Goal: Task Accomplishment & Management: Use online tool/utility

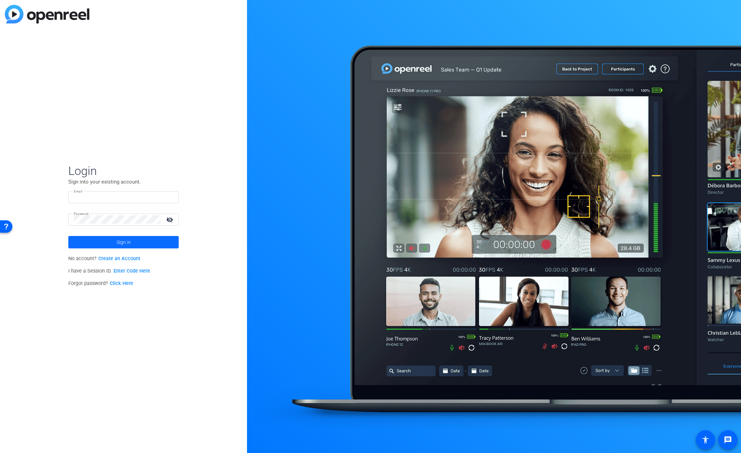
type input "bcurp@broadstreet.com"
click at [178, 245] on span at bounding box center [123, 242] width 110 height 17
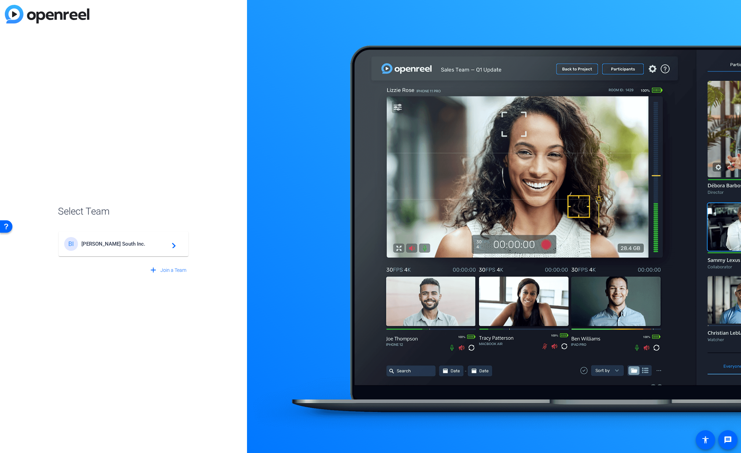
click at [174, 246] on mat-icon "navigate_next" at bounding box center [172, 244] width 8 height 8
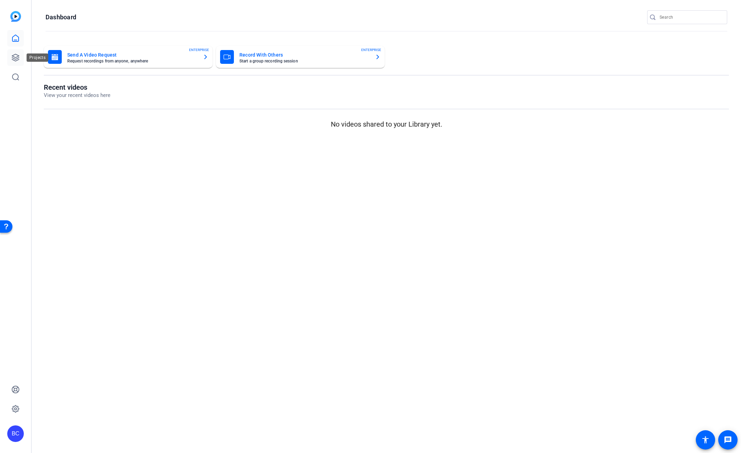
click at [15, 57] on icon at bounding box center [15, 57] width 7 height 7
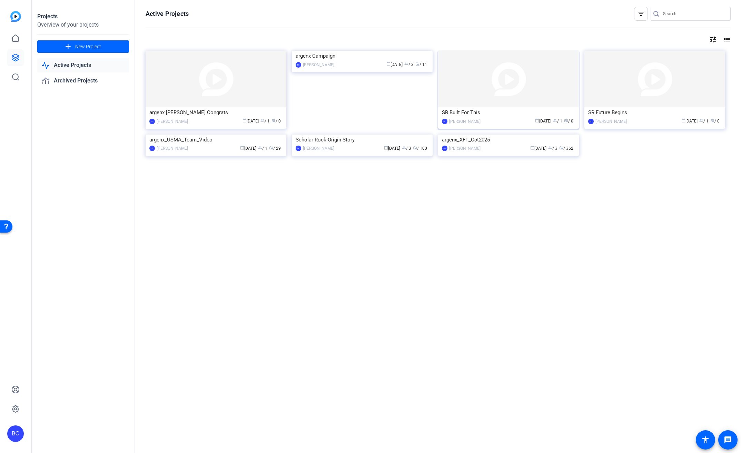
click at [490, 94] on img at bounding box center [508, 79] width 141 height 57
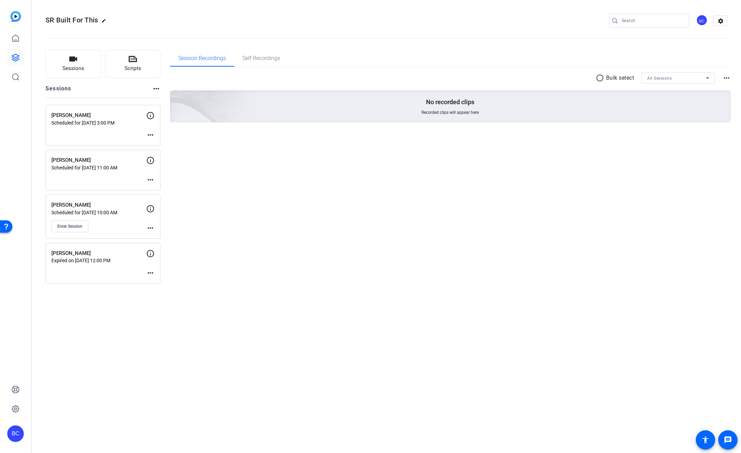
click at [149, 228] on mat-icon "more_horiz" at bounding box center [150, 228] width 8 height 8
click at [164, 237] on span "Edit Session" at bounding box center [167, 238] width 31 height 8
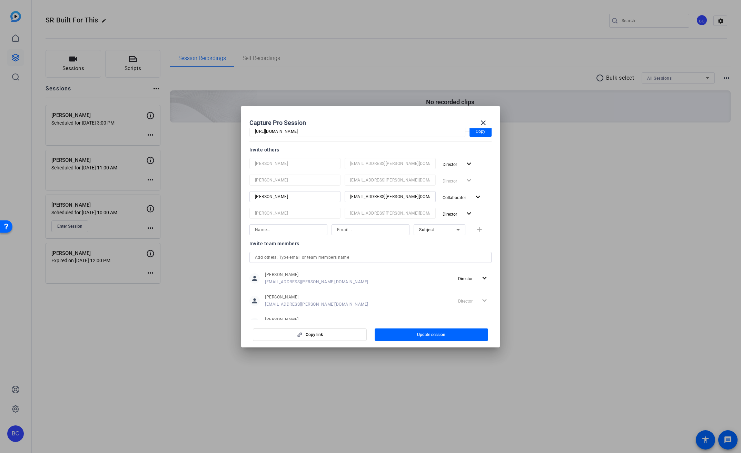
scroll to position [78, 0]
click at [475, 194] on mat-icon "expand_more" at bounding box center [478, 196] width 9 height 9
click at [414, 193] on div at bounding box center [370, 226] width 741 height 453
drag, startPoint x: 409, startPoint y: 194, endPoint x: 327, endPoint y: 195, distance: 81.5
click at [327, 195] on div "[PERSON_NAME] [EMAIL_ADDRESS][PERSON_NAME][DOMAIN_NAME] Collaborator expand_more" at bounding box center [371, 196] width 242 height 12
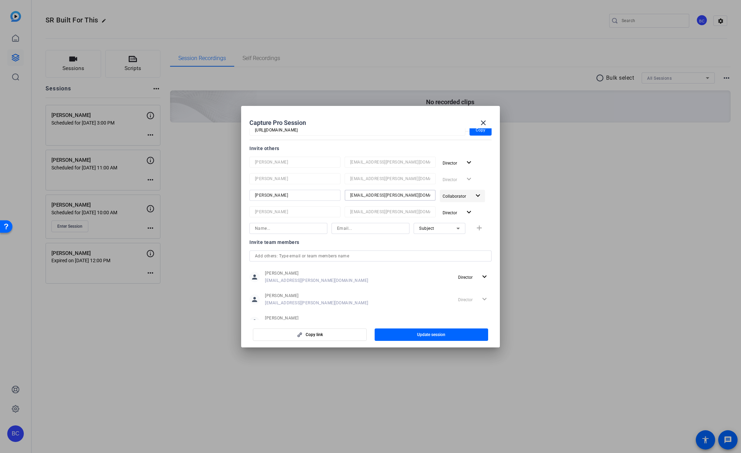
click at [467, 195] on span "button" at bounding box center [462, 196] width 45 height 17
click at [457, 246] on span "Remove User" at bounding box center [455, 246] width 26 height 5
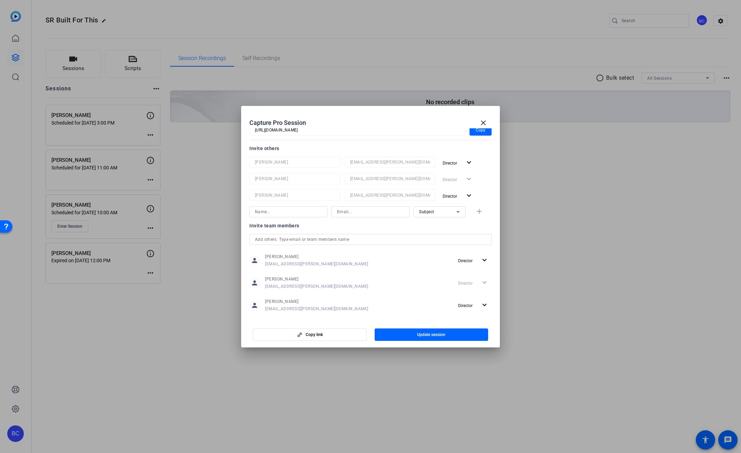
click at [363, 212] on input at bounding box center [370, 212] width 67 height 8
paste input "[EMAIL_ADDRESS][PERSON_NAME][DOMAIN_NAME]"
type input "[EMAIL_ADDRESS][PERSON_NAME][DOMAIN_NAME]"
click at [274, 211] on input at bounding box center [288, 212] width 67 height 8
type input "[PERSON_NAME]"
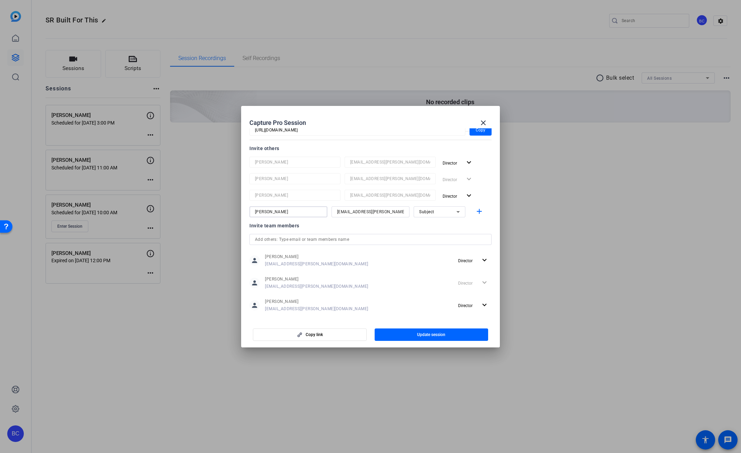
click at [442, 211] on div "Subject" at bounding box center [437, 211] width 37 height 9
click at [437, 223] on span "Collaborator" at bounding box center [427, 226] width 25 height 8
click at [476, 211] on mat-icon "add" at bounding box center [479, 211] width 9 height 9
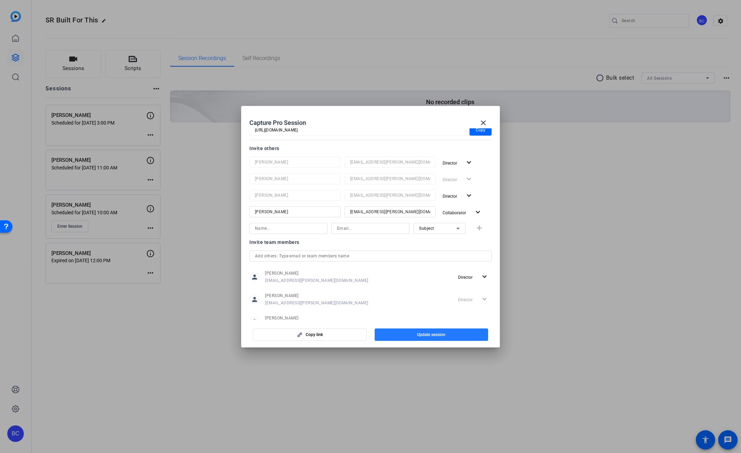
click at [437, 335] on span "Update session" at bounding box center [431, 335] width 28 height 6
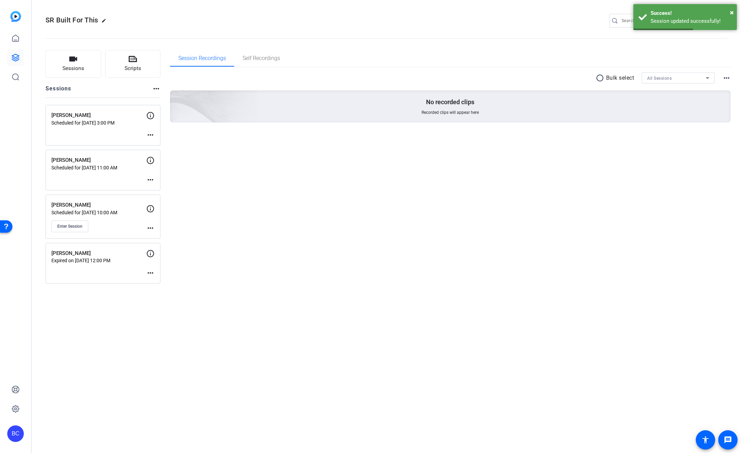
click at [80, 232] on div "Meira Smith Scheduled for Sep 25, 2025 @ 10:00 AM Enter Session more_horiz" at bounding box center [103, 217] width 115 height 44
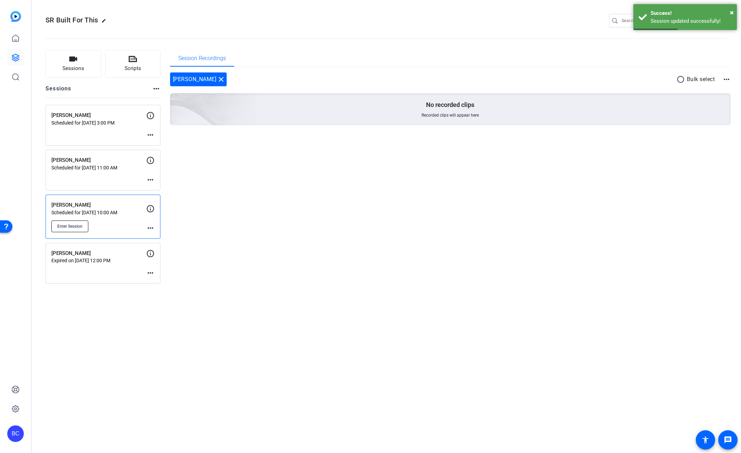
click at [80, 228] on span "Enter Session" at bounding box center [69, 227] width 25 height 6
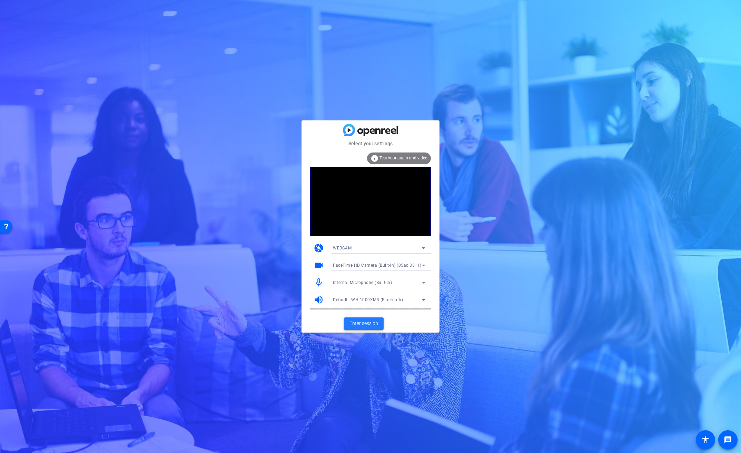
click at [367, 321] on span "Enter session" at bounding box center [364, 323] width 29 height 7
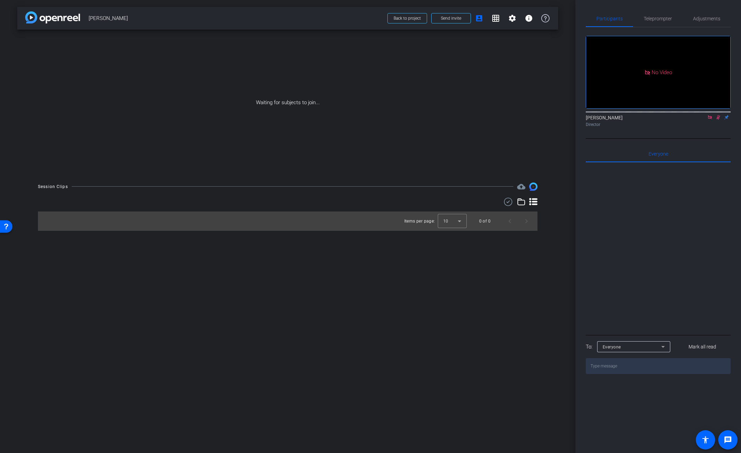
click at [720, 120] on mat-icon at bounding box center [718, 117] width 8 height 6
click at [714, 120] on mat-icon at bounding box center [710, 117] width 8 height 6
click at [717, 120] on mat-icon "flip" at bounding box center [718, 117] width 8 height 6
click at [718, 120] on mat-icon "flip" at bounding box center [718, 117] width 8 height 6
click at [711, 120] on mat-icon at bounding box center [710, 117] width 8 height 6
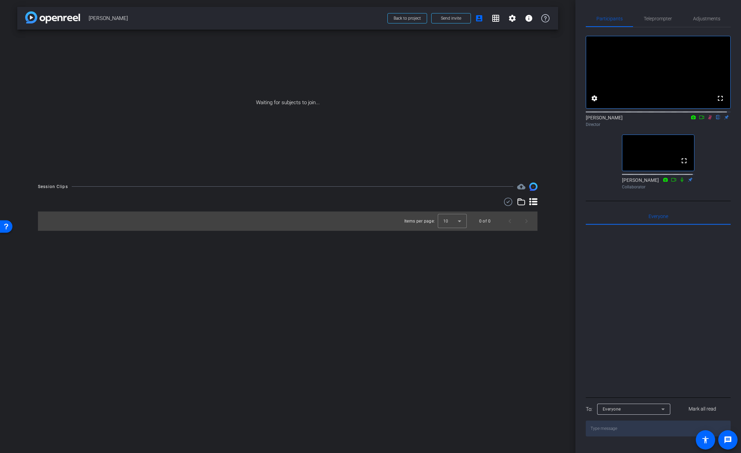
click at [707, 120] on icon at bounding box center [710, 117] width 6 height 5
click at [682, 165] on mat-icon "fullscreen" at bounding box center [684, 161] width 8 height 8
click at [496, 21] on mat-icon "grid_on" at bounding box center [496, 18] width 8 height 8
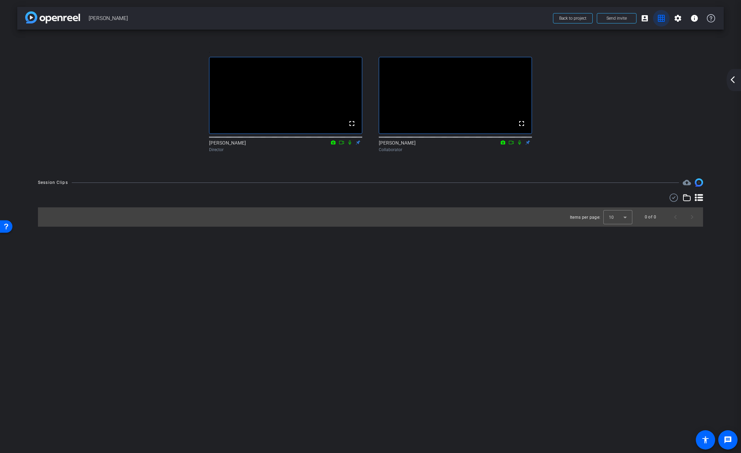
click at [661, 21] on mat-icon "grid_on" at bounding box center [661, 18] width 8 height 8
click at [664, 22] on span at bounding box center [661, 18] width 17 height 17
click at [645, 21] on mat-icon "account_box" at bounding box center [645, 18] width 8 height 8
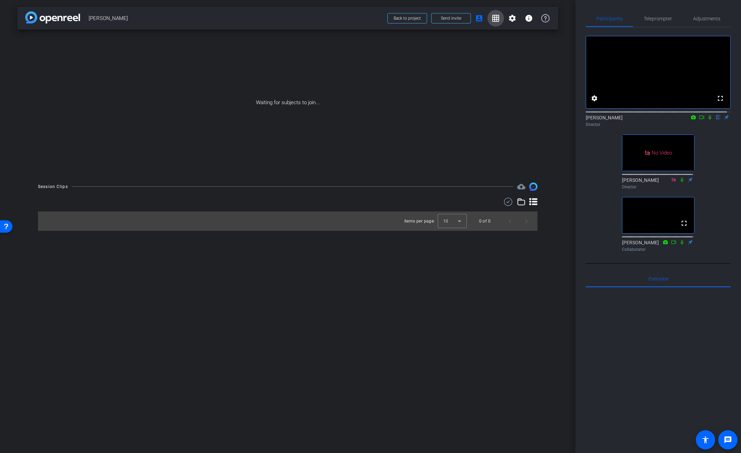
click at [497, 18] on mat-icon "grid_on" at bounding box center [496, 18] width 8 height 8
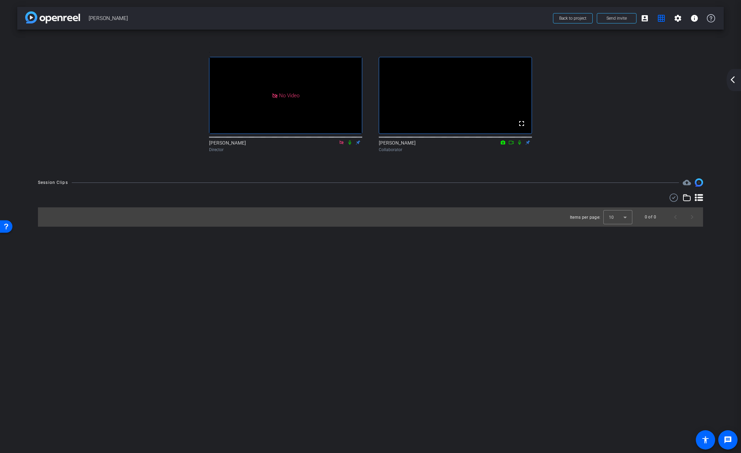
click at [662, 64] on div ". No Video Judy Spier Director . fullscreen Linda Pizzico Collaborator" at bounding box center [370, 101] width 679 height 128
click at [648, 23] on span at bounding box center [645, 18] width 17 height 17
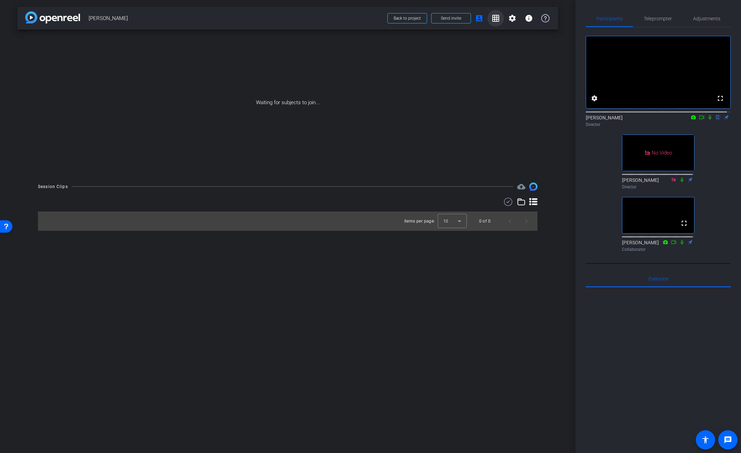
click at [500, 21] on mat-icon "grid_on" at bounding box center [496, 18] width 8 height 8
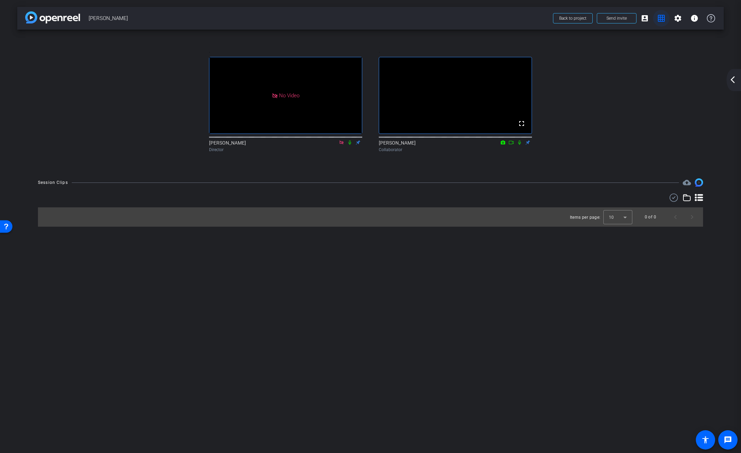
click at [656, 19] on span at bounding box center [661, 18] width 17 height 17
click at [645, 19] on mat-icon "account_box" at bounding box center [645, 18] width 8 height 8
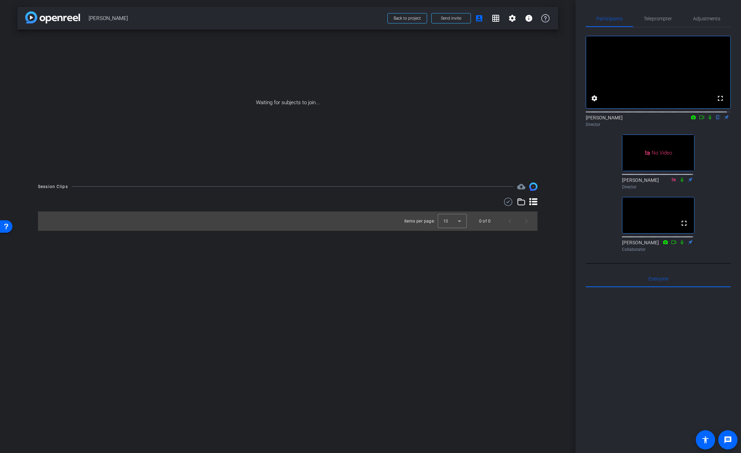
drag, startPoint x: 694, startPoint y: 125, endPoint x: 702, endPoint y: 125, distance: 7.6
click at [698, 120] on mat-icon at bounding box center [702, 117] width 8 height 6
click at [717, 120] on icon at bounding box center [718, 117] width 3 height 4
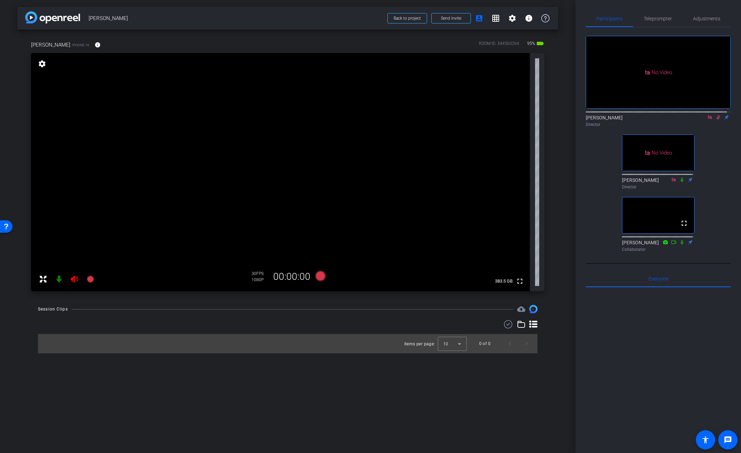
click at [716, 120] on icon at bounding box center [719, 117] width 6 height 5
click at [709, 120] on icon at bounding box center [710, 117] width 6 height 5
click at [95, 45] on mat-icon "info" at bounding box center [98, 45] width 6 height 6
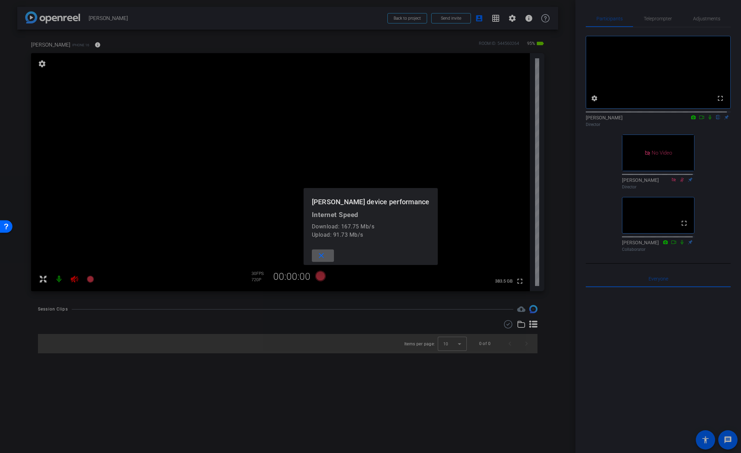
click at [113, 43] on div at bounding box center [370, 226] width 741 height 453
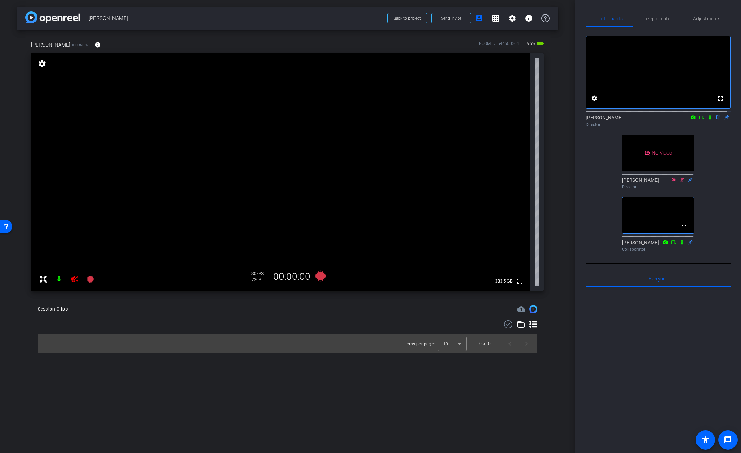
click at [76, 281] on icon at bounding box center [74, 279] width 7 height 7
click at [706, 22] on span "Adjustments" at bounding box center [706, 18] width 27 height 17
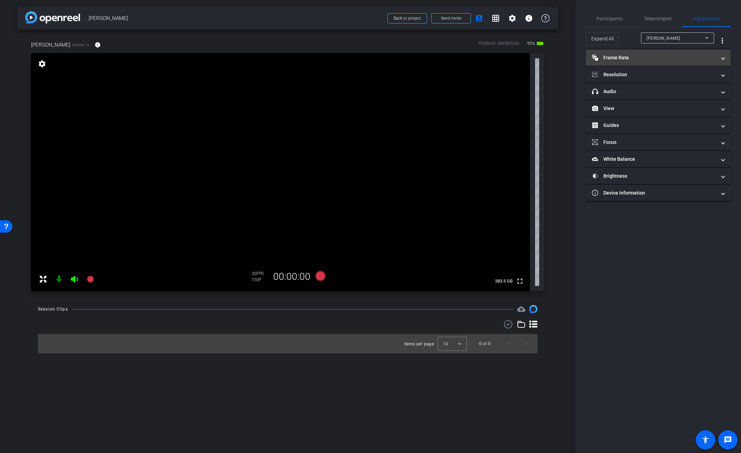
click at [661, 55] on mat-panel-title "Frame Rate Frame Rate" at bounding box center [654, 57] width 124 height 7
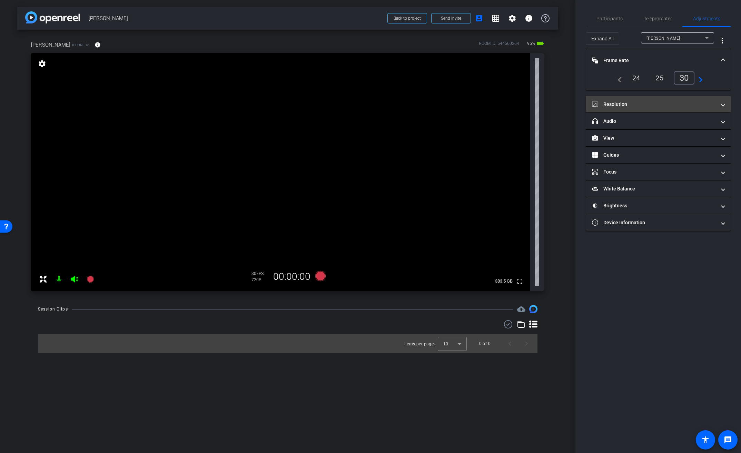
click at [650, 101] on mat-panel-title "Resolution" at bounding box center [654, 104] width 124 height 7
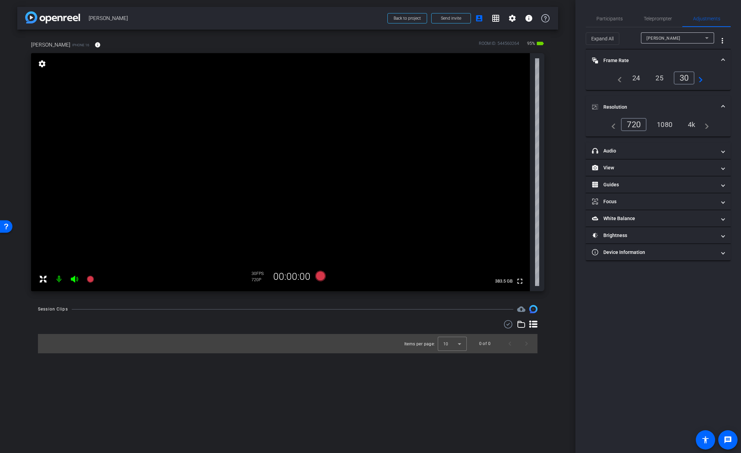
click at [693, 126] on div "4k" at bounding box center [692, 125] width 18 height 12
click at [629, 60] on mat-panel-title "Frame Rate Frame Rate" at bounding box center [654, 60] width 124 height 7
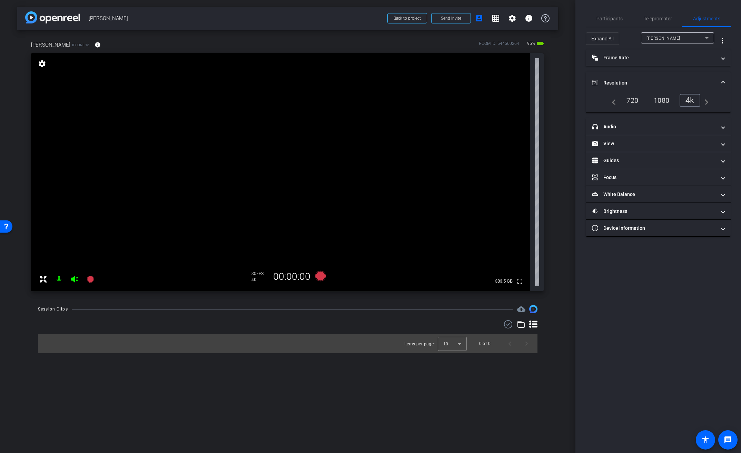
click at [615, 81] on mat-panel-title "Resolution" at bounding box center [654, 82] width 124 height 7
click at [614, 20] on span "Participants" at bounding box center [610, 18] width 26 height 5
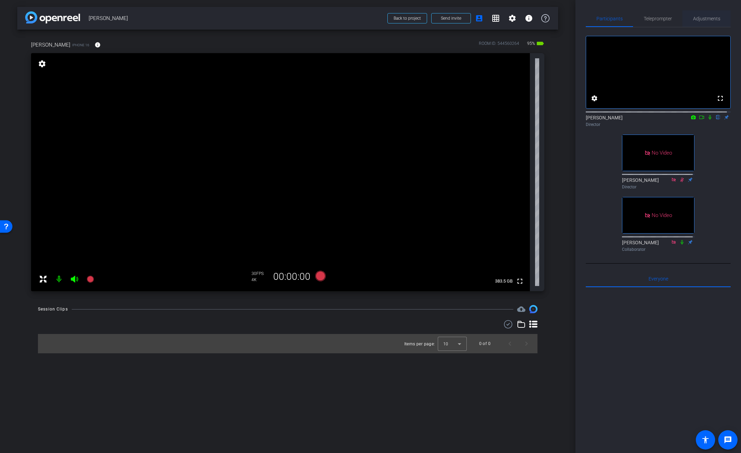
click at [706, 19] on span "Adjustments" at bounding box center [706, 18] width 27 height 5
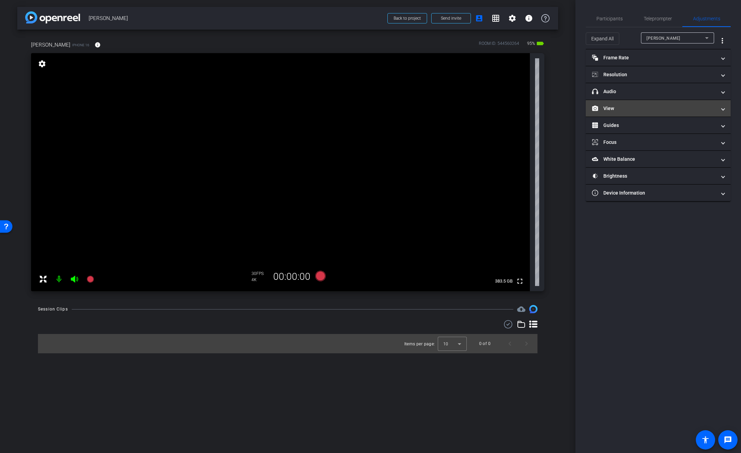
click at [618, 104] on mat-expansion-panel-header "View" at bounding box center [658, 108] width 145 height 17
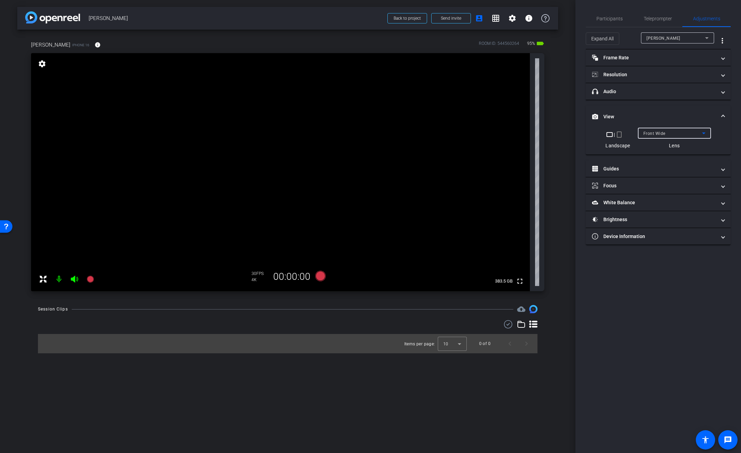
click at [655, 132] on span "Front Wide" at bounding box center [655, 133] width 22 height 5
click at [656, 148] on span "Back Wide" at bounding box center [654, 147] width 22 height 8
click at [280, 143] on video at bounding box center [280, 172] width 499 height 238
click at [273, 164] on video at bounding box center [280, 172] width 499 height 238
click at [319, 139] on video at bounding box center [280, 172] width 499 height 238
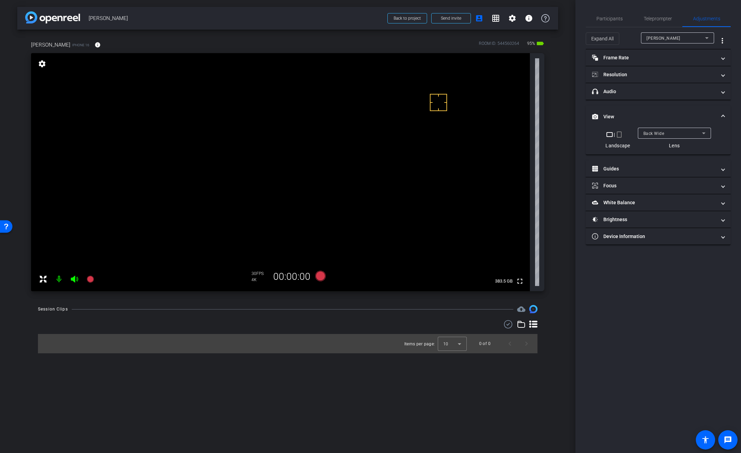
click at [326, 131] on video at bounding box center [280, 172] width 499 height 238
click at [606, 19] on span "Participants" at bounding box center [610, 18] width 26 height 5
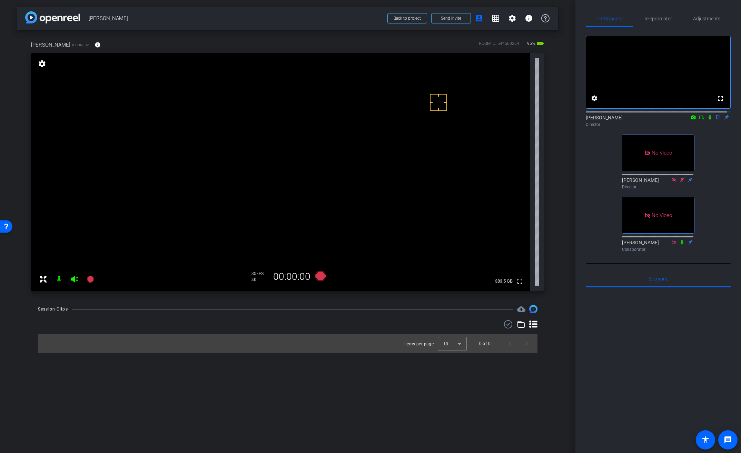
click at [700, 119] on icon at bounding box center [702, 117] width 5 height 3
click at [716, 120] on icon at bounding box center [719, 117] width 6 height 5
click at [332, 131] on video at bounding box center [280, 172] width 499 height 238
click at [323, 274] on icon at bounding box center [320, 276] width 10 height 10
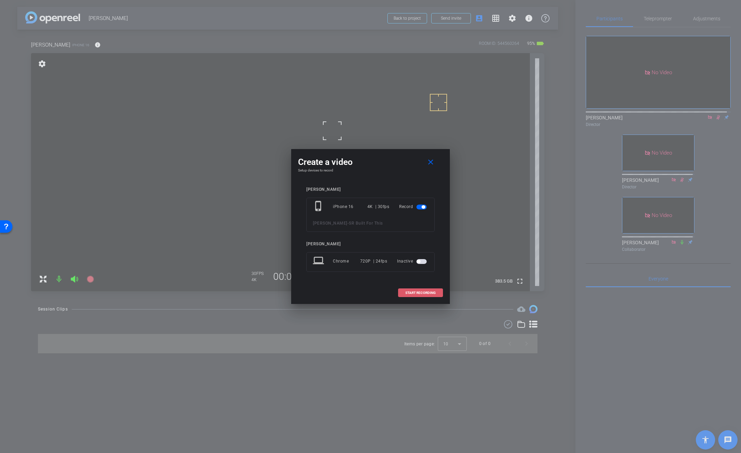
click at [419, 293] on span "START RECORDING" at bounding box center [420, 292] width 30 height 3
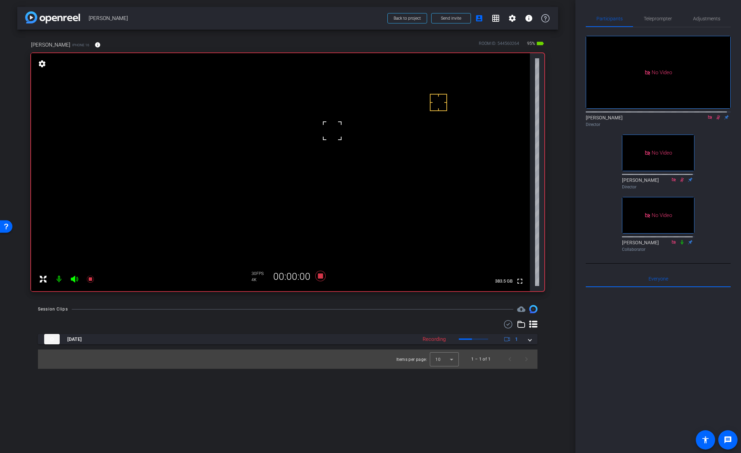
click at [509, 326] on icon at bounding box center [508, 324] width 10 height 8
click at [333, 131] on video at bounding box center [280, 172] width 499 height 238
click at [323, 277] on icon at bounding box center [320, 276] width 10 height 10
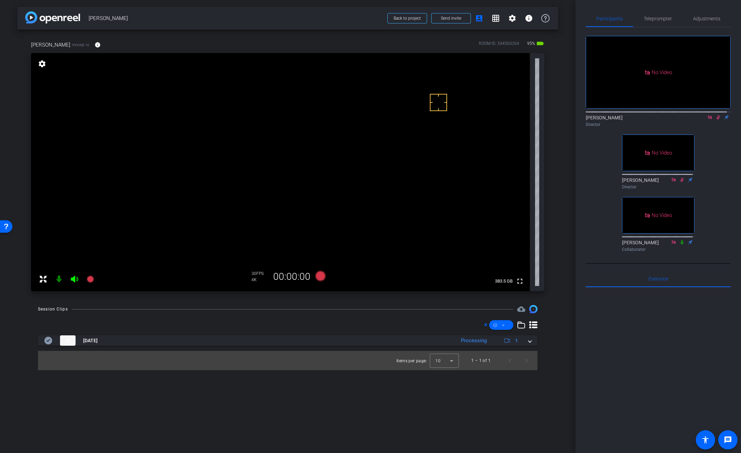
click at [716, 120] on icon at bounding box center [719, 117] width 6 height 5
click at [717, 120] on icon at bounding box center [719, 117] width 4 height 4
click at [717, 120] on icon at bounding box center [718, 117] width 3 height 4
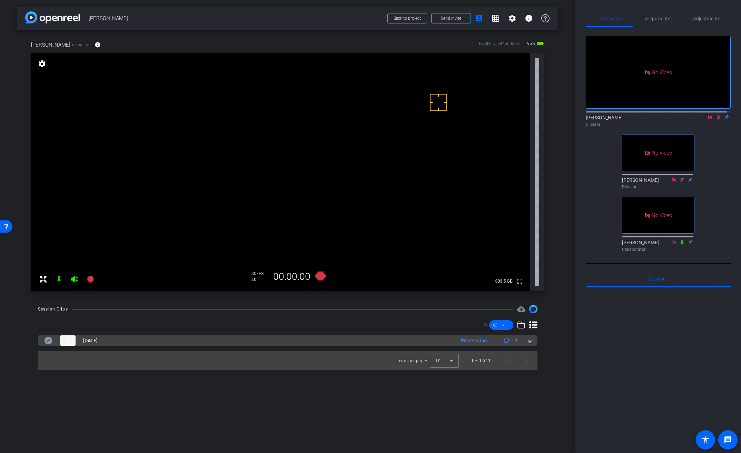
drag, startPoint x: 528, startPoint y: 340, endPoint x: 524, endPoint y: 342, distance: 5.3
click at [529, 340] on span at bounding box center [530, 340] width 3 height 7
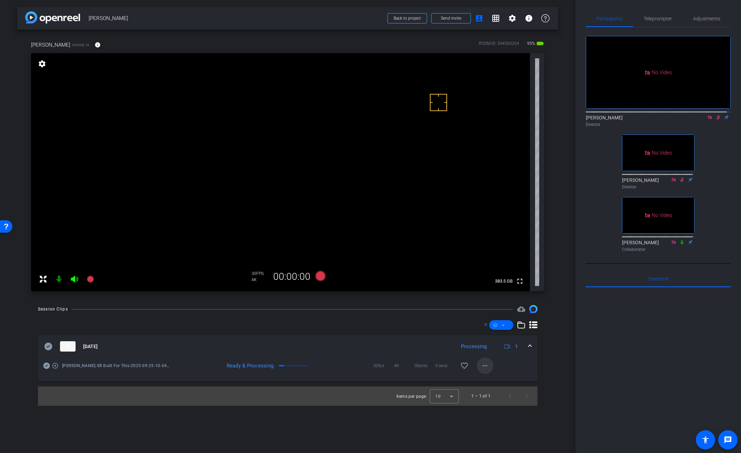
click at [483, 366] on mat-icon "more_horiz" at bounding box center [485, 366] width 8 height 8
click at [496, 379] on span "Download Original" at bounding box center [507, 380] width 50 height 8
click at [326, 138] on video at bounding box center [280, 172] width 499 height 238
click at [50, 347] on icon at bounding box center [49, 347] width 8 height 8
click at [704, 18] on span "Adjustments" at bounding box center [706, 18] width 27 height 5
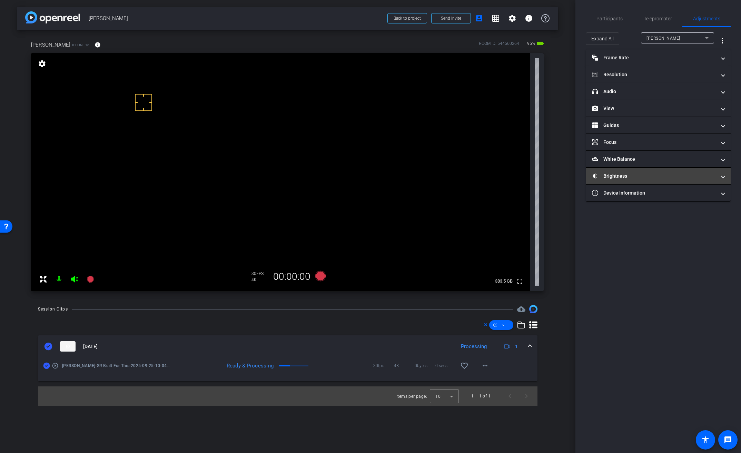
click at [623, 173] on mat-panel-title "Brightness" at bounding box center [654, 176] width 124 height 7
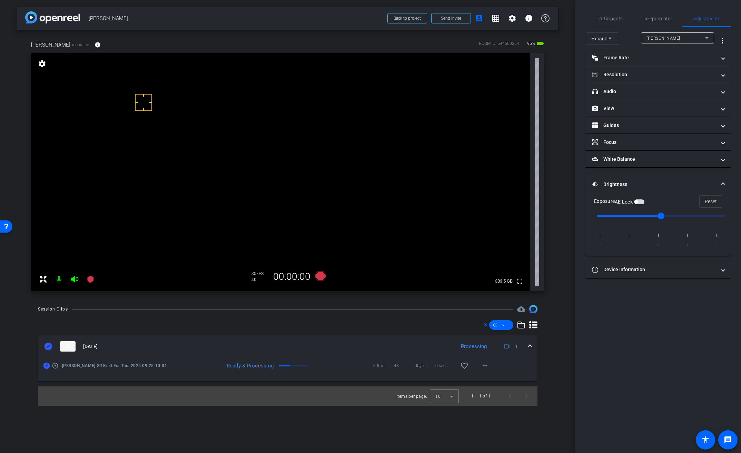
click at [643, 202] on span "button" at bounding box center [639, 201] width 10 height 5
click at [622, 15] on div "Participants" at bounding box center [609, 18] width 47 height 17
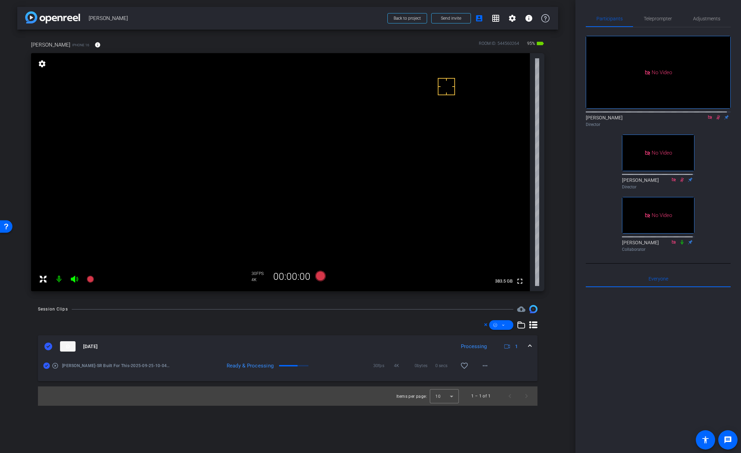
click at [716, 115] on icon at bounding box center [719, 117] width 6 height 5
click at [318, 277] on icon at bounding box center [320, 276] width 10 height 10
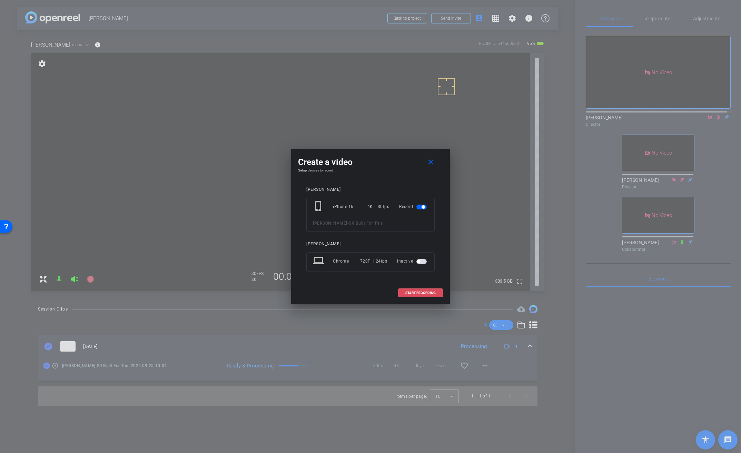
click at [414, 293] on span "START RECORDING" at bounding box center [420, 292] width 30 height 3
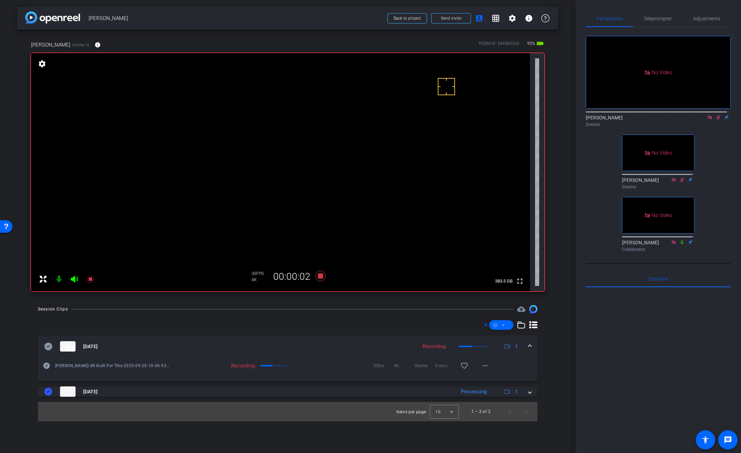
click at [334, 133] on video at bounding box center [280, 172] width 499 height 238
click at [322, 134] on video at bounding box center [280, 172] width 499 height 238
click at [716, 115] on icon at bounding box center [719, 117] width 6 height 5
click at [717, 115] on icon at bounding box center [718, 117] width 3 height 4
click at [311, 149] on video at bounding box center [280, 172] width 499 height 238
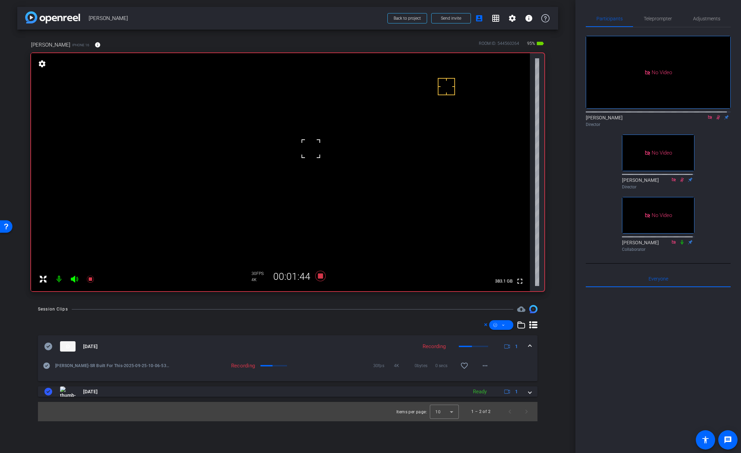
click at [336, 159] on video at bounding box center [280, 172] width 499 height 238
click at [329, 150] on div at bounding box center [336, 158] width 17 height 17
click at [325, 139] on video at bounding box center [280, 172] width 499 height 238
click at [326, 150] on video at bounding box center [280, 172] width 499 height 238
click at [319, 146] on video at bounding box center [280, 172] width 499 height 238
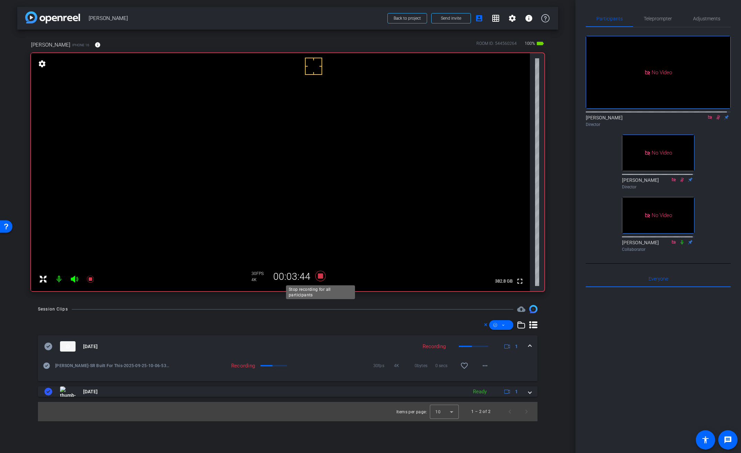
click at [321, 276] on icon at bounding box center [320, 276] width 10 height 10
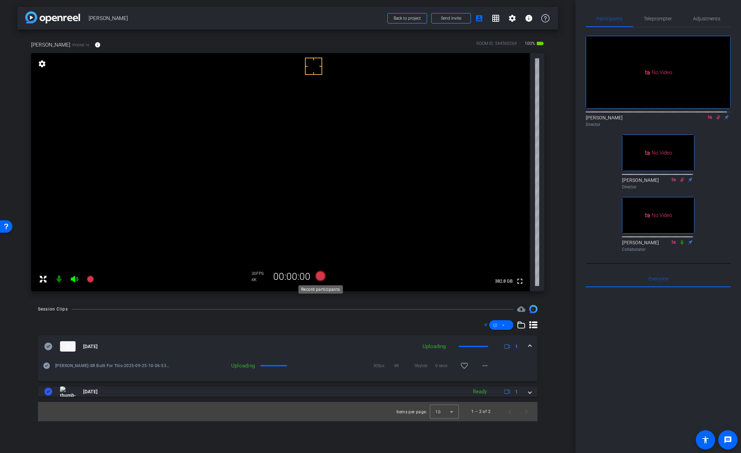
click at [321, 276] on icon at bounding box center [320, 276] width 10 height 10
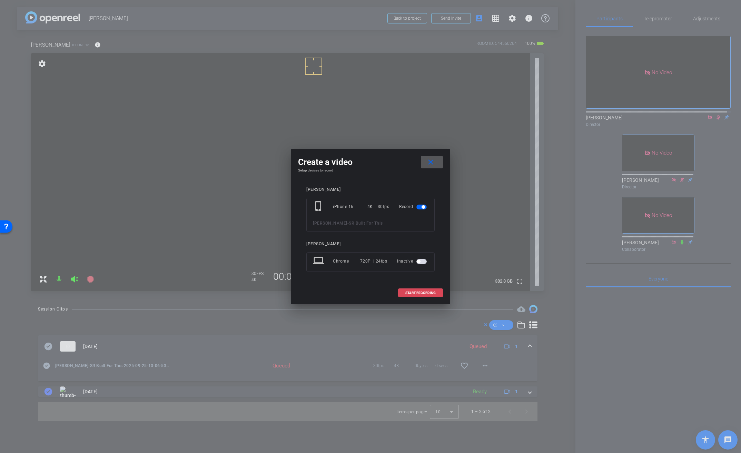
click at [414, 291] on span "START RECORDING" at bounding box center [420, 292] width 30 height 3
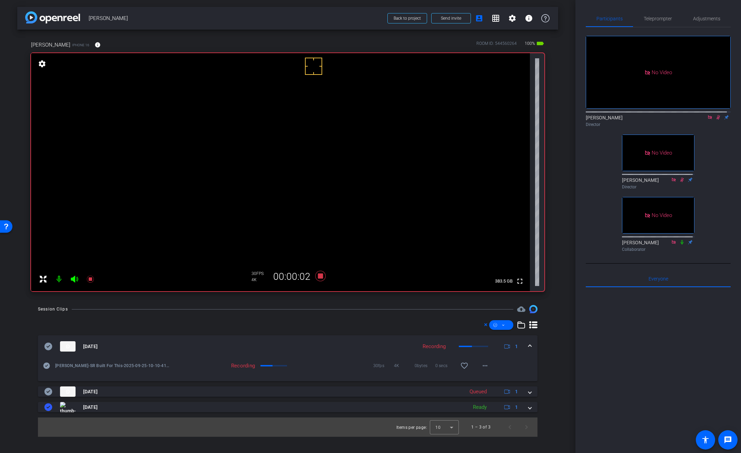
click at [530, 344] on span at bounding box center [530, 346] width 3 height 7
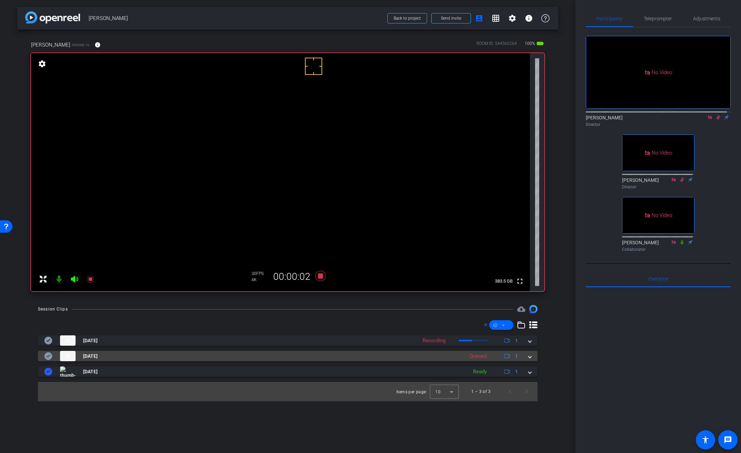
click at [532, 356] on mat-expansion-panel-header "Sep 25, 2025 Queued 1" at bounding box center [288, 356] width 500 height 10
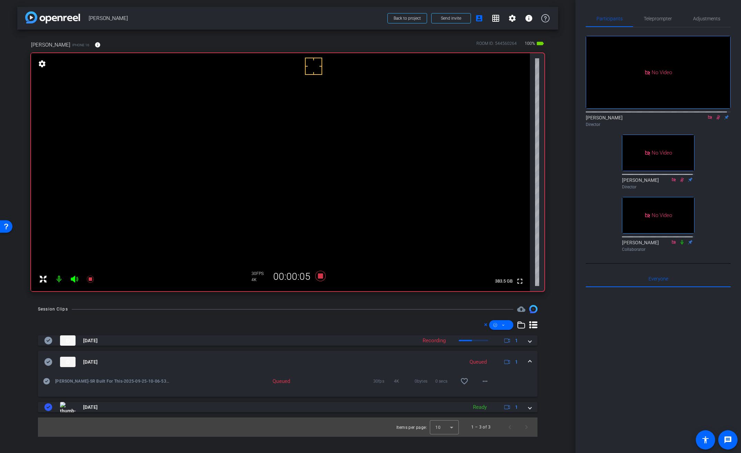
click at [321, 149] on video at bounding box center [280, 172] width 499 height 238
click at [332, 153] on video at bounding box center [280, 172] width 499 height 238
click at [319, 157] on video at bounding box center [280, 172] width 499 height 238
click at [317, 147] on video at bounding box center [280, 172] width 499 height 238
click at [325, 153] on video at bounding box center [280, 172] width 499 height 238
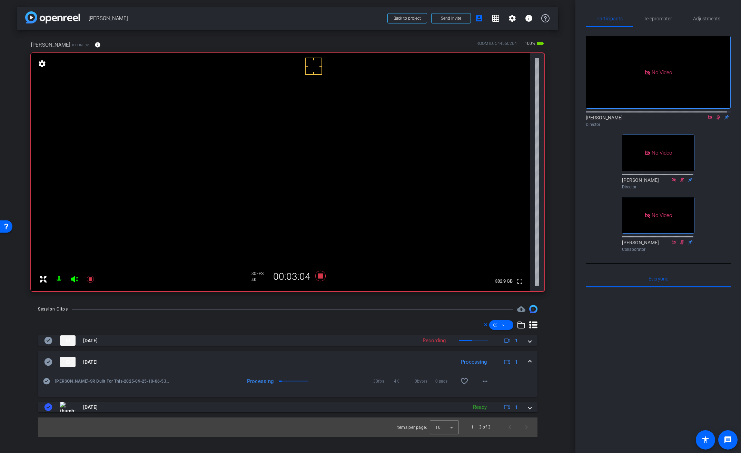
click at [322, 150] on video at bounding box center [280, 172] width 499 height 238
click at [325, 154] on video at bounding box center [280, 172] width 499 height 238
click at [326, 153] on video at bounding box center [280, 172] width 499 height 238
click at [324, 277] on icon at bounding box center [320, 276] width 17 height 12
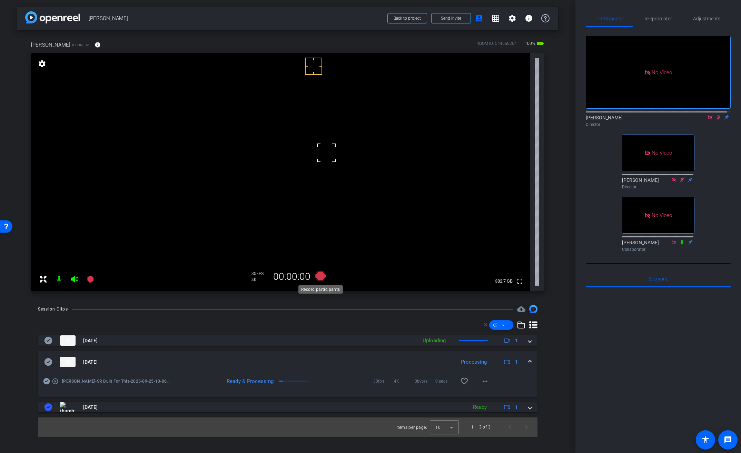
click at [320, 276] on icon at bounding box center [320, 276] width 10 height 10
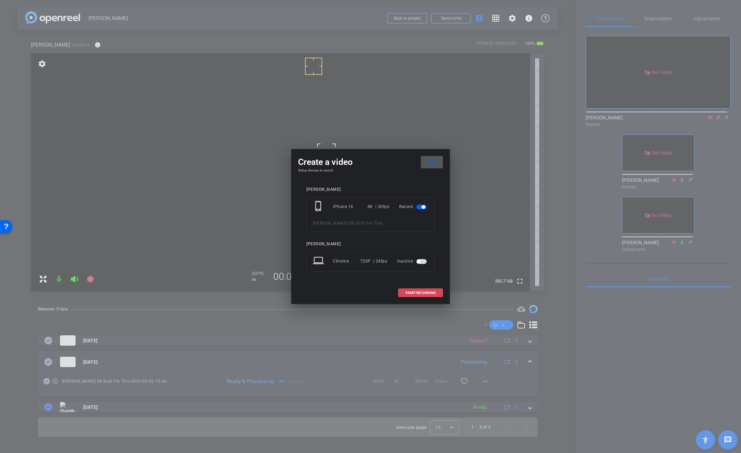
click at [405, 291] on span "START RECORDING" at bounding box center [420, 292] width 30 height 3
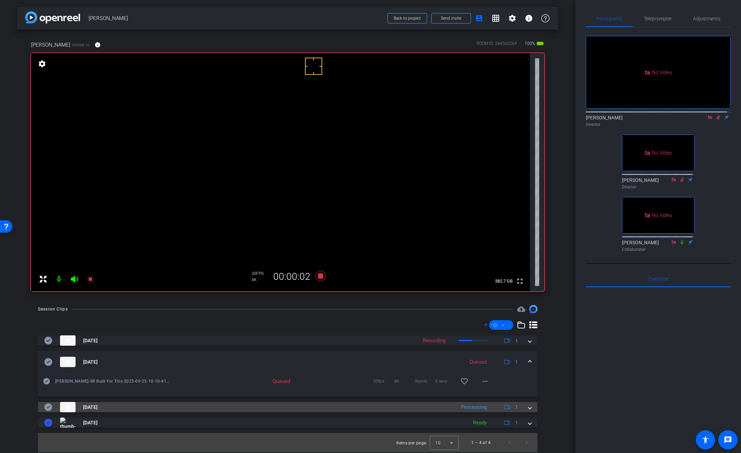
click at [530, 405] on span at bounding box center [530, 407] width 3 height 7
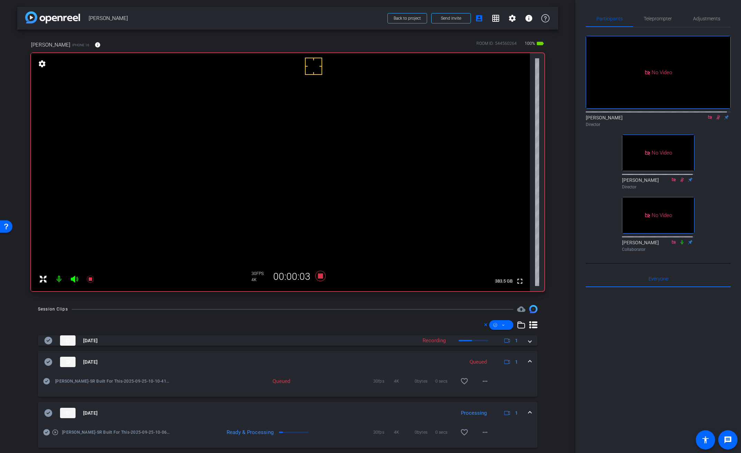
scroll to position [35, 0]
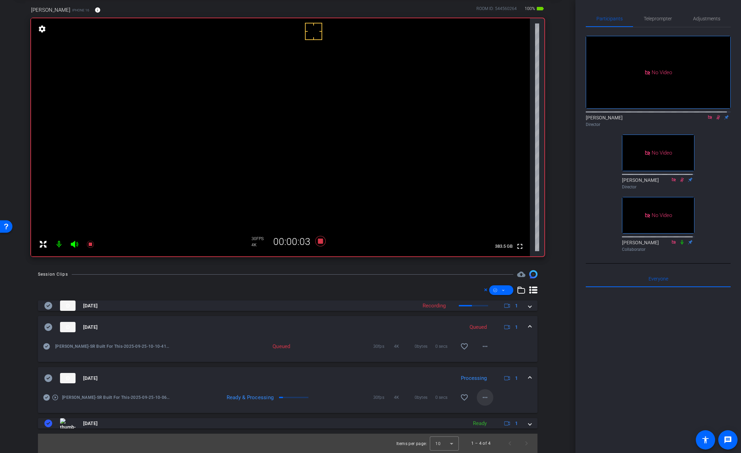
click at [483, 398] on mat-icon "more_horiz" at bounding box center [485, 397] width 8 height 8
click at [501, 330] on span "Download Original" at bounding box center [499, 331] width 41 height 8
click at [48, 382] on icon at bounding box center [49, 378] width 8 height 8
click at [529, 377] on span at bounding box center [530, 378] width 3 height 7
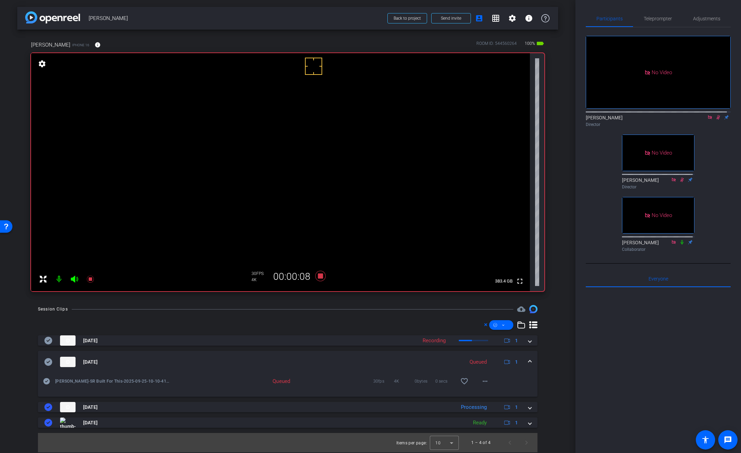
scroll to position [0, 0]
click at [323, 152] on video at bounding box center [280, 172] width 499 height 238
click at [330, 146] on video at bounding box center [280, 172] width 499 height 238
click at [325, 151] on video at bounding box center [280, 172] width 499 height 238
click at [322, 278] on icon at bounding box center [320, 276] width 10 height 10
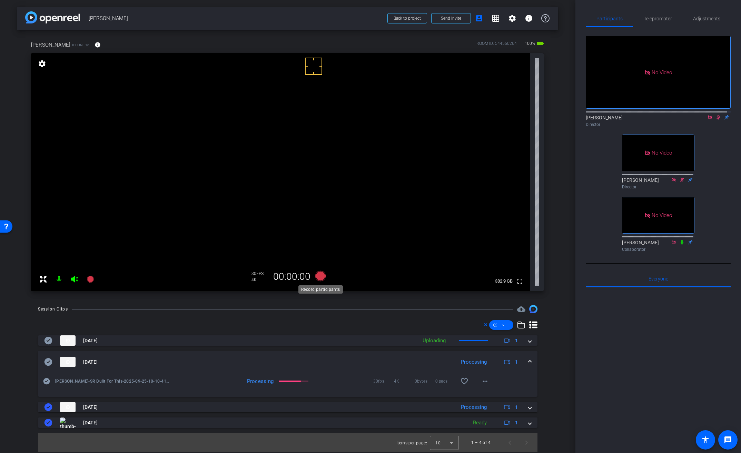
click at [321, 277] on icon at bounding box center [320, 276] width 10 height 10
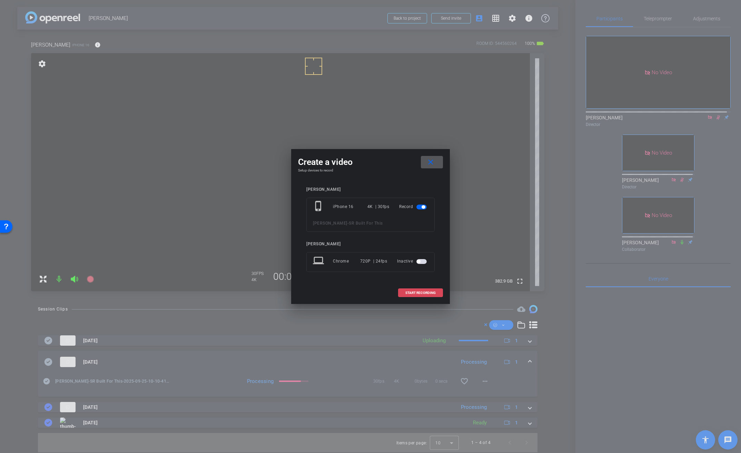
click at [419, 290] on span at bounding box center [421, 293] width 44 height 17
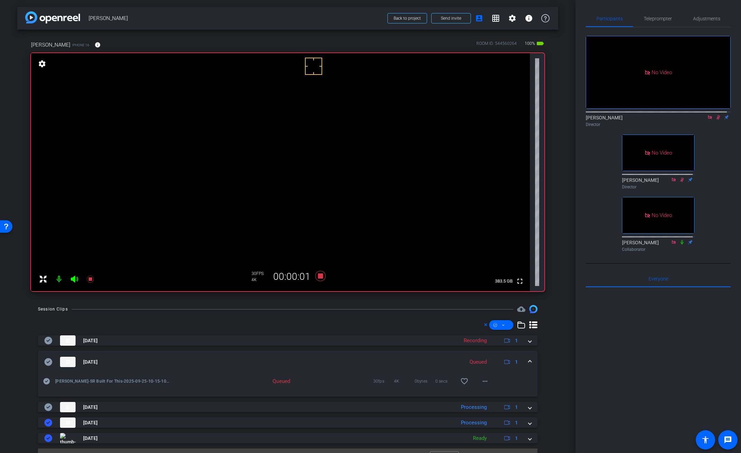
click at [529, 361] on span at bounding box center [530, 362] width 3 height 7
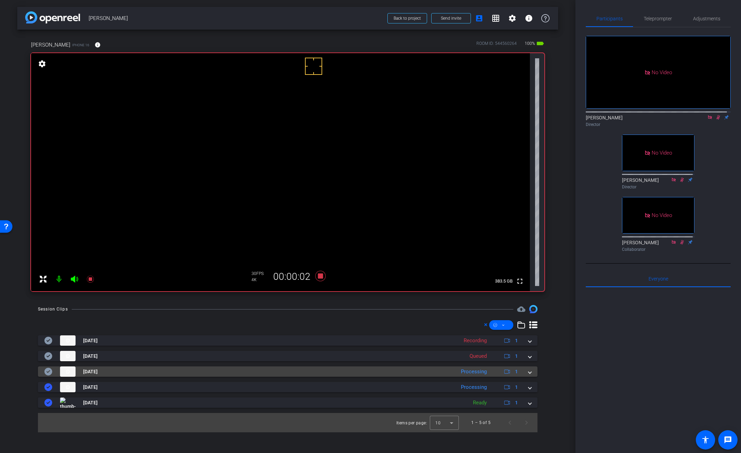
click at [529, 371] on span at bounding box center [530, 371] width 3 height 7
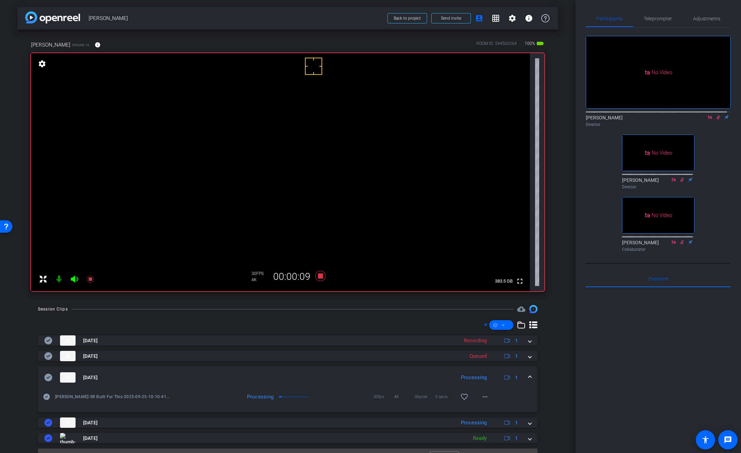
click at [322, 144] on video at bounding box center [280, 172] width 499 height 238
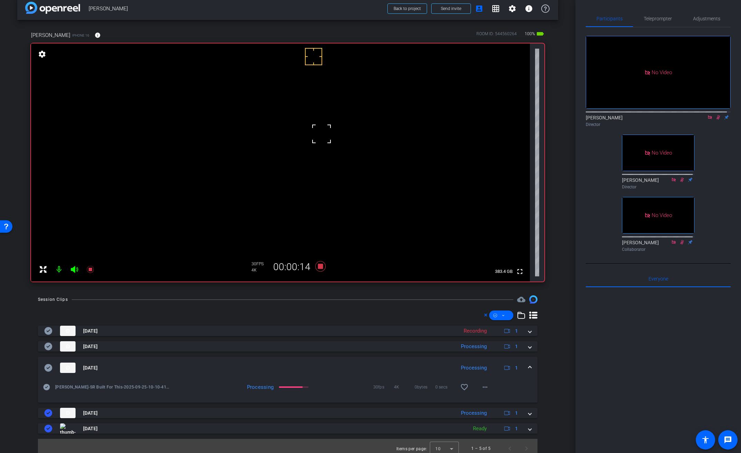
scroll to position [15, 0]
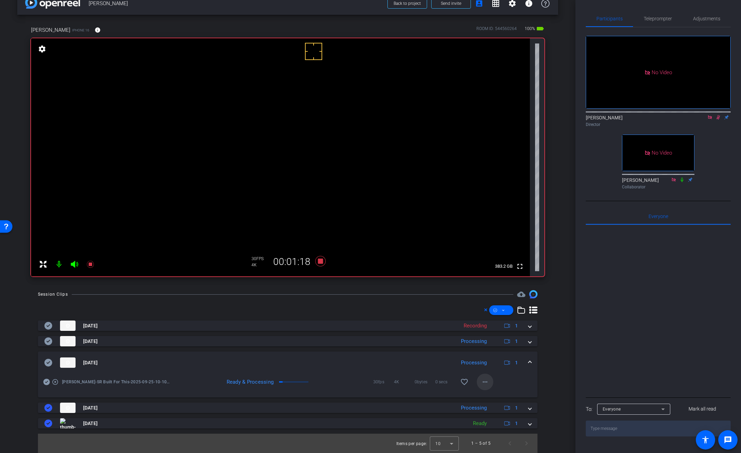
click at [483, 385] on mat-icon "more_horiz" at bounding box center [485, 382] width 8 height 8
click at [495, 316] on span "Download Original" at bounding box center [499, 316] width 41 height 8
click at [49, 361] on icon at bounding box center [49, 363] width 8 height 8
click at [529, 361] on span at bounding box center [530, 362] width 3 height 7
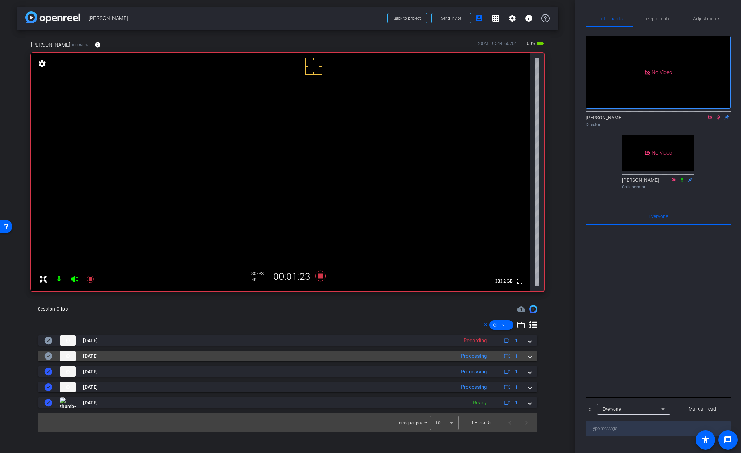
scroll to position [0, 0]
click at [530, 356] on span at bounding box center [530, 356] width 3 height 7
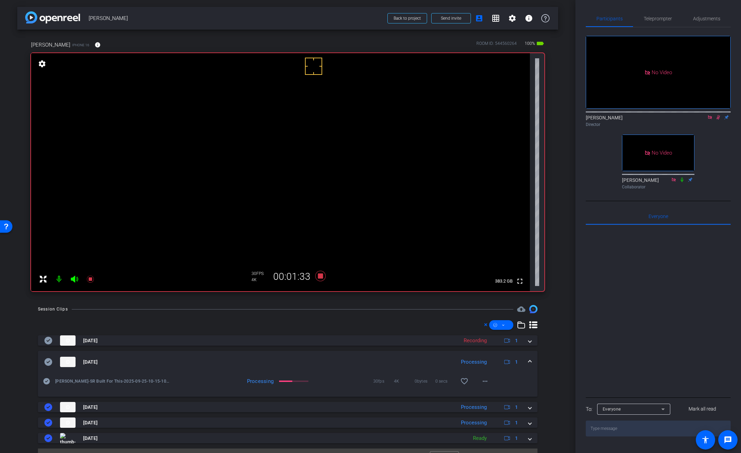
click at [316, 141] on video at bounding box center [280, 172] width 499 height 238
click at [481, 381] on mat-icon "more_horiz" at bounding box center [485, 381] width 8 height 8
click at [501, 315] on span "Download Original" at bounding box center [499, 315] width 41 height 8
click at [51, 361] on icon at bounding box center [49, 362] width 8 height 8
click at [529, 360] on span at bounding box center [530, 362] width 3 height 7
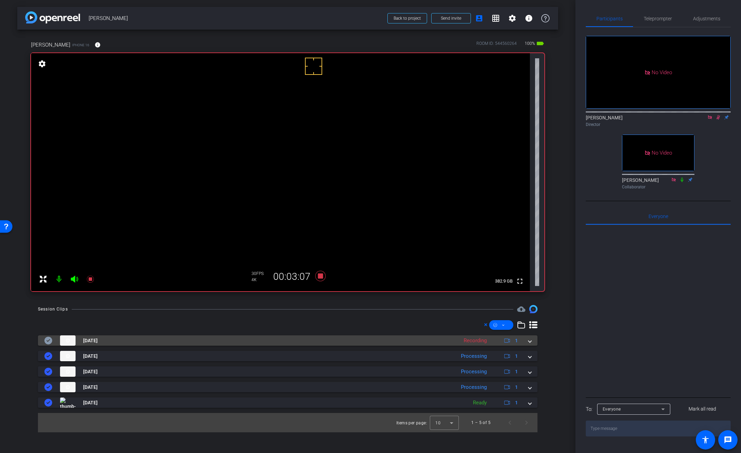
click at [529, 343] on span at bounding box center [530, 340] width 3 height 7
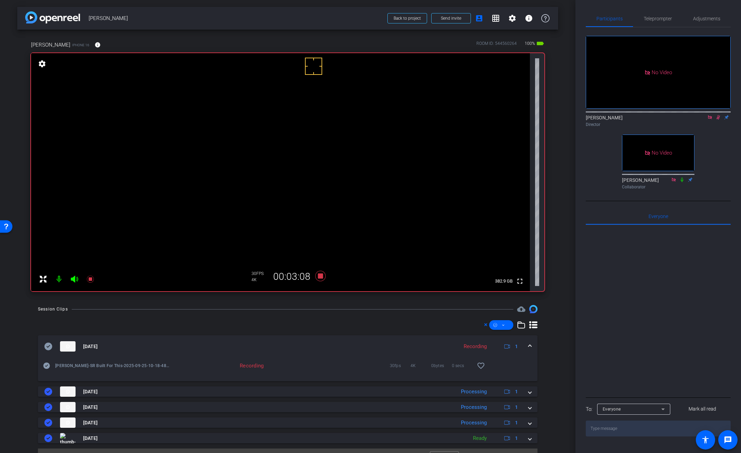
click at [529, 343] on mat-expansion-panel-header "Sep 25, 2025 Recording 1" at bounding box center [288, 346] width 500 height 22
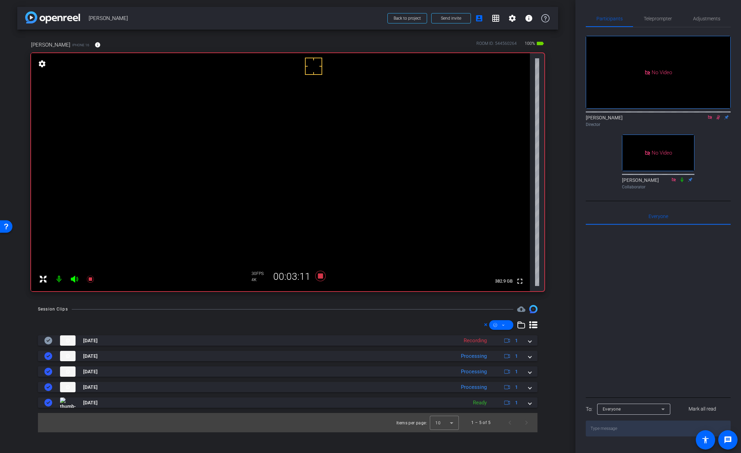
click at [325, 153] on video at bounding box center [280, 172] width 499 height 238
click at [324, 144] on video at bounding box center [280, 172] width 499 height 238
click at [322, 272] on icon at bounding box center [320, 276] width 17 height 12
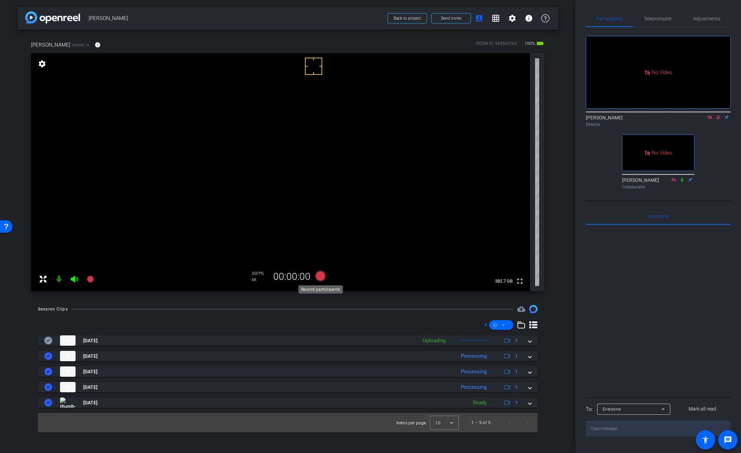
click at [322, 272] on icon at bounding box center [320, 276] width 10 height 10
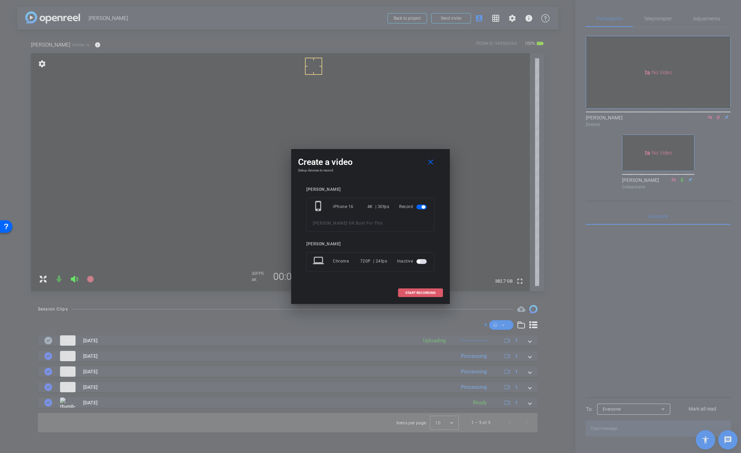
click at [426, 291] on span "START RECORDING" at bounding box center [420, 292] width 30 height 3
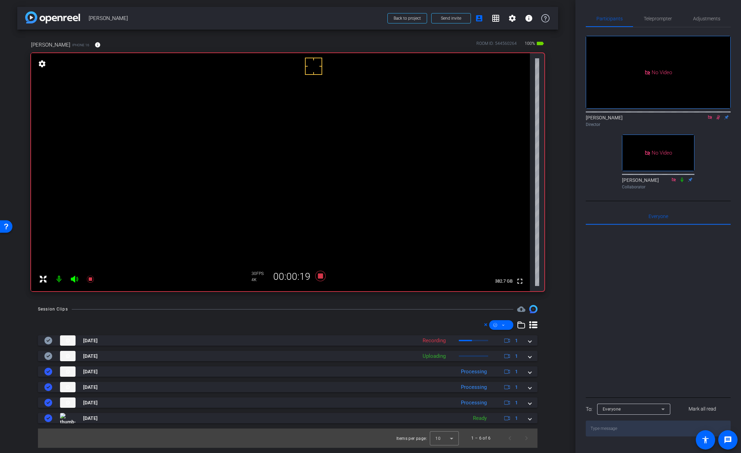
click at [324, 140] on video at bounding box center [280, 172] width 499 height 238
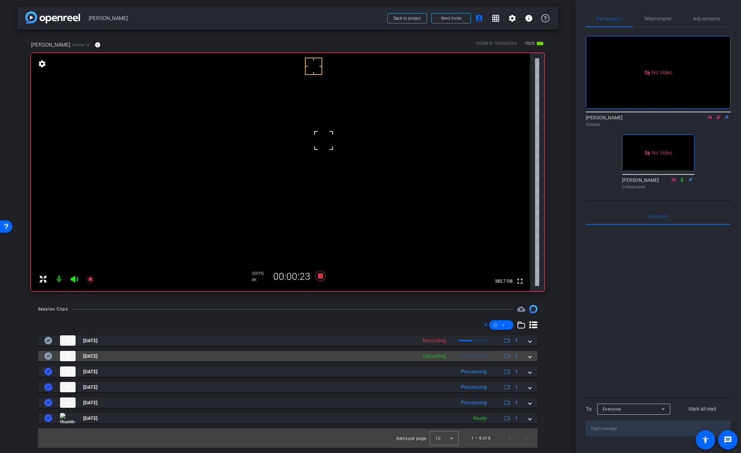
click at [530, 355] on span at bounding box center [530, 356] width 3 height 7
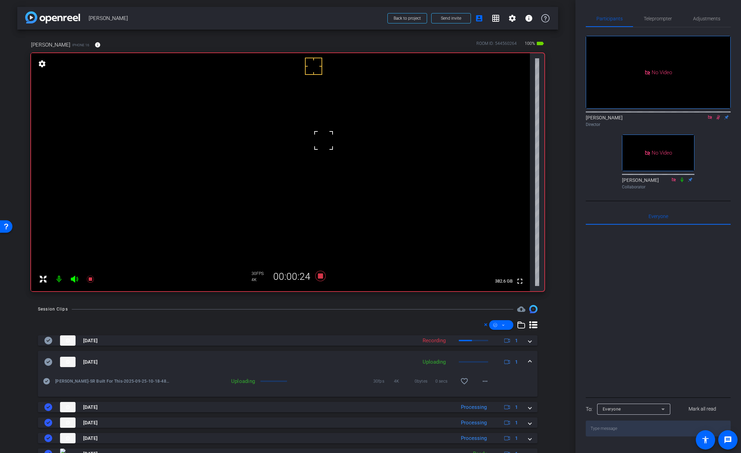
click at [530, 356] on mat-expansion-panel-header "Sep 25, 2025 Uploading 1" at bounding box center [288, 362] width 500 height 22
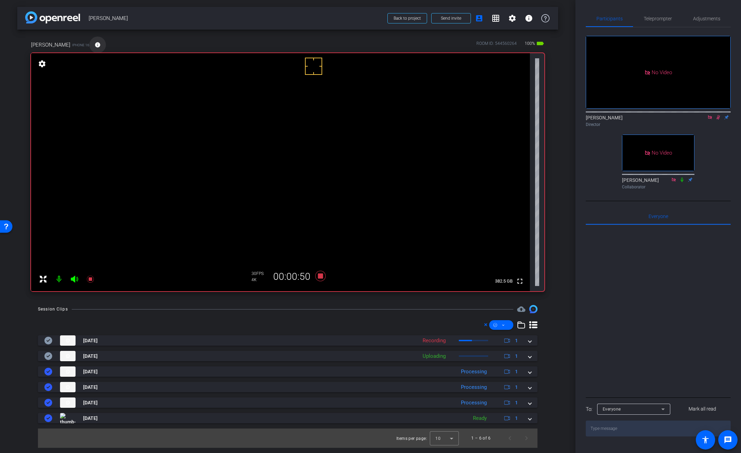
click at [95, 44] on mat-icon "info" at bounding box center [98, 45] width 6 height 6
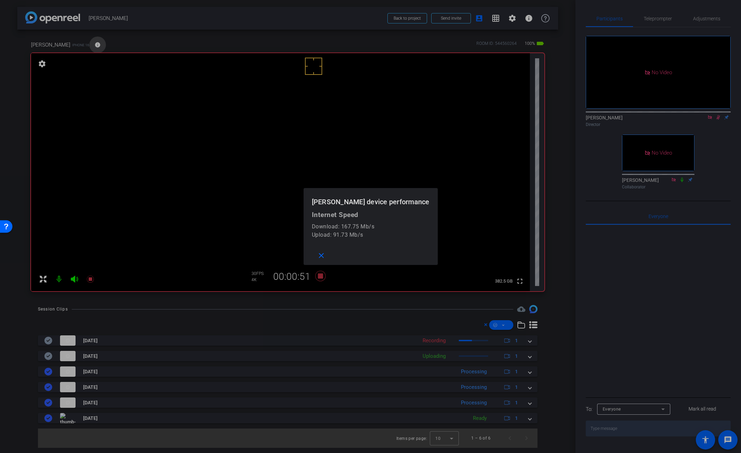
click at [85, 44] on div at bounding box center [370, 226] width 741 height 453
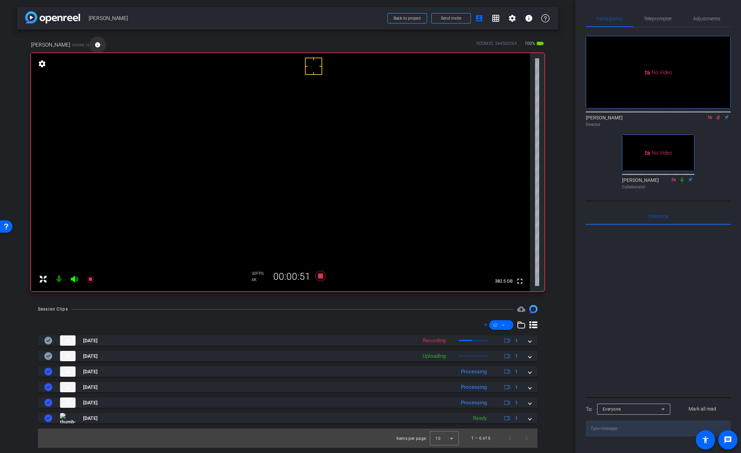
click at [95, 44] on mat-icon "info" at bounding box center [98, 45] width 6 height 6
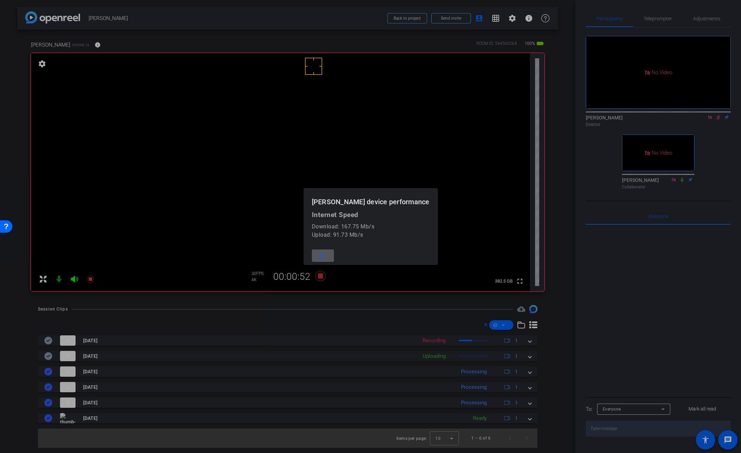
click at [85, 44] on div at bounding box center [370, 226] width 741 height 453
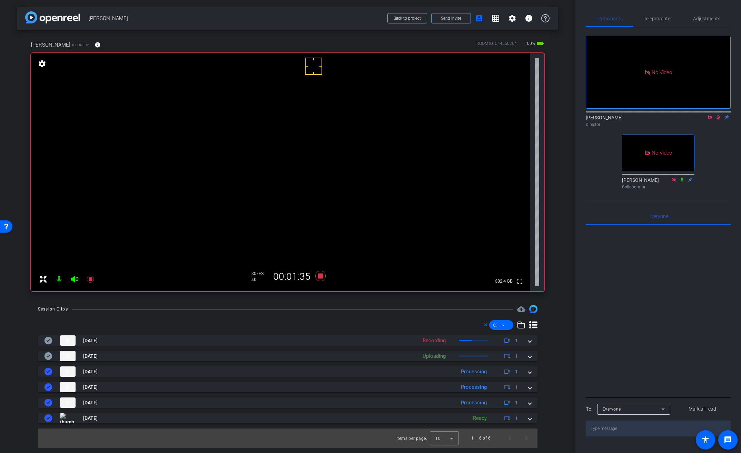
click at [312, 150] on video at bounding box center [280, 172] width 499 height 238
click at [325, 152] on video at bounding box center [280, 172] width 499 height 238
click at [316, 152] on video at bounding box center [280, 172] width 499 height 238
click at [321, 276] on icon at bounding box center [320, 276] width 10 height 10
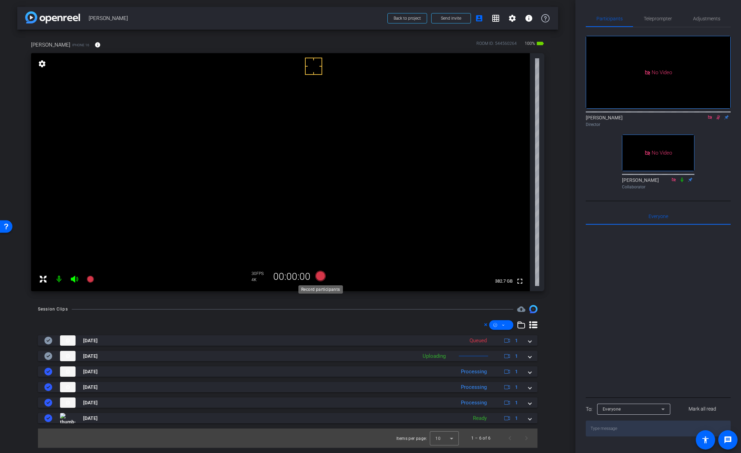
click at [322, 276] on icon at bounding box center [320, 276] width 10 height 10
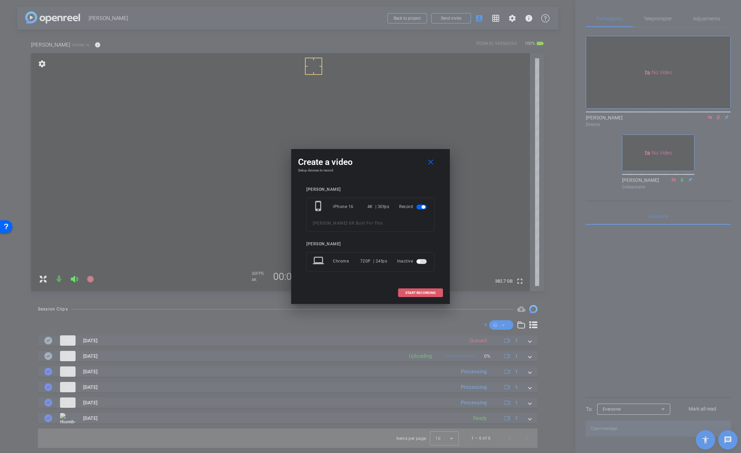
click at [418, 292] on span "START RECORDING" at bounding box center [420, 292] width 30 height 3
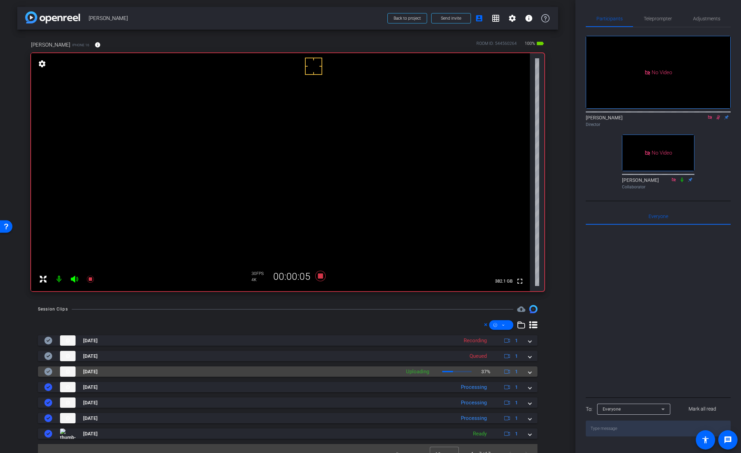
click at [529, 373] on span at bounding box center [530, 371] width 3 height 7
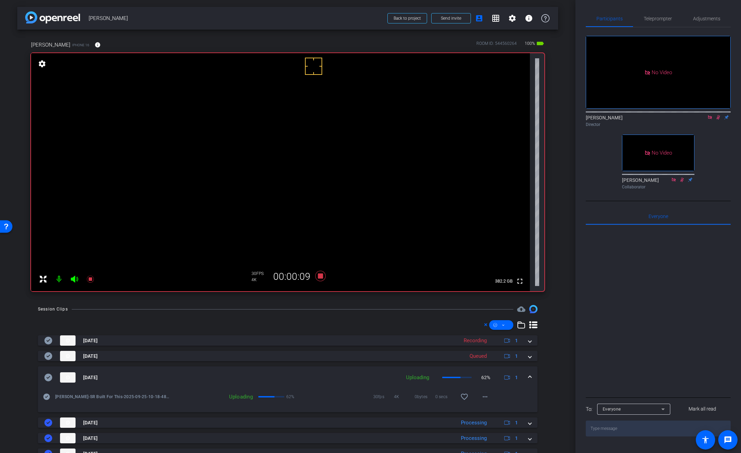
click at [326, 152] on video at bounding box center [280, 172] width 499 height 238
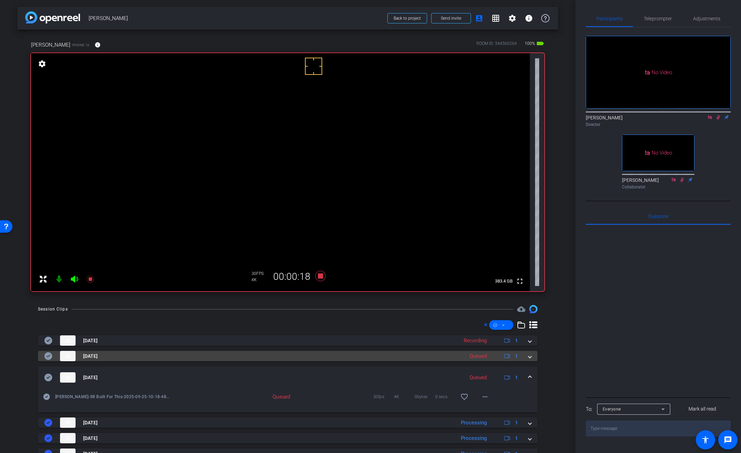
click at [529, 357] on span at bounding box center [530, 356] width 3 height 7
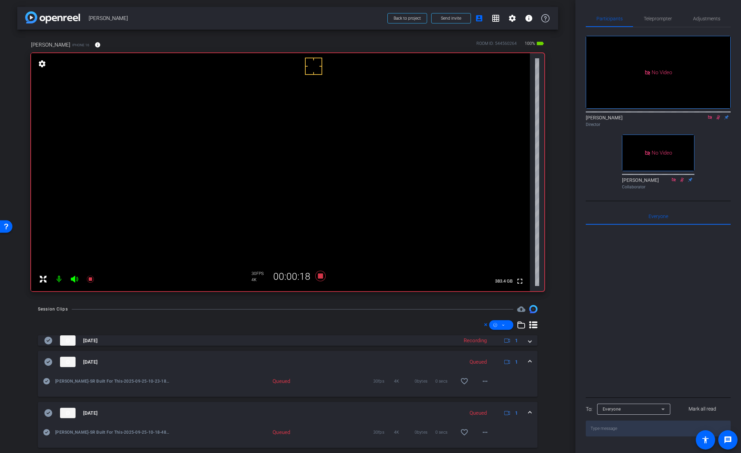
click at [525, 357] on mat-expansion-panel-header "Sep 25, 2025 Queued 1" at bounding box center [288, 362] width 500 height 22
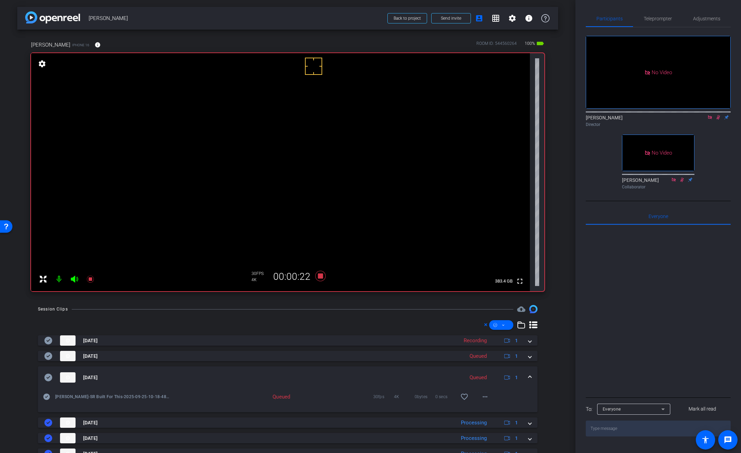
click at [322, 149] on video at bounding box center [280, 172] width 499 height 238
click at [341, 145] on video at bounding box center [280, 172] width 499 height 238
click at [325, 154] on video at bounding box center [280, 172] width 499 height 238
click at [329, 151] on video at bounding box center [280, 172] width 499 height 238
click at [325, 146] on div at bounding box center [328, 151] width 17 height 17
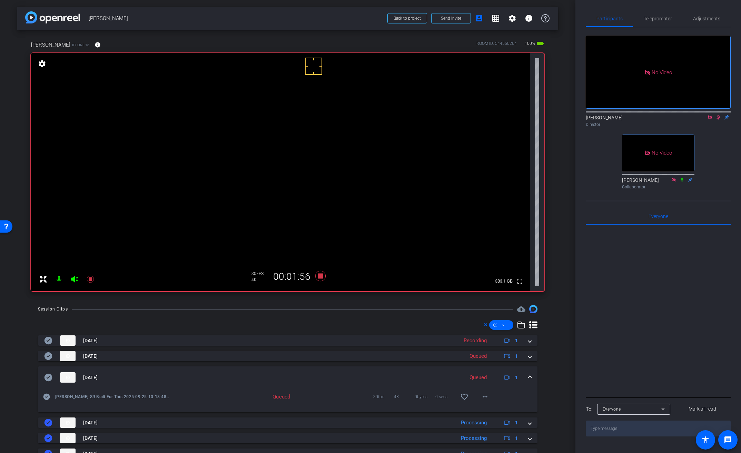
click at [324, 145] on video at bounding box center [280, 172] width 499 height 238
click at [366, 146] on video at bounding box center [280, 172] width 499 height 238
click at [339, 143] on video at bounding box center [280, 172] width 499 height 238
click at [327, 149] on video at bounding box center [280, 172] width 499 height 238
click at [339, 150] on video at bounding box center [280, 172] width 499 height 238
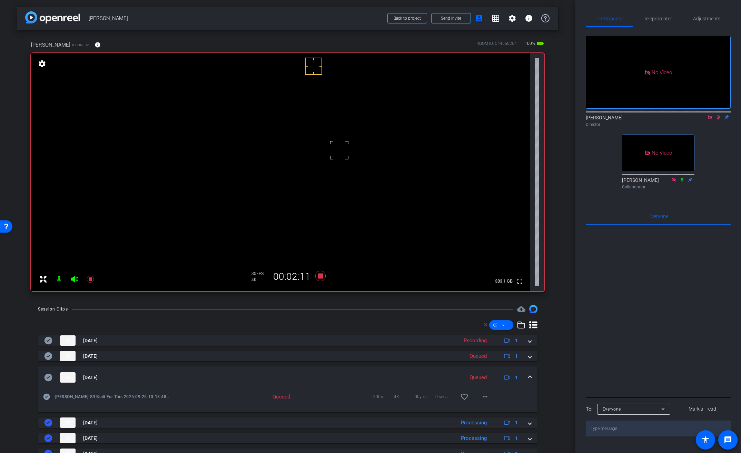
click at [529, 378] on span at bounding box center [530, 377] width 3 height 7
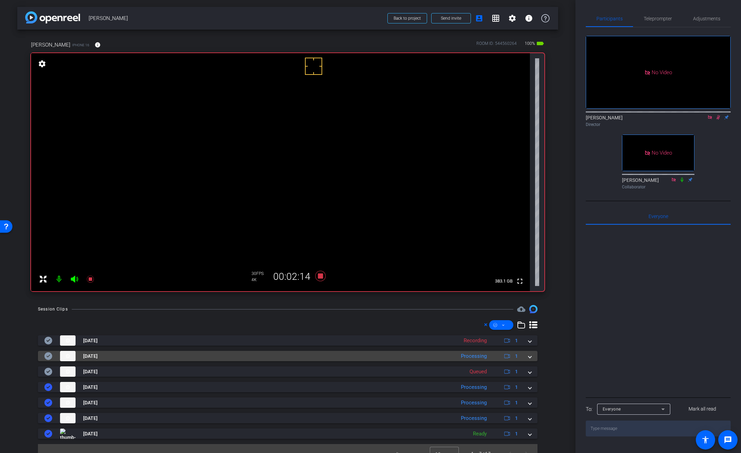
click at [528, 357] on mat-expansion-panel-header "Sep 25, 2025 Processing 1" at bounding box center [288, 356] width 500 height 10
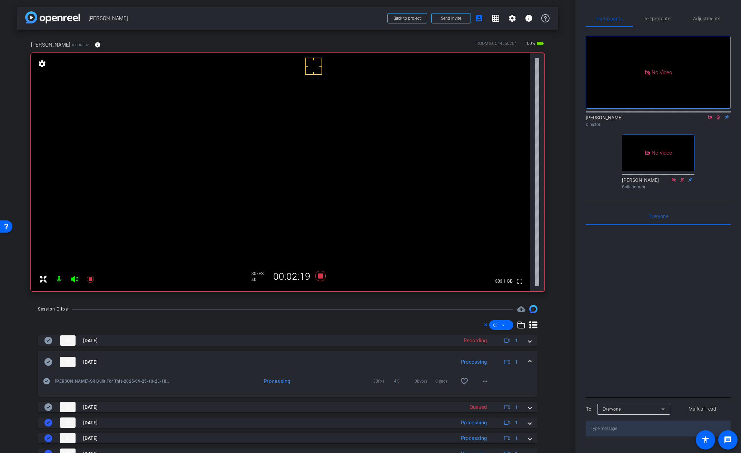
click at [319, 149] on video at bounding box center [280, 172] width 499 height 238
click at [323, 164] on video at bounding box center [280, 172] width 499 height 238
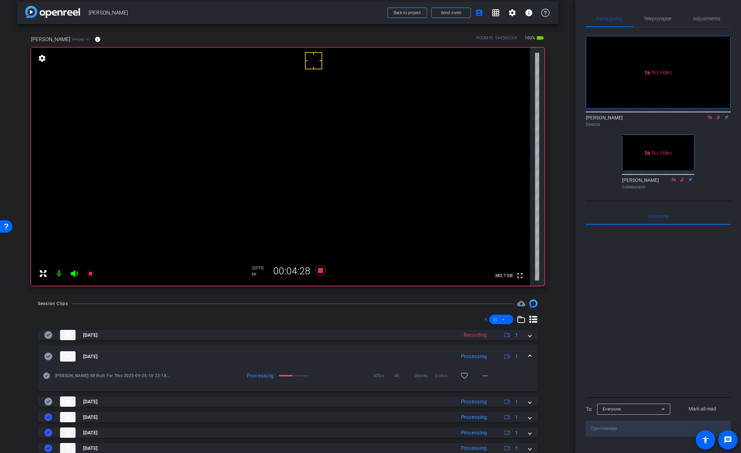
scroll to position [7, 0]
click at [318, 144] on video at bounding box center [280, 165] width 499 height 238
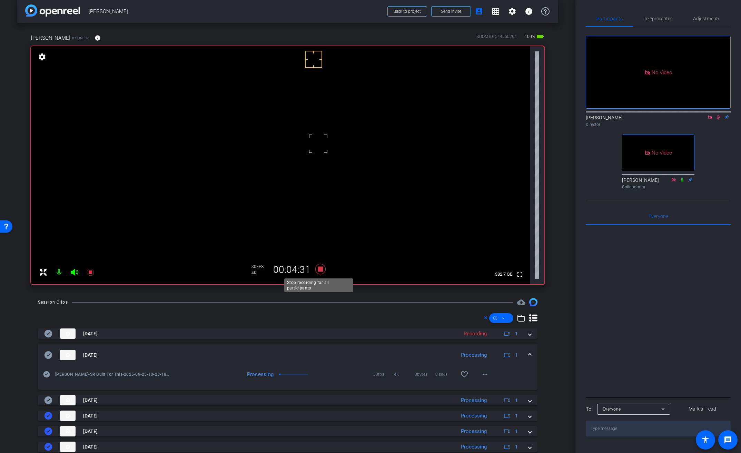
click at [320, 270] on icon at bounding box center [320, 269] width 10 height 10
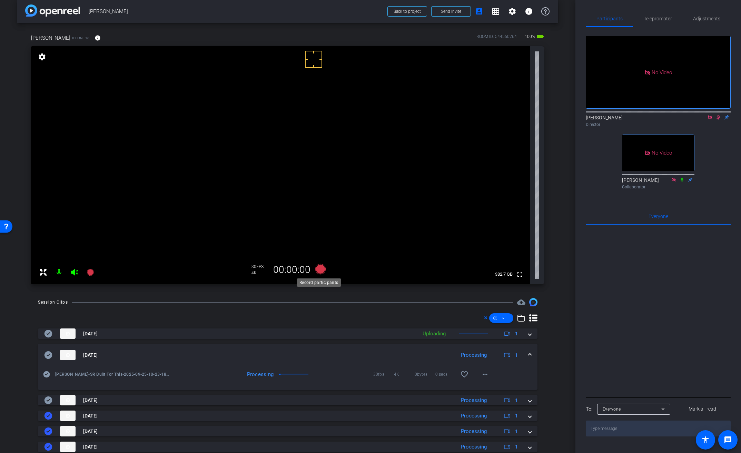
click at [320, 270] on icon at bounding box center [320, 269] width 10 height 10
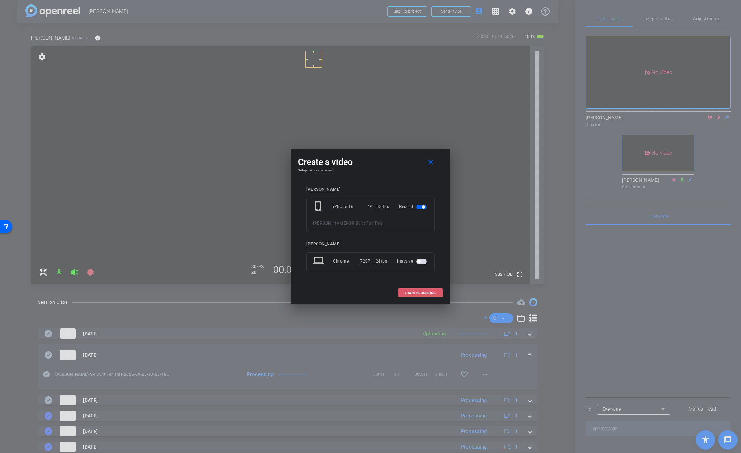
click at [430, 293] on span "START RECORDING" at bounding box center [420, 292] width 30 height 3
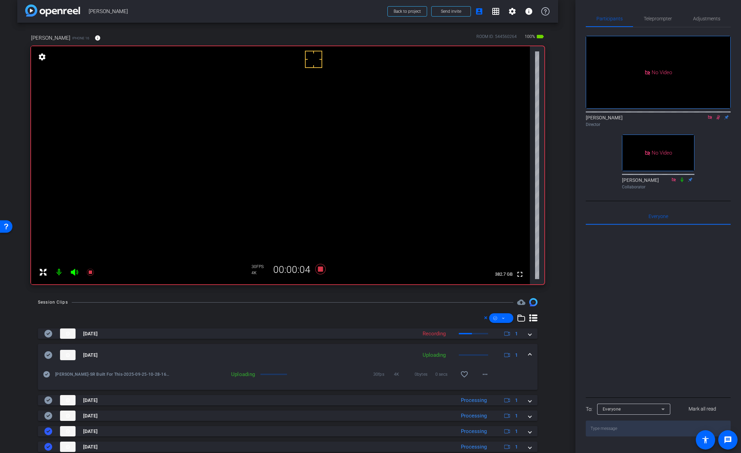
click at [528, 353] on mat-expansion-panel-header "Sep 25, 2025 Uploading 1" at bounding box center [288, 355] width 500 height 22
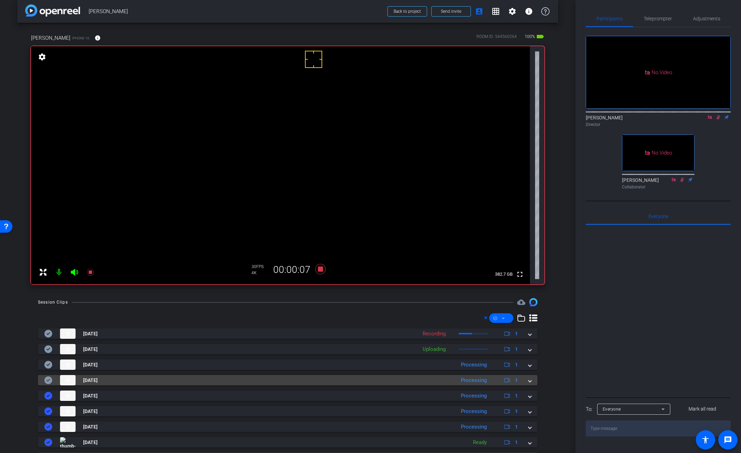
click at [529, 381] on span at bounding box center [530, 380] width 3 height 7
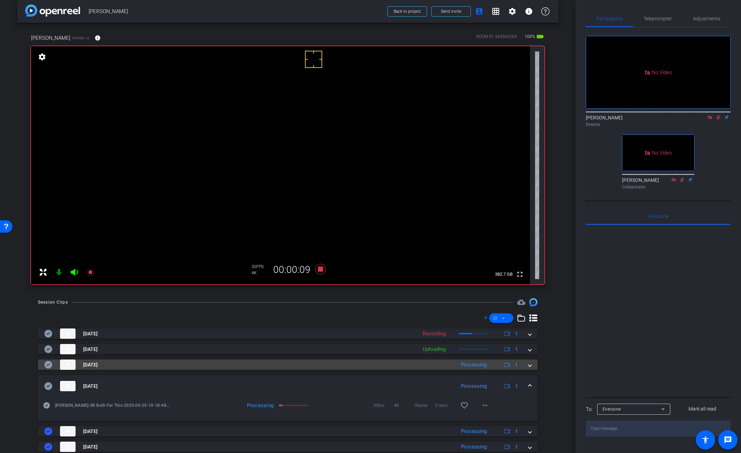
click at [523, 365] on div "Sep 25, 2025 Processing 1" at bounding box center [286, 365] width 485 height 10
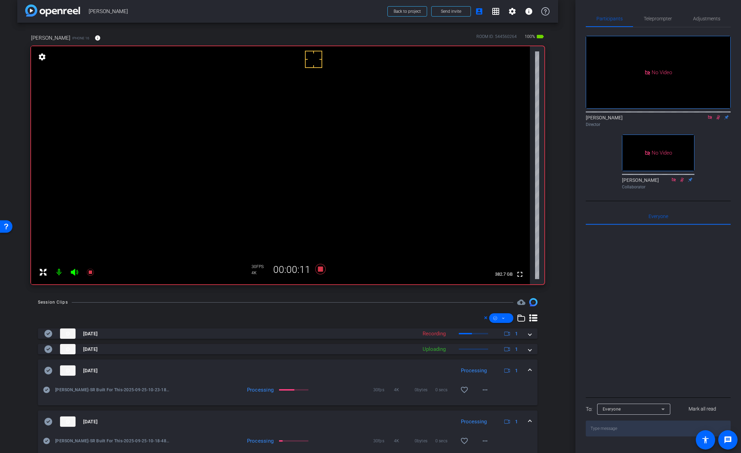
click at [327, 147] on video at bounding box center [280, 165] width 499 height 238
click at [528, 421] on mat-expansion-panel-header "Sep 25, 2025 Processing 1" at bounding box center [288, 422] width 500 height 22
click at [338, 139] on video at bounding box center [280, 165] width 499 height 238
click at [322, 154] on video at bounding box center [280, 165] width 499 height 238
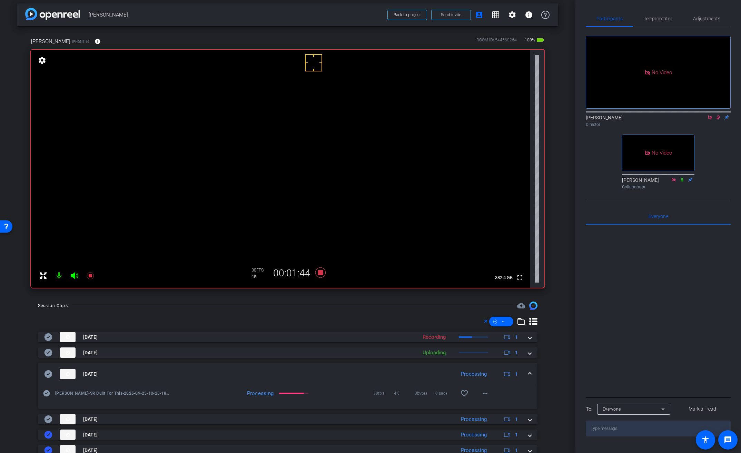
click at [301, 151] on video at bounding box center [280, 169] width 499 height 238
click at [326, 142] on video at bounding box center [280, 169] width 499 height 238
click at [323, 149] on video at bounding box center [280, 169] width 499 height 238
click at [529, 420] on span at bounding box center [530, 419] width 3 height 7
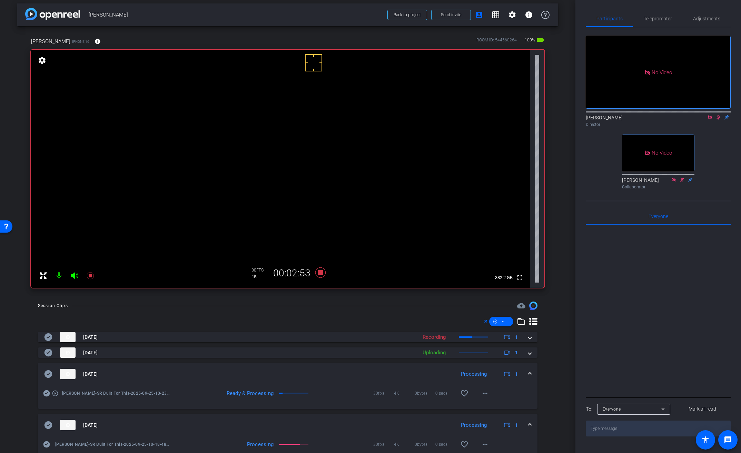
click at [323, 141] on video at bounding box center [280, 169] width 499 height 238
click at [720, 115] on icon at bounding box center [719, 117] width 6 height 5
click at [720, 115] on icon at bounding box center [718, 117] width 3 height 4
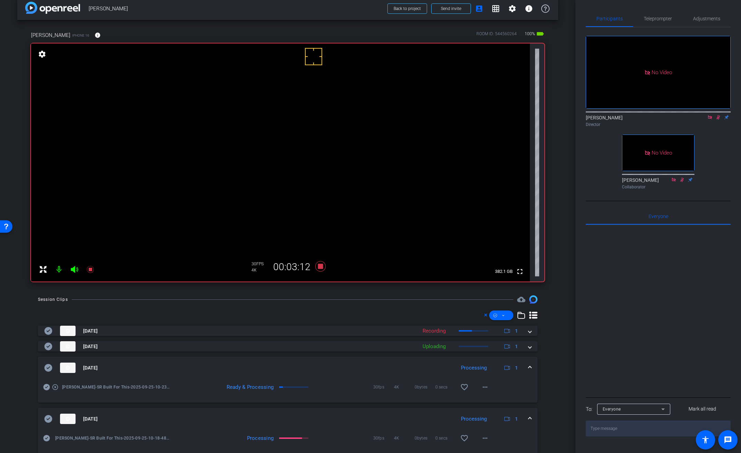
scroll to position [10, 0]
click at [485, 386] on mat-icon "more_horiz" at bounding box center [485, 386] width 8 height 8
click at [510, 319] on span "Download Original" at bounding box center [499, 320] width 41 height 8
click at [50, 366] on icon at bounding box center [49, 367] width 8 height 8
click at [524, 364] on div "Sep 25, 2025 Processing 1" at bounding box center [286, 367] width 485 height 10
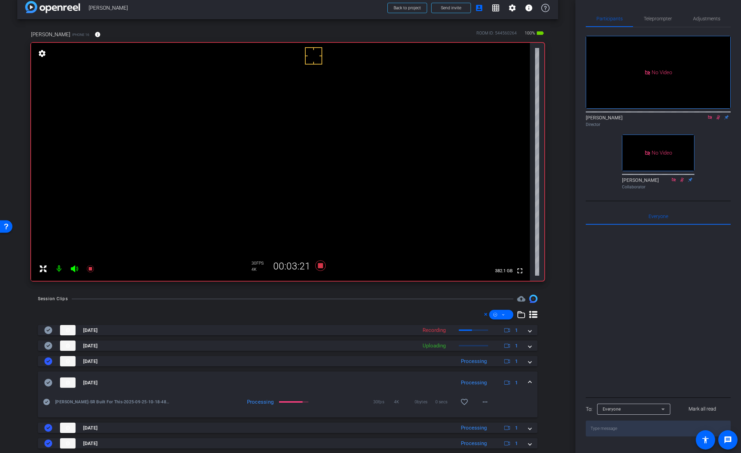
click at [320, 143] on video at bounding box center [280, 162] width 499 height 238
click at [326, 148] on video at bounding box center [280, 162] width 499 height 238
click at [334, 131] on video at bounding box center [280, 162] width 499 height 238
click at [317, 145] on video at bounding box center [280, 162] width 499 height 238
click at [477, 403] on span at bounding box center [485, 402] width 17 height 17
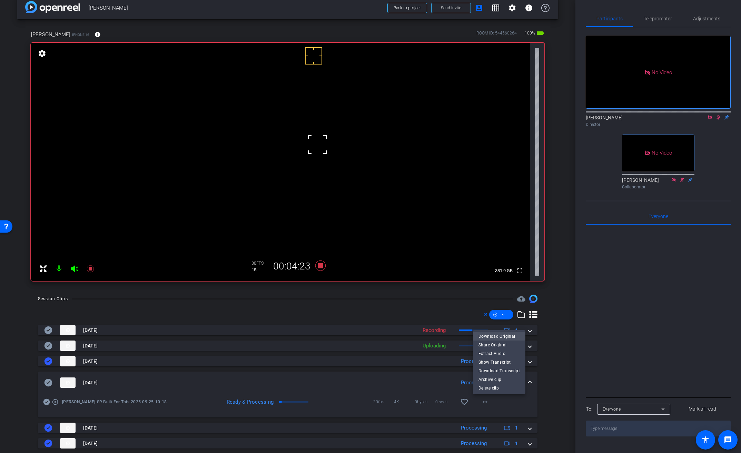
click at [501, 333] on span "Download Original" at bounding box center [499, 336] width 41 height 8
click at [50, 382] on icon at bounding box center [49, 383] width 8 height 8
click at [530, 382] on mat-expansion-panel-header "Sep 25, 2025 Processing 1" at bounding box center [288, 383] width 500 height 22
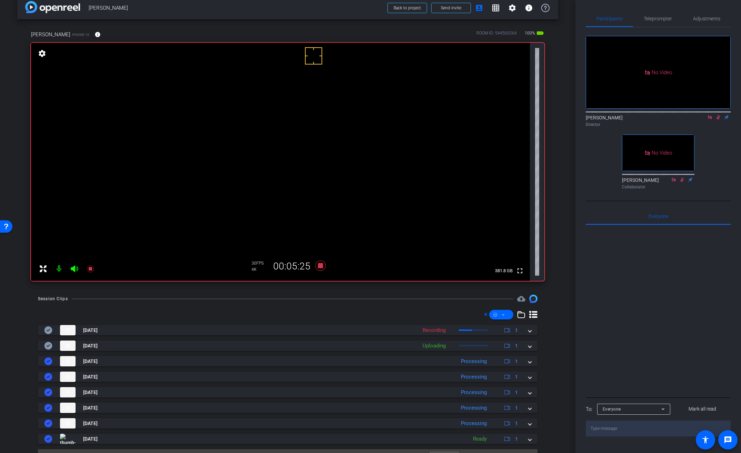
click at [323, 136] on video at bounding box center [280, 162] width 499 height 238
click at [331, 139] on video at bounding box center [280, 162] width 499 height 238
click at [327, 136] on video at bounding box center [280, 162] width 499 height 238
click at [320, 266] on icon at bounding box center [320, 266] width 10 height 10
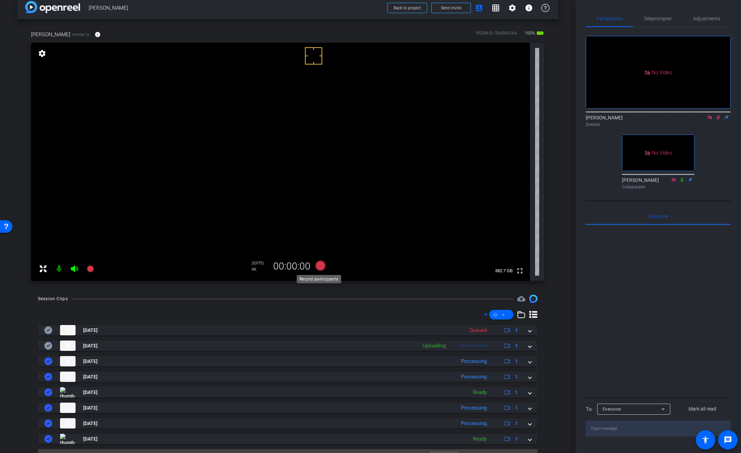
click at [320, 266] on icon at bounding box center [320, 266] width 10 height 10
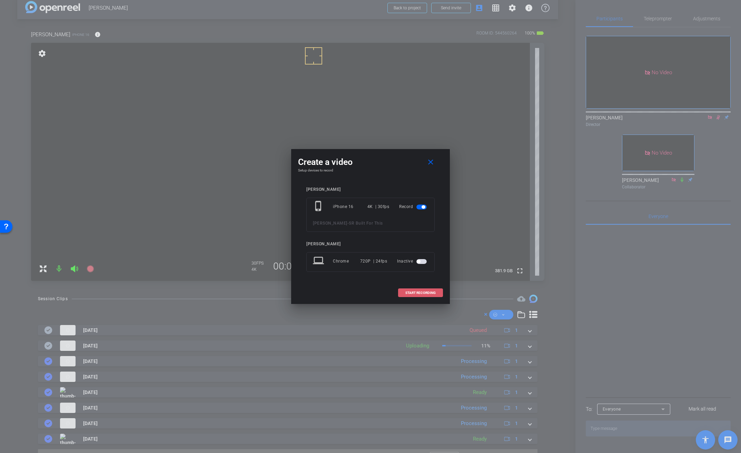
click at [418, 292] on span "START RECORDING" at bounding box center [420, 292] width 30 height 3
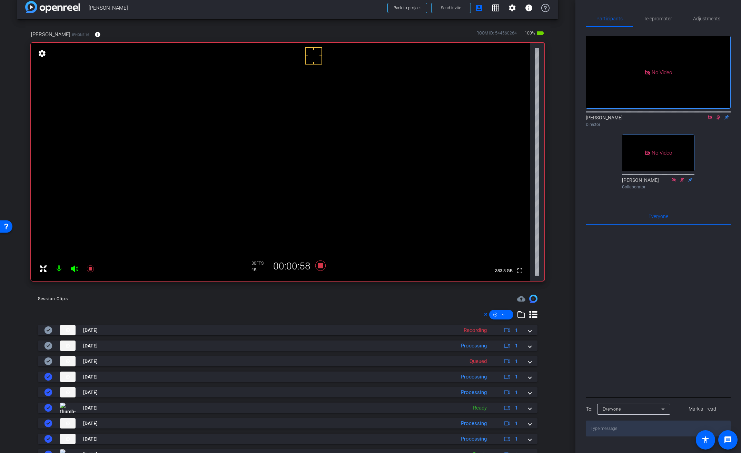
click at [326, 143] on video at bounding box center [280, 162] width 499 height 238
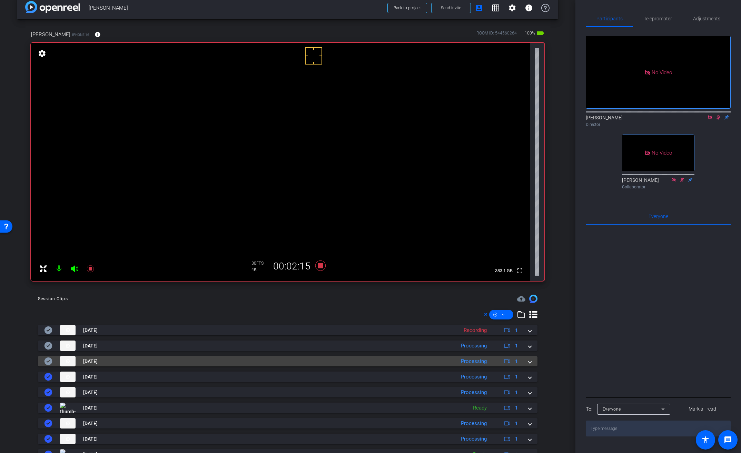
click at [529, 363] on span at bounding box center [530, 361] width 3 height 7
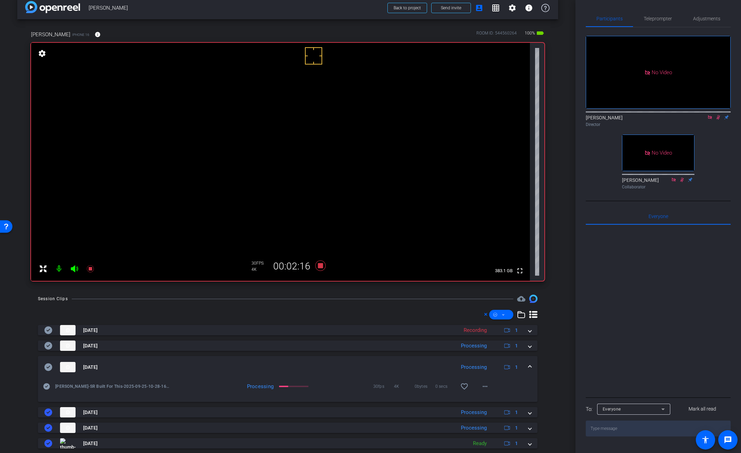
click at [526, 363] on mat-expansion-panel-header "Sep 25, 2025 Processing 1" at bounding box center [288, 367] width 500 height 22
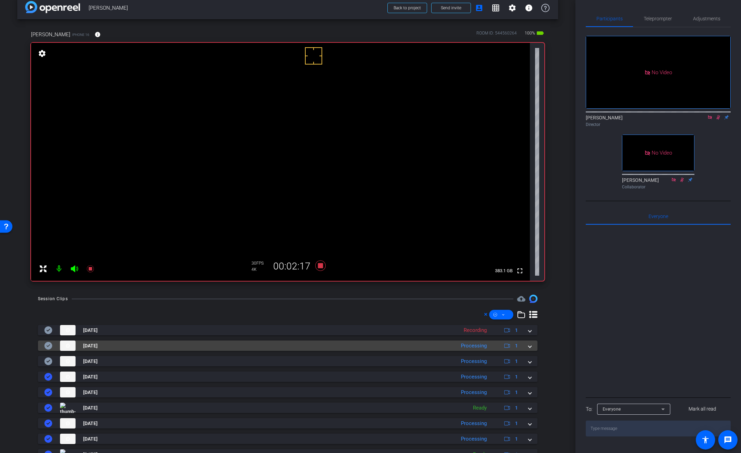
click at [529, 345] on span at bounding box center [530, 345] width 3 height 7
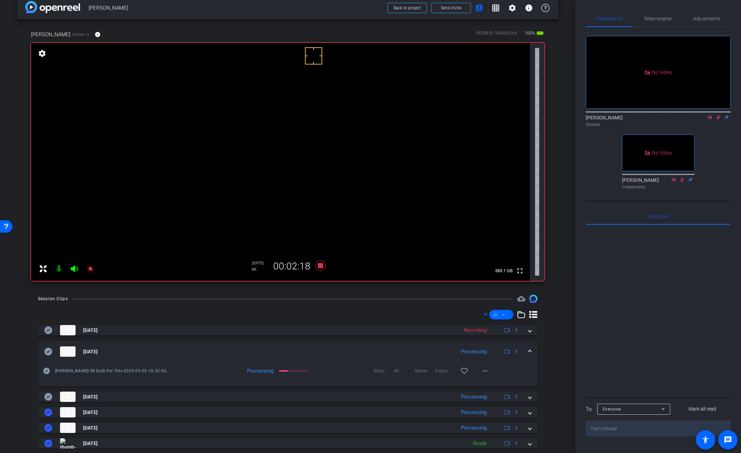
click at [527, 345] on mat-expansion-panel-header "Sep 25, 2025 Processing 1" at bounding box center [288, 352] width 500 height 22
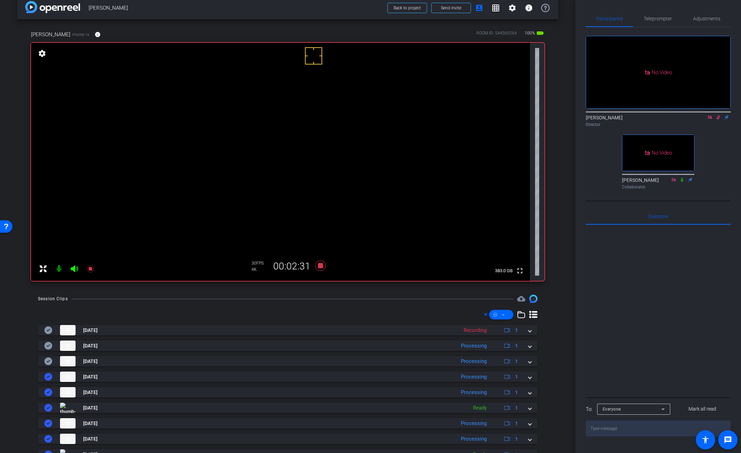
scroll to position [7, 0]
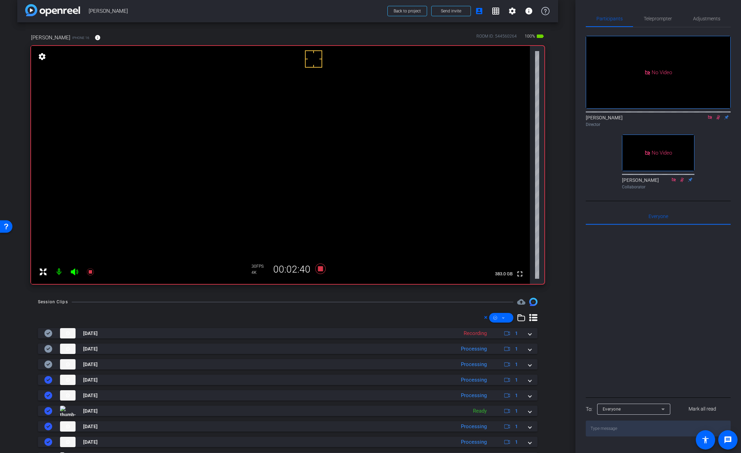
click at [317, 143] on video at bounding box center [280, 165] width 499 height 238
click at [333, 147] on video at bounding box center [280, 165] width 499 height 238
click at [328, 141] on div at bounding box center [332, 146] width 17 height 17
click at [329, 134] on video at bounding box center [280, 165] width 499 height 238
drag, startPoint x: 301, startPoint y: 138, endPoint x: 310, endPoint y: 146, distance: 12.0
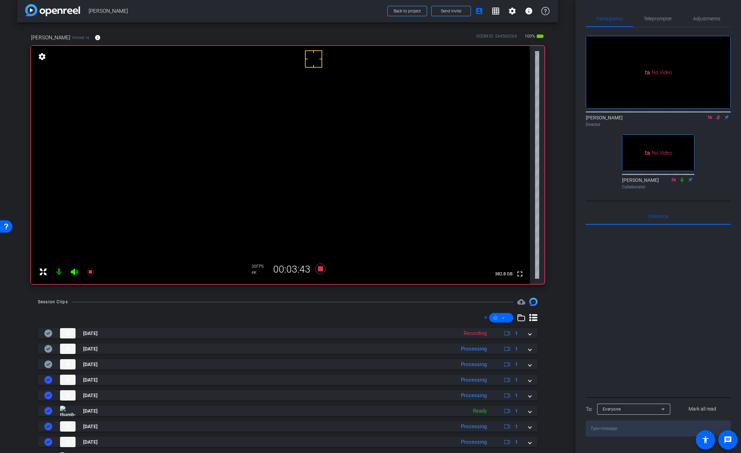
click at [301, 138] on video at bounding box center [280, 165] width 499 height 238
click at [320, 151] on video at bounding box center [280, 165] width 499 height 238
drag, startPoint x: 529, startPoint y: 367, endPoint x: 529, endPoint y: 359, distance: 8.6
click at [529, 367] on mat-expansion-panel-header "Sep 25, 2025 Processing 1" at bounding box center [288, 364] width 500 height 10
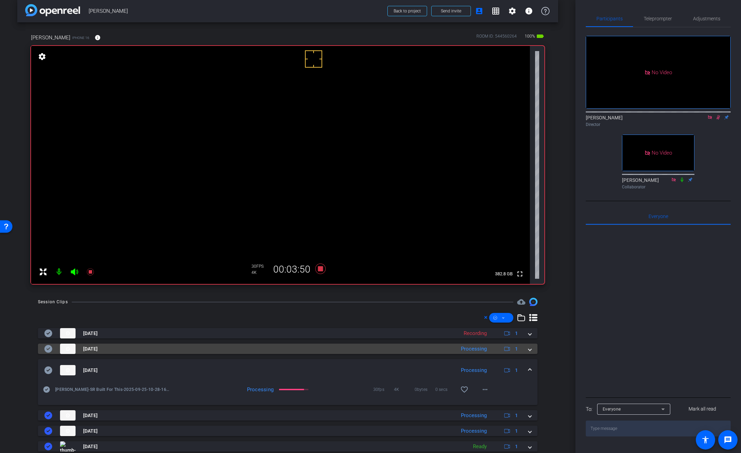
click at [528, 350] on mat-expansion-panel-header "Sep 25, 2025 Processing 1" at bounding box center [288, 349] width 500 height 10
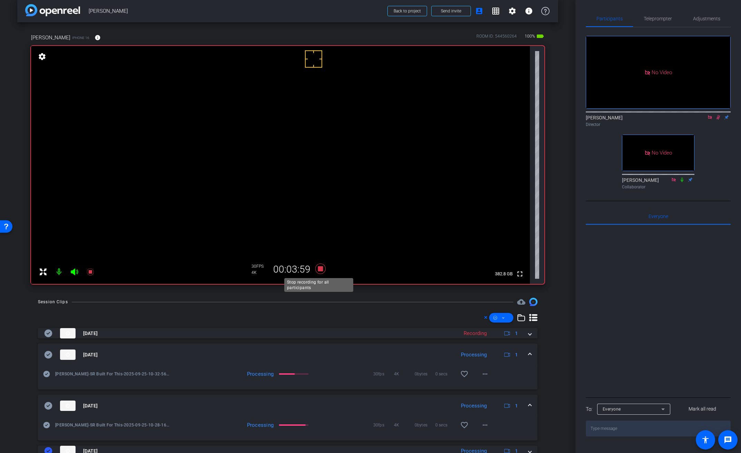
click at [319, 269] on icon at bounding box center [320, 269] width 10 height 10
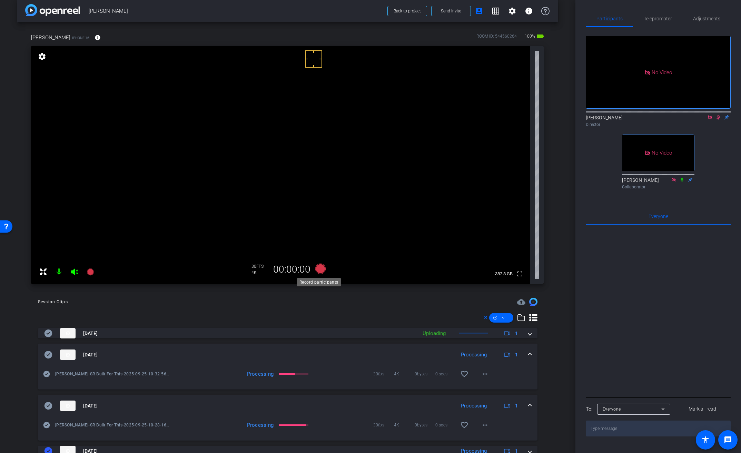
click at [319, 269] on icon at bounding box center [320, 269] width 10 height 10
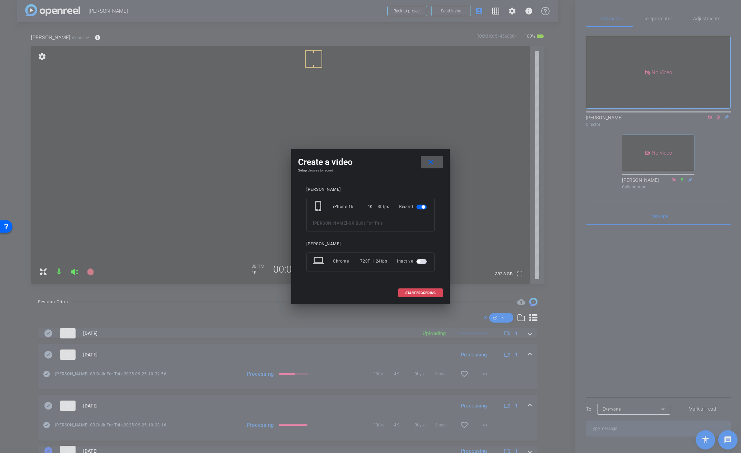
click at [430, 293] on span "START RECORDING" at bounding box center [420, 292] width 30 height 3
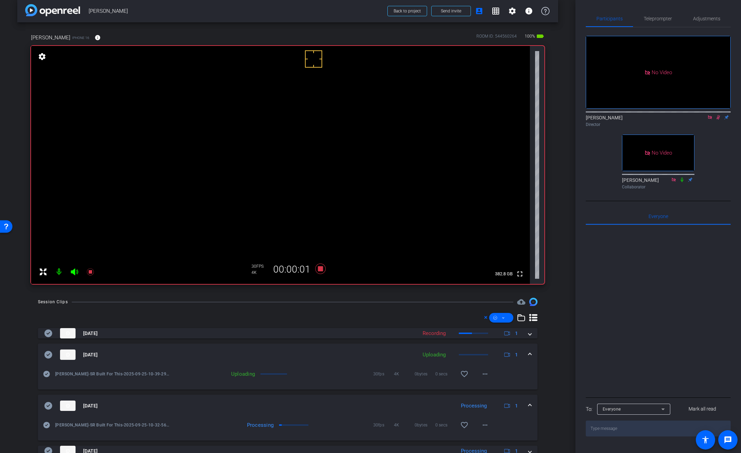
click at [320, 137] on video at bounding box center [280, 165] width 499 height 238
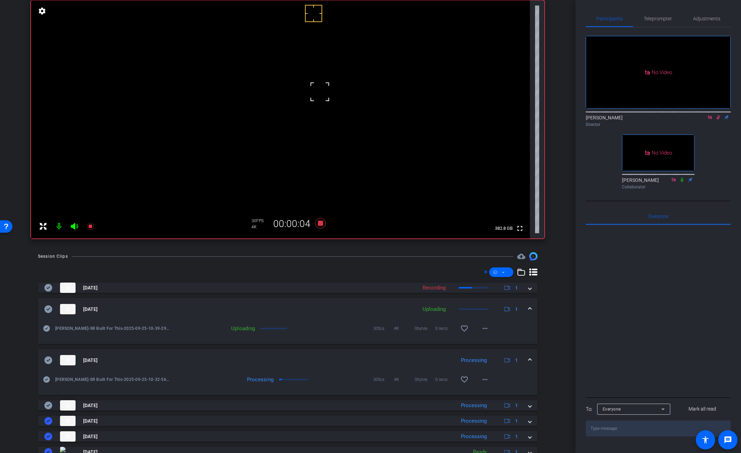
scroll to position [55, 0]
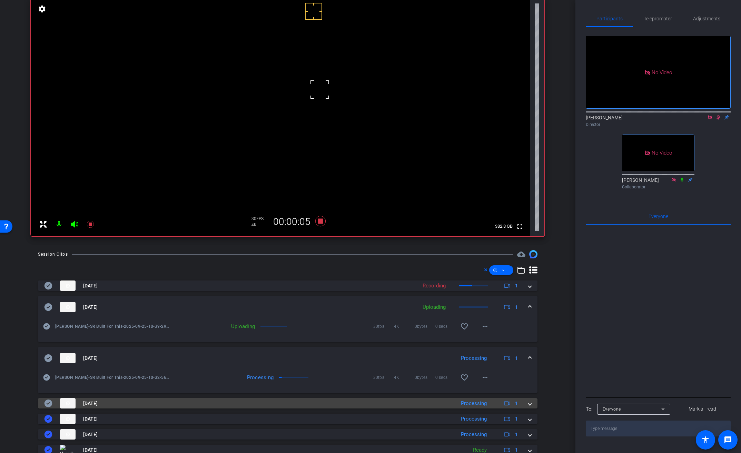
click at [529, 403] on span at bounding box center [530, 403] width 3 height 7
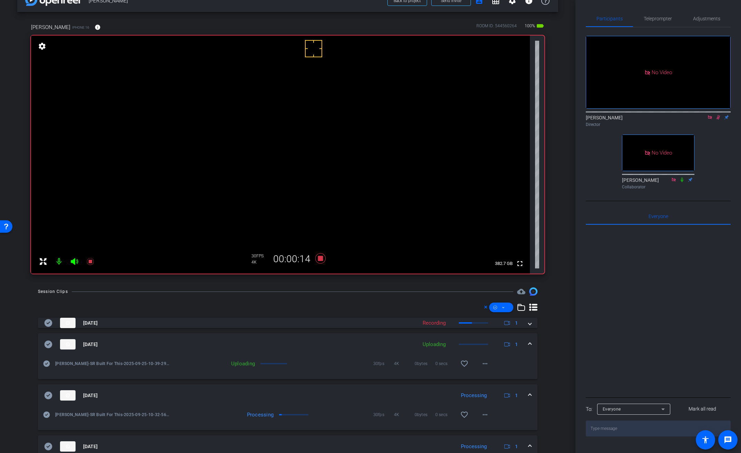
scroll to position [0, 0]
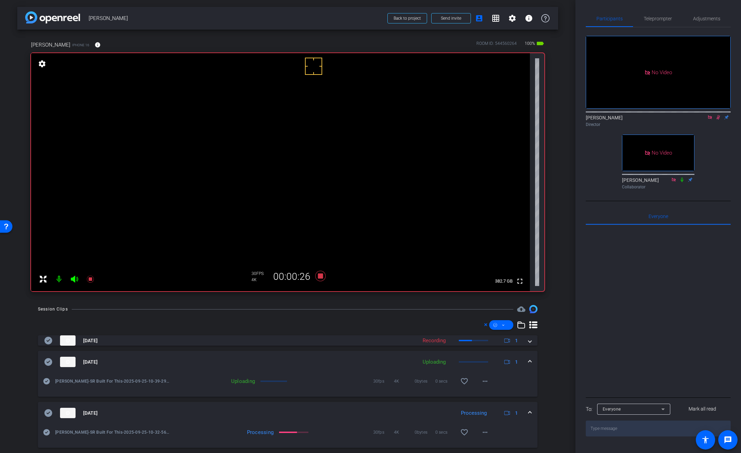
click at [307, 150] on video at bounding box center [280, 172] width 499 height 238
click at [325, 148] on video at bounding box center [280, 172] width 499 height 238
click at [312, 149] on video at bounding box center [280, 172] width 499 height 238
click at [321, 277] on icon at bounding box center [320, 276] width 10 height 10
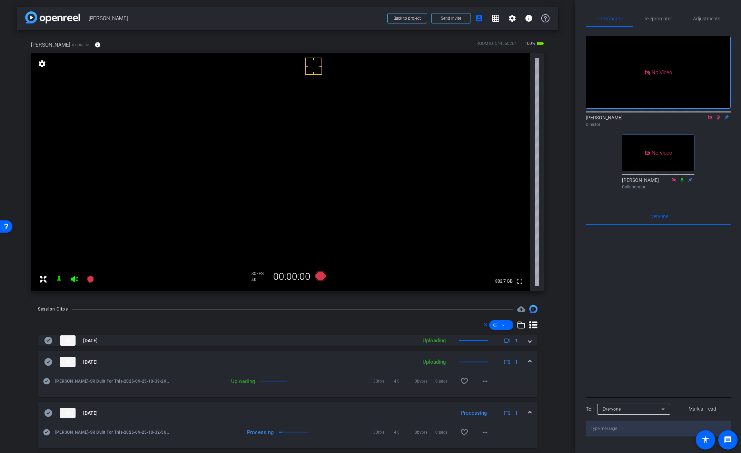
click at [719, 115] on icon at bounding box center [719, 117] width 6 height 5
click at [523, 362] on div "Sep 25, 2025 Uploading 1" at bounding box center [286, 362] width 485 height 10
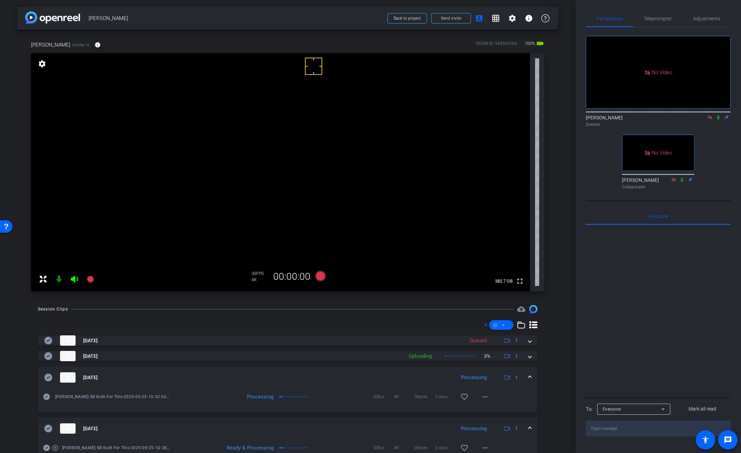
click at [528, 376] on mat-expansion-panel-header "Sep 25, 2025 Processing 1" at bounding box center [288, 377] width 500 height 22
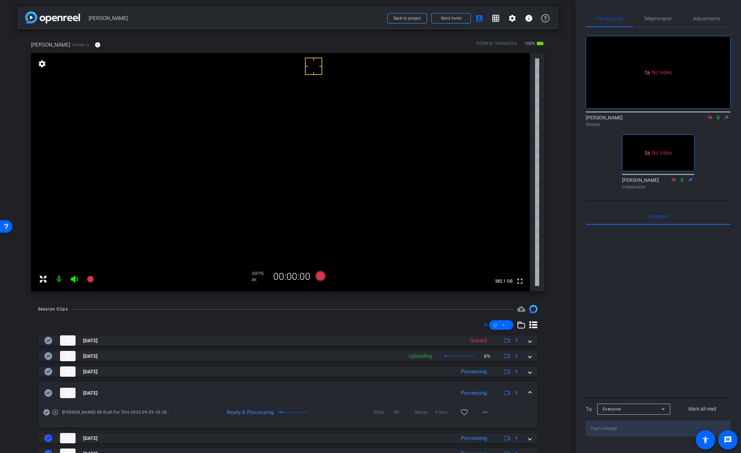
click at [529, 393] on span at bounding box center [530, 393] width 3 height 7
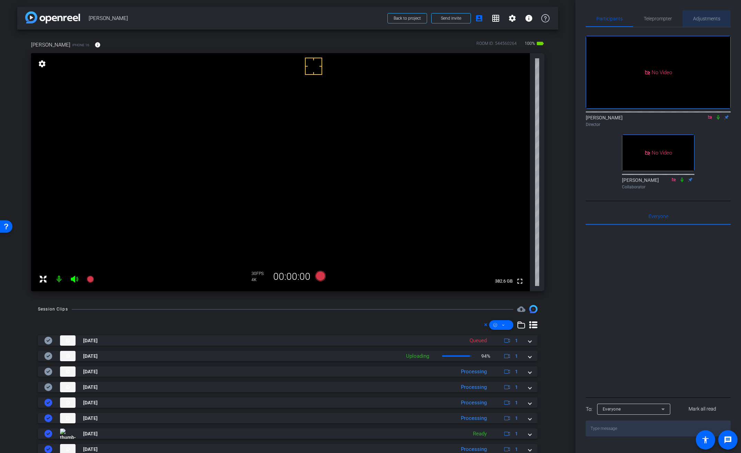
drag, startPoint x: 704, startPoint y: 20, endPoint x: 701, endPoint y: 23, distance: 4.2
click at [704, 20] on span "Adjustments" at bounding box center [706, 18] width 27 height 5
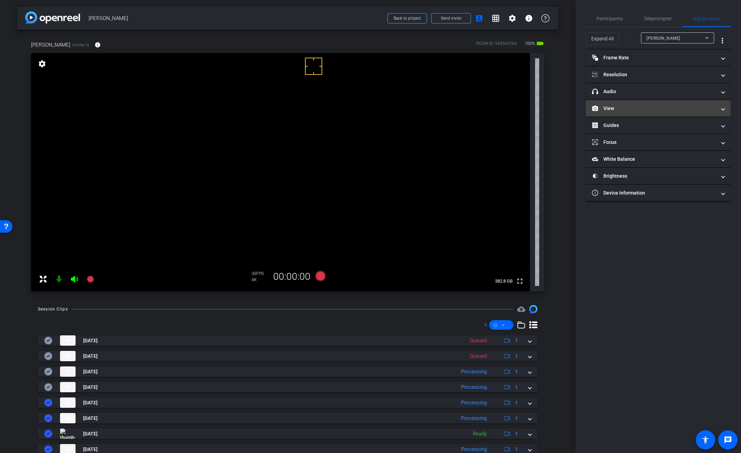
click at [625, 110] on mat-panel-title "View" at bounding box center [654, 108] width 124 height 7
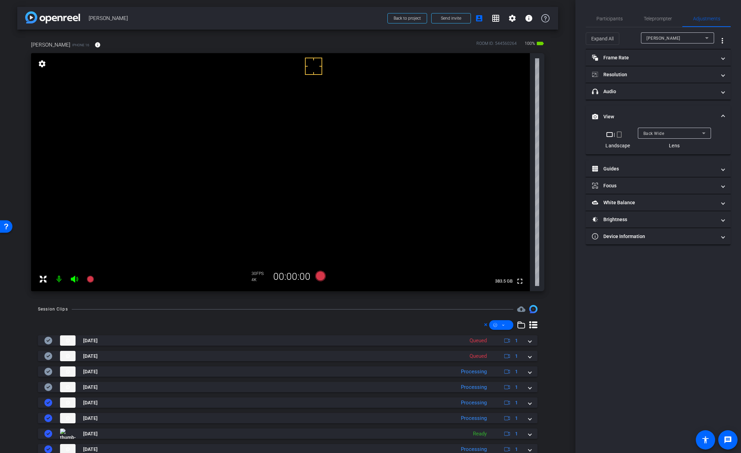
click at [649, 134] on span "Back Wide" at bounding box center [654, 133] width 21 height 5
click at [666, 154] on mat-option "Front Wide" at bounding box center [674, 158] width 73 height 11
click at [613, 17] on span "Participants" at bounding box center [610, 18] width 26 height 5
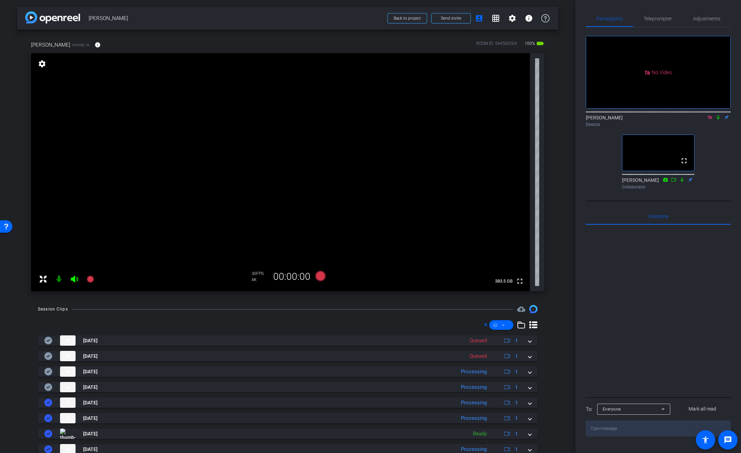
click at [707, 115] on icon at bounding box center [710, 117] width 6 height 5
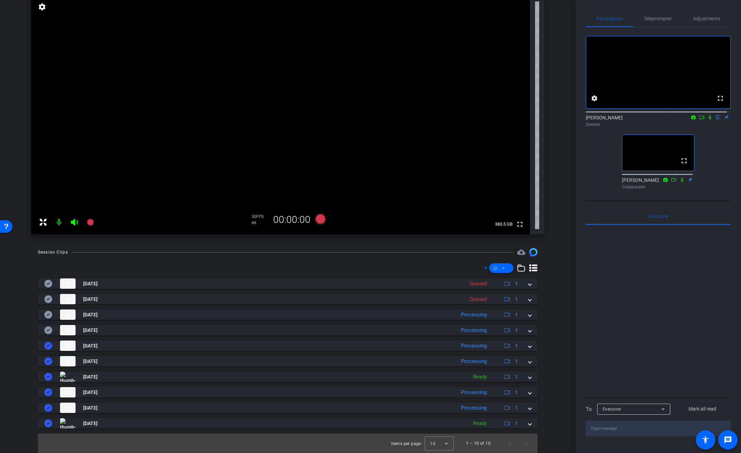
scroll to position [35, 0]
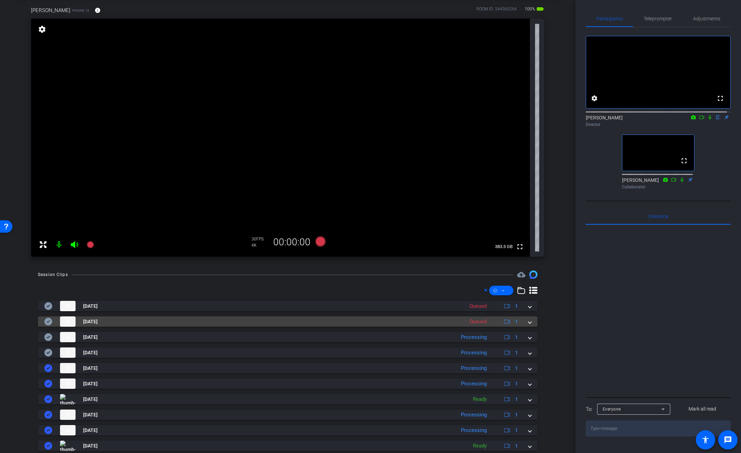
click at [529, 321] on span at bounding box center [530, 321] width 3 height 7
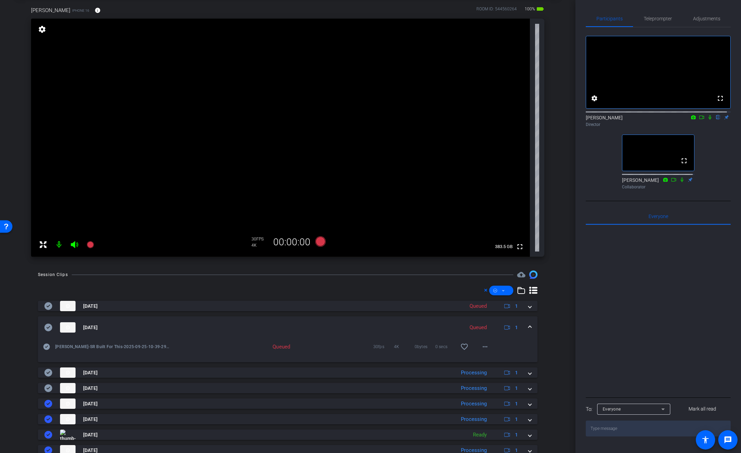
click at [529, 324] on span at bounding box center [530, 327] width 3 height 7
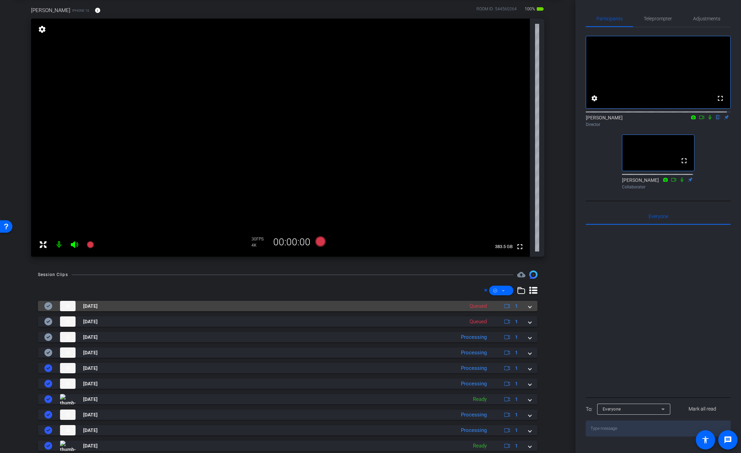
click at [529, 307] on span at bounding box center [530, 306] width 3 height 7
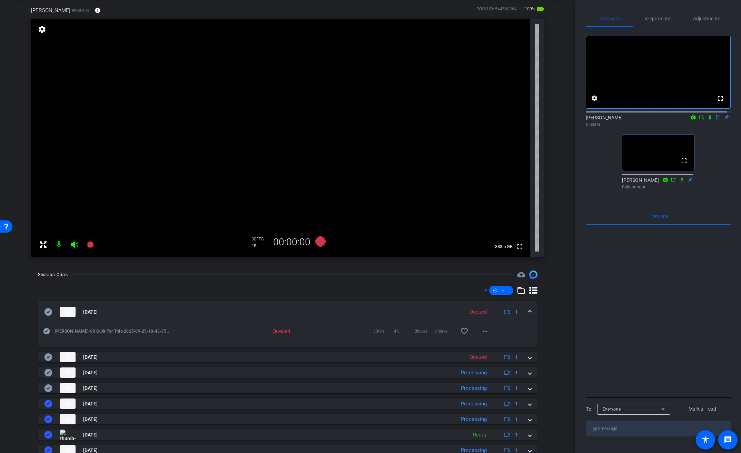
click at [527, 307] on mat-expansion-panel-header "Sep 25, 2025 Queued 1" at bounding box center [288, 312] width 500 height 22
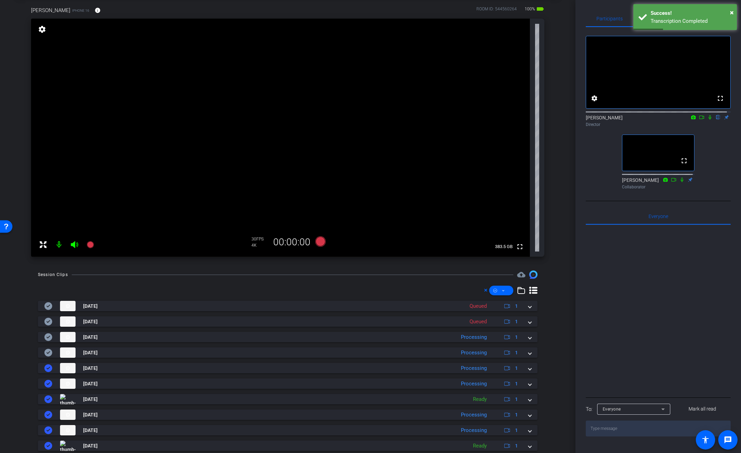
scroll to position [39, 0]
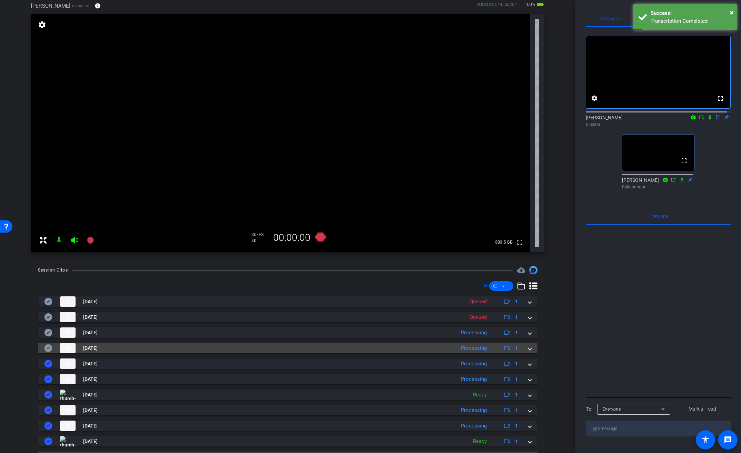
click at [529, 350] on span at bounding box center [530, 348] width 3 height 7
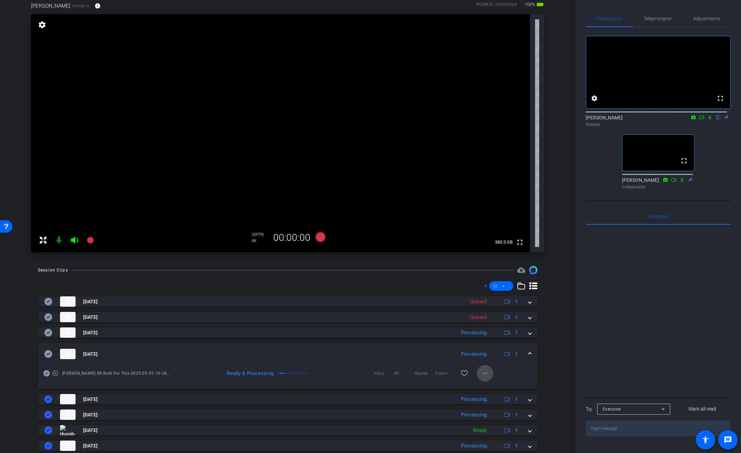
click at [485, 377] on mat-icon "more_horiz" at bounding box center [485, 373] width 8 height 8
click at [491, 386] on span "Download Original" at bounding box center [499, 388] width 41 height 8
click at [49, 355] on icon at bounding box center [49, 354] width 8 height 8
click at [529, 354] on span at bounding box center [530, 354] width 3 height 7
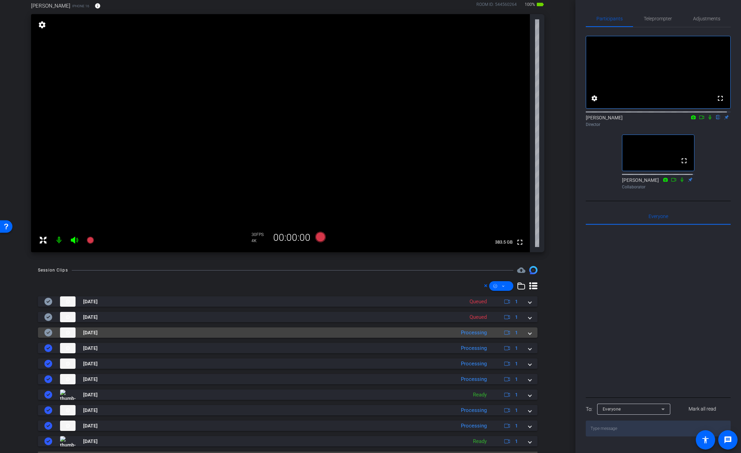
click at [529, 334] on mat-expansion-panel-header "Sep 25, 2025 Processing 1" at bounding box center [288, 332] width 500 height 10
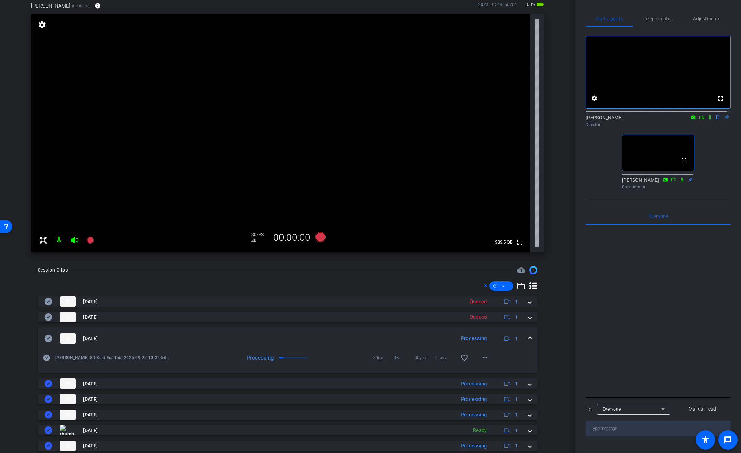
click at [529, 334] on mat-expansion-panel-header "Sep 25, 2025 Processing 1" at bounding box center [288, 338] width 500 height 22
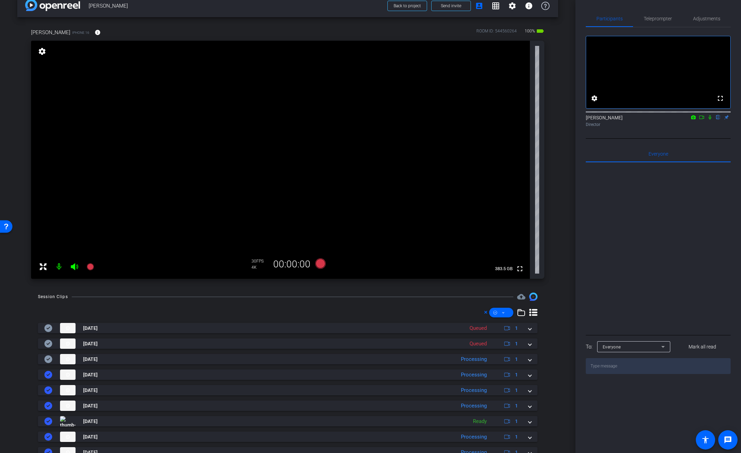
scroll to position [13, 0]
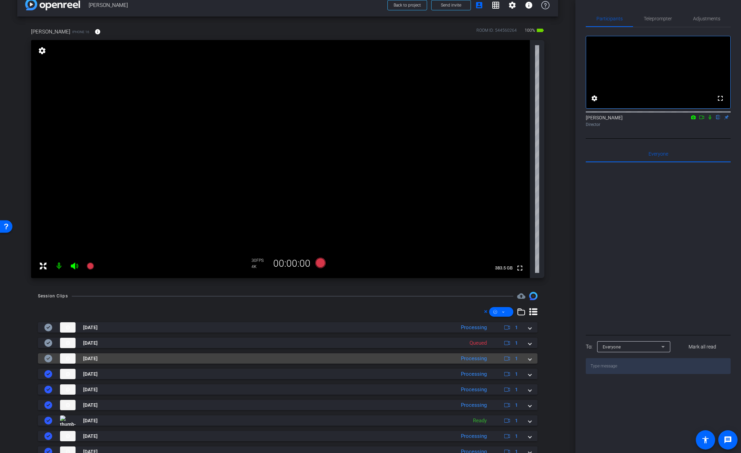
click at [529, 359] on span at bounding box center [530, 358] width 3 height 7
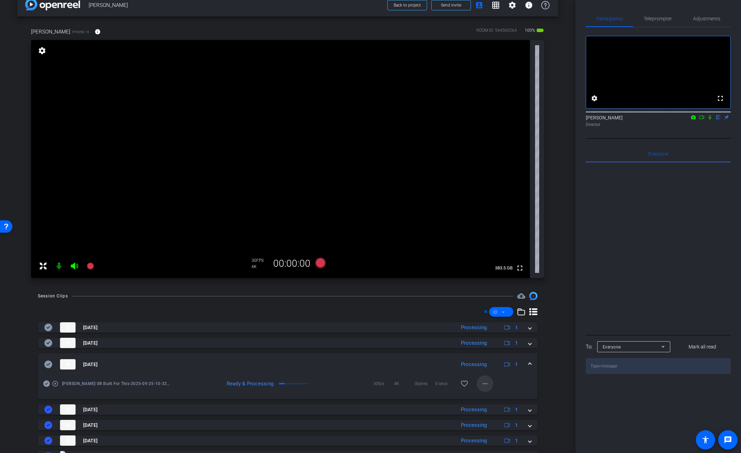
click at [483, 385] on mat-icon "more_horiz" at bounding box center [485, 384] width 8 height 8
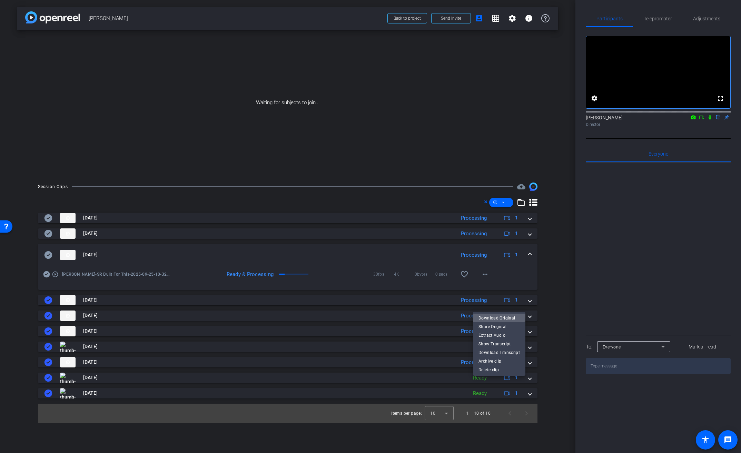
click at [495, 315] on span "Download Original" at bounding box center [499, 318] width 41 height 8
click at [42, 258] on mat-expansion-panel-header "Sep 25, 2025 Processing 1" at bounding box center [288, 255] width 500 height 22
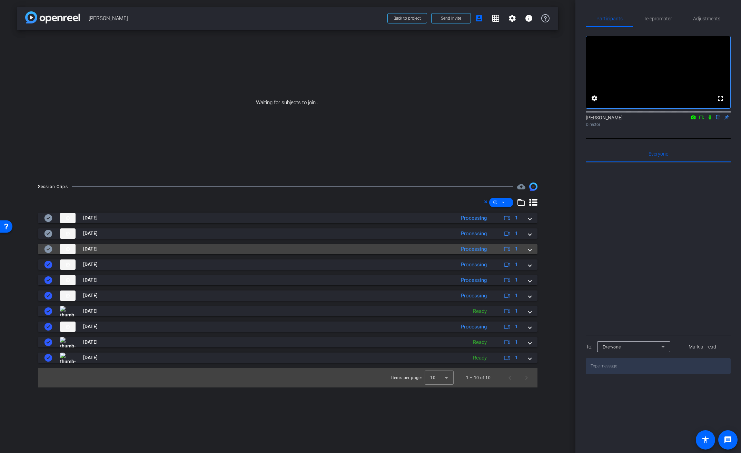
click at [52, 249] on icon at bounding box center [49, 249] width 8 height 8
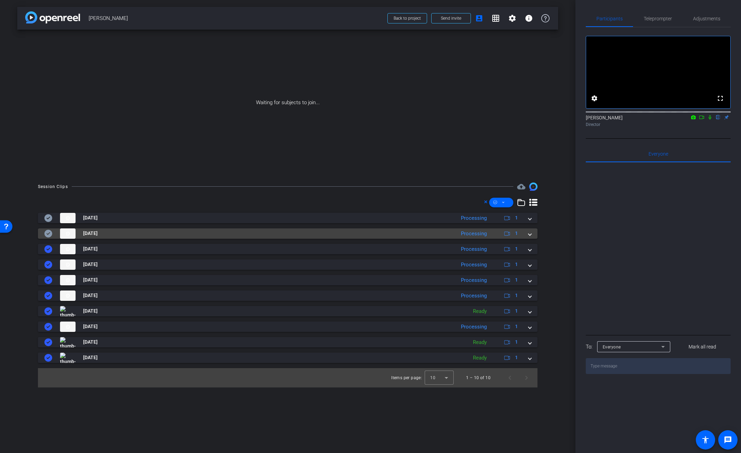
click at [530, 234] on span at bounding box center [530, 233] width 3 height 7
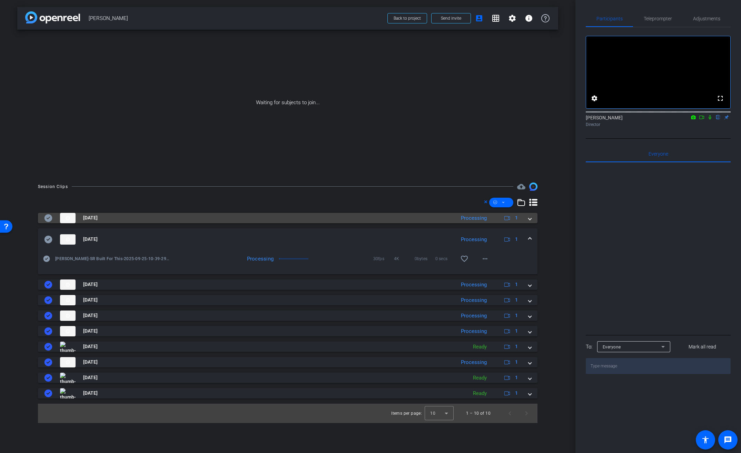
click at [529, 218] on span at bounding box center [530, 217] width 3 height 7
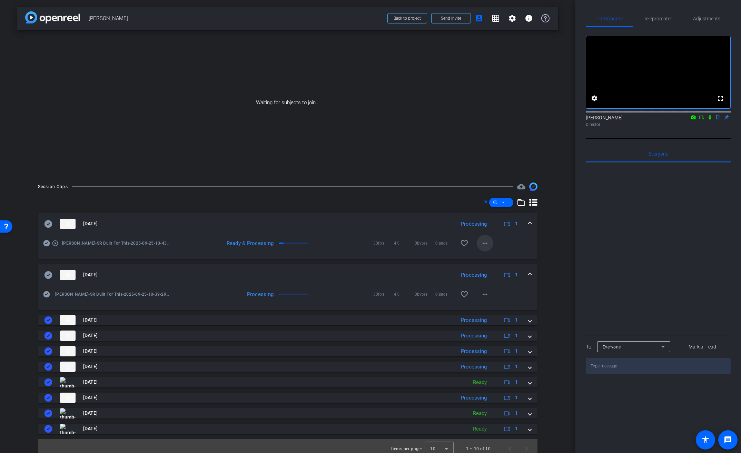
click at [482, 243] on mat-icon "more_horiz" at bounding box center [485, 243] width 8 height 8
click at [485, 256] on span "Download Original" at bounding box center [499, 258] width 41 height 8
click at [47, 225] on icon at bounding box center [49, 224] width 8 height 8
click at [529, 223] on span at bounding box center [530, 223] width 3 height 7
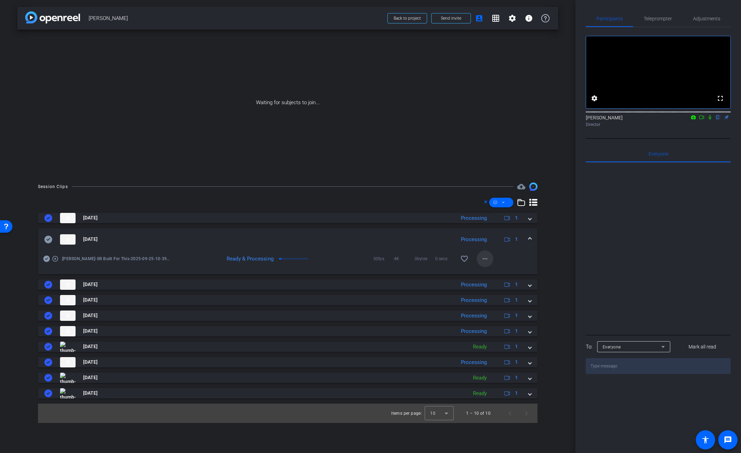
click at [486, 260] on mat-icon "more_horiz" at bounding box center [485, 259] width 8 height 8
click at [486, 260] on body "Accessibility Screen-Reader Guide, Feedback, and Issue Reporting | New window m…" at bounding box center [370, 226] width 741 height 453
drag, startPoint x: 495, startPoint y: 270, endPoint x: 484, endPoint y: 270, distance: 11.4
click at [495, 270] on span "Download Original" at bounding box center [502, 273] width 41 height 8
click at [49, 240] on icon at bounding box center [49, 240] width 8 height 8
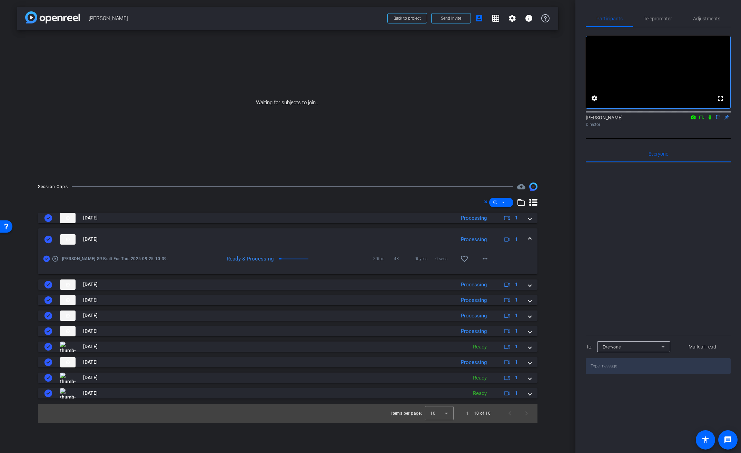
click at [529, 240] on span at bounding box center [530, 239] width 3 height 7
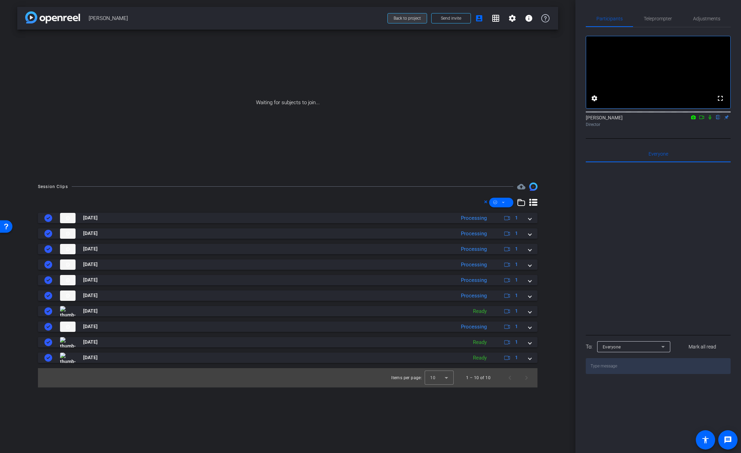
click at [423, 19] on span at bounding box center [407, 18] width 39 height 17
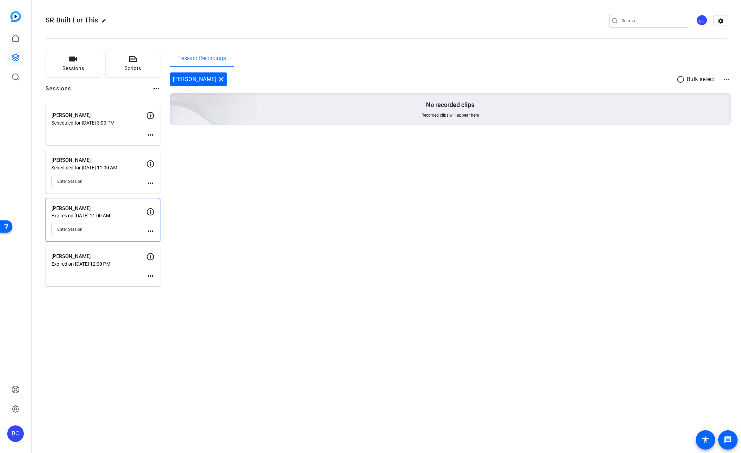
click at [145, 183] on div "Enter Session" at bounding box center [98, 182] width 95 height 12
click at [151, 183] on mat-icon "more_horiz" at bounding box center [150, 183] width 8 height 8
click at [157, 190] on span "Edit Session" at bounding box center [167, 193] width 31 height 8
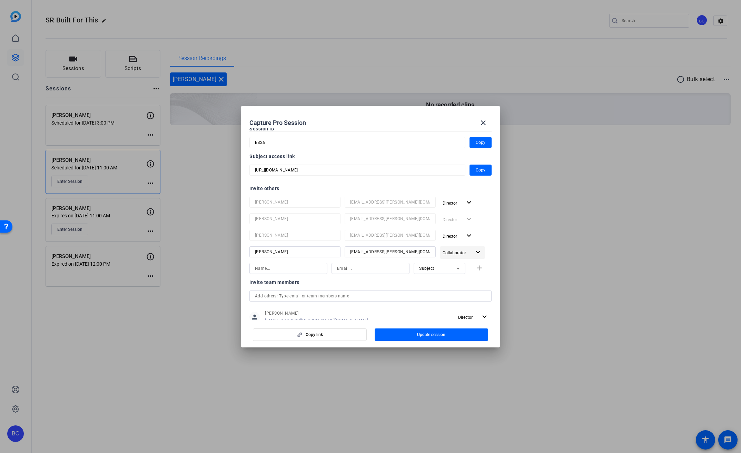
scroll to position [37, 0]
drag, startPoint x: 400, startPoint y: 252, endPoint x: 331, endPoint y: 247, distance: 69.5
click at [331, 247] on div "Linda Pizzico lpizzico@broadstreet.com Collaborator expand_more" at bounding box center [371, 253] width 242 height 12
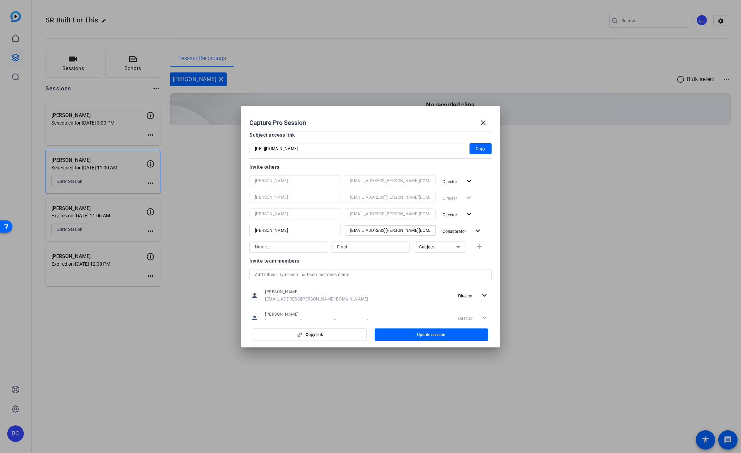
scroll to position [67, 0]
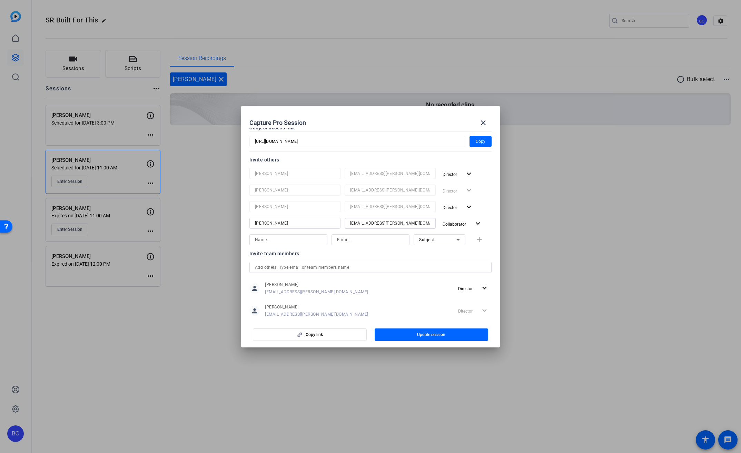
click at [360, 242] on input at bounding box center [370, 240] width 67 height 8
paste input "lpizzico@broadstreet.com"
type input "lpizzico@broadstreet.com"
click at [311, 241] on input at bounding box center [288, 240] width 67 height 8
type input "Linda Pizzico"
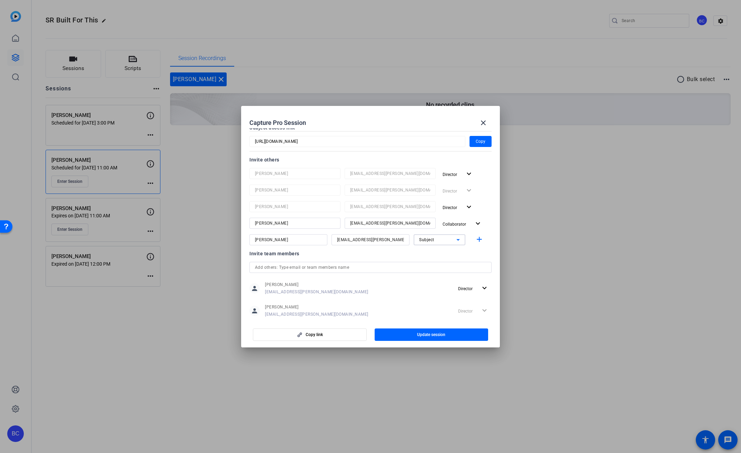
click at [426, 241] on span "Subject" at bounding box center [426, 239] width 15 height 5
click at [429, 255] on span "Collaborator" at bounding box center [427, 254] width 25 height 8
click at [475, 240] on mat-icon "add" at bounding box center [479, 239] width 9 height 9
click at [475, 225] on mat-icon "expand_more" at bounding box center [478, 223] width 9 height 9
click at [460, 270] on span "Remove User" at bounding box center [460, 274] width 37 height 8
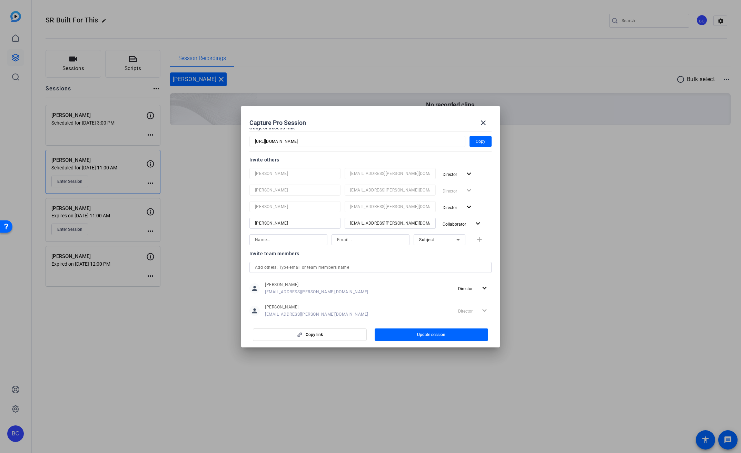
click at [441, 333] on span "Update session" at bounding box center [431, 335] width 28 height 6
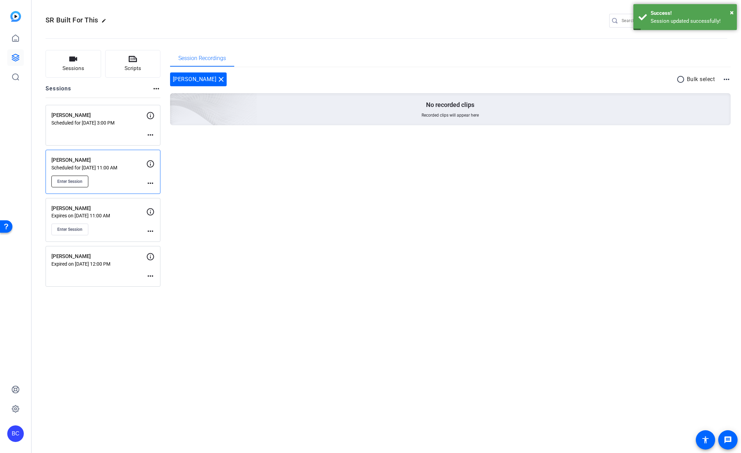
click at [79, 186] on button "Enter Session" at bounding box center [69, 182] width 37 height 12
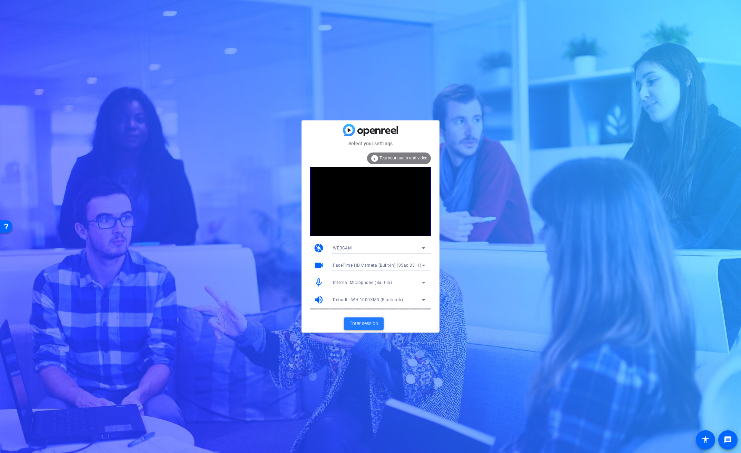
click at [372, 327] on span at bounding box center [364, 323] width 40 height 17
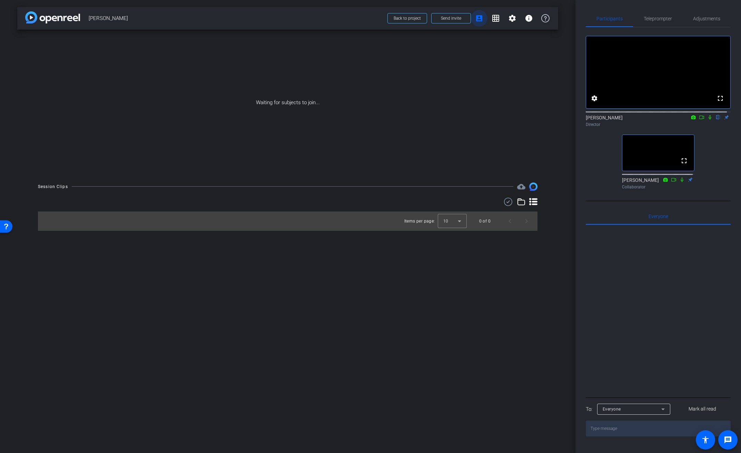
click at [483, 18] on mat-icon "account_box" at bounding box center [479, 18] width 8 height 8
click at [495, 17] on mat-icon "grid_on" at bounding box center [496, 18] width 8 height 8
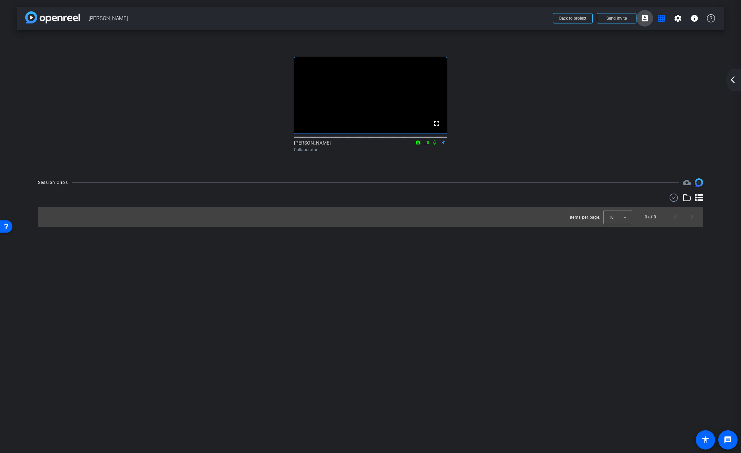
click at [647, 20] on mat-icon "account_box" at bounding box center [645, 18] width 8 height 8
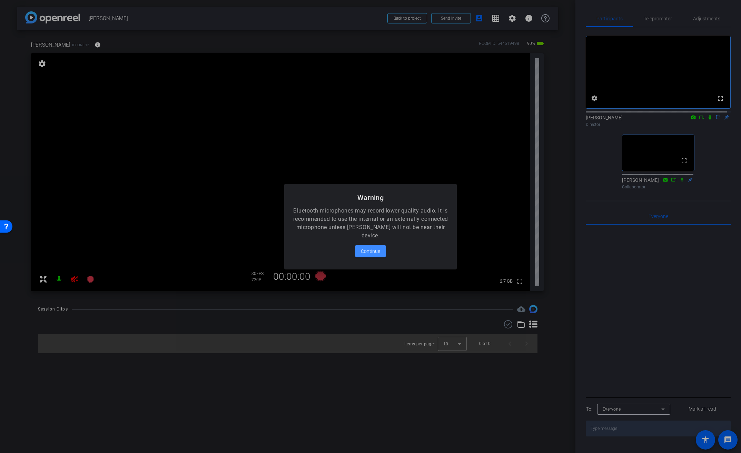
click at [78, 280] on div at bounding box center [370, 226] width 741 height 453
click at [76, 281] on div at bounding box center [370, 226] width 741 height 453
click at [366, 253] on span "Continue" at bounding box center [370, 251] width 19 height 8
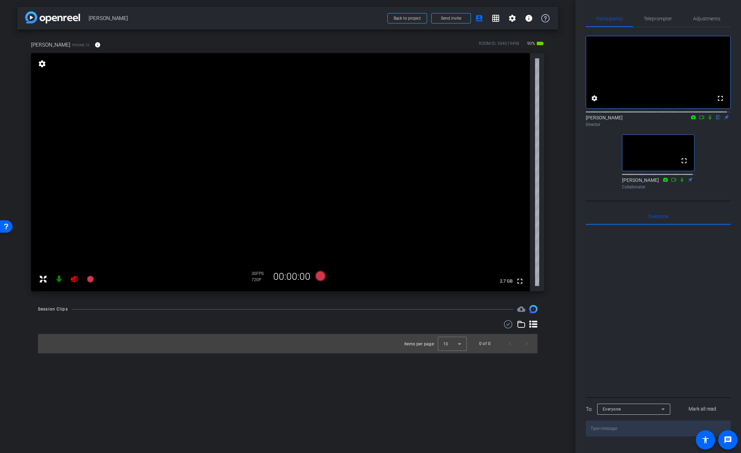
click at [76, 281] on icon at bounding box center [74, 279] width 8 height 8
click at [95, 45] on mat-icon "info" at bounding box center [98, 45] width 6 height 6
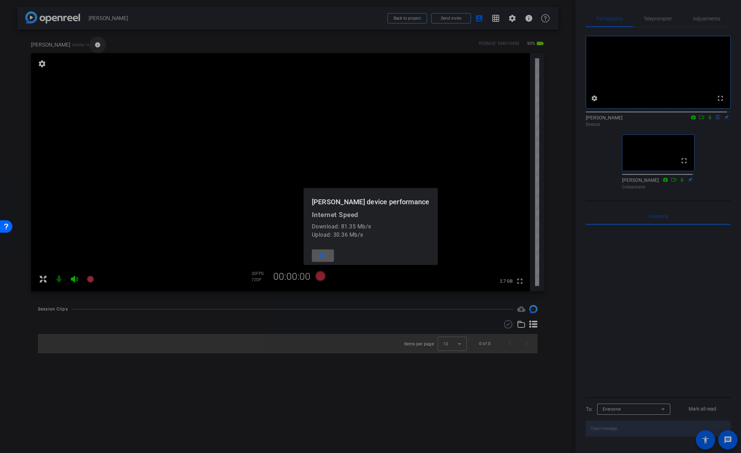
click at [75, 45] on div at bounding box center [370, 226] width 741 height 453
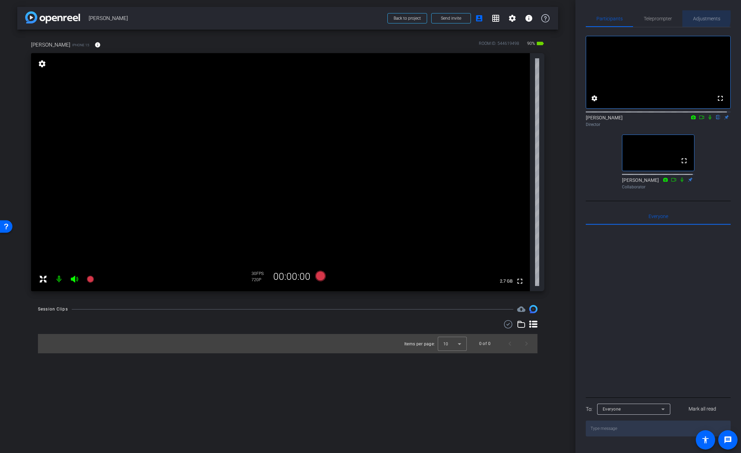
click at [695, 17] on span "Adjustments" at bounding box center [706, 18] width 27 height 5
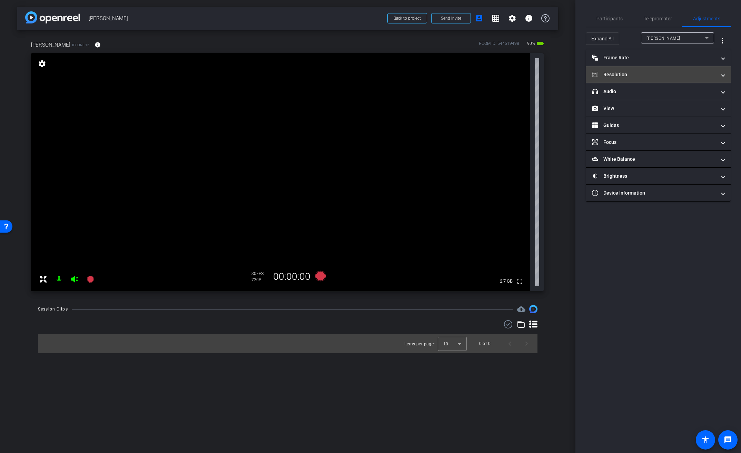
click at [622, 75] on mat-panel-title "Resolution" at bounding box center [654, 74] width 124 height 7
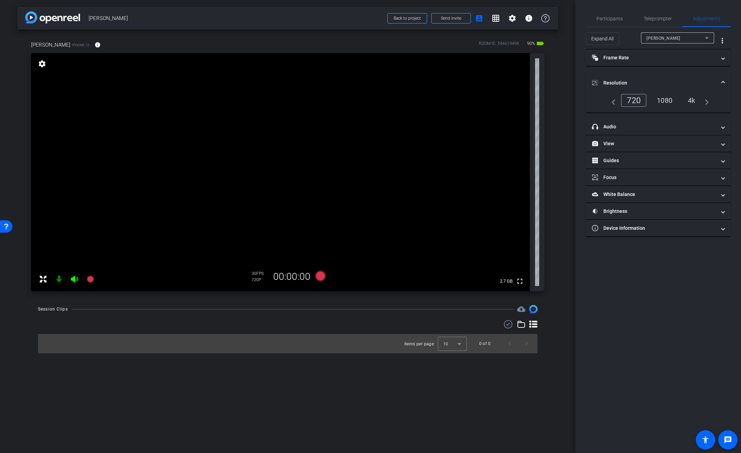
drag, startPoint x: 690, startPoint y: 98, endPoint x: 684, endPoint y: 97, distance: 6.3
click at [690, 98] on div "4k" at bounding box center [692, 101] width 18 height 12
click at [623, 58] on mat-panel-title "Frame Rate Frame Rate" at bounding box center [654, 57] width 124 height 7
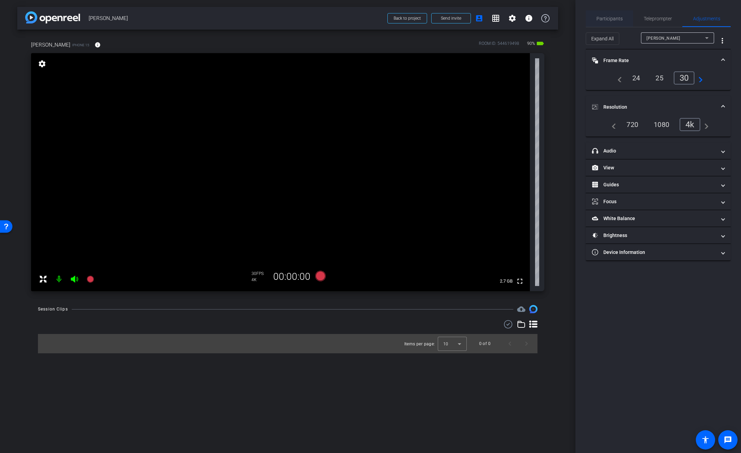
click at [616, 18] on span "Participants" at bounding box center [610, 18] width 26 height 5
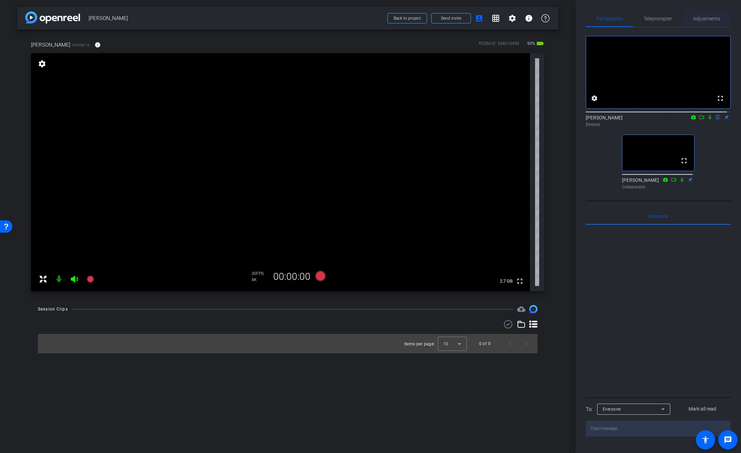
click at [702, 18] on span "Adjustments" at bounding box center [706, 18] width 27 height 5
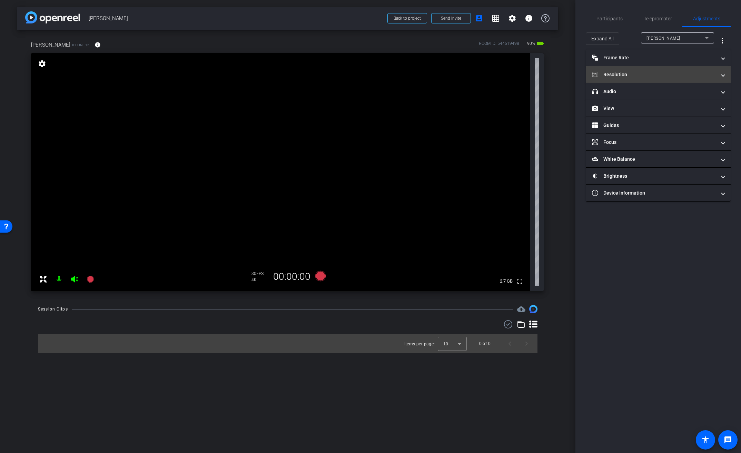
click at [649, 78] on mat-panel-title "Resolution" at bounding box center [654, 74] width 124 height 7
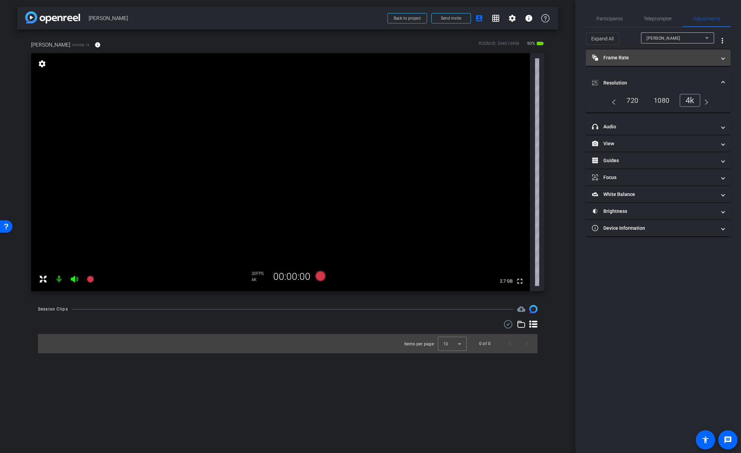
click at [607, 55] on mat-panel-title "Frame Rate Frame Rate" at bounding box center [654, 57] width 124 height 7
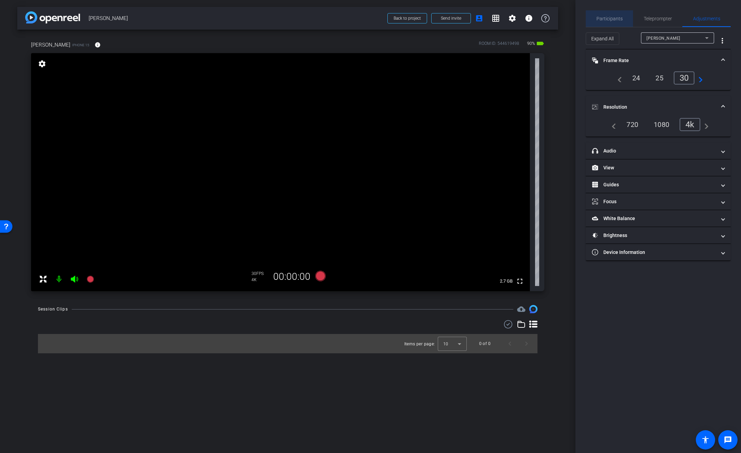
click at [614, 19] on span "Participants" at bounding box center [610, 18] width 26 height 5
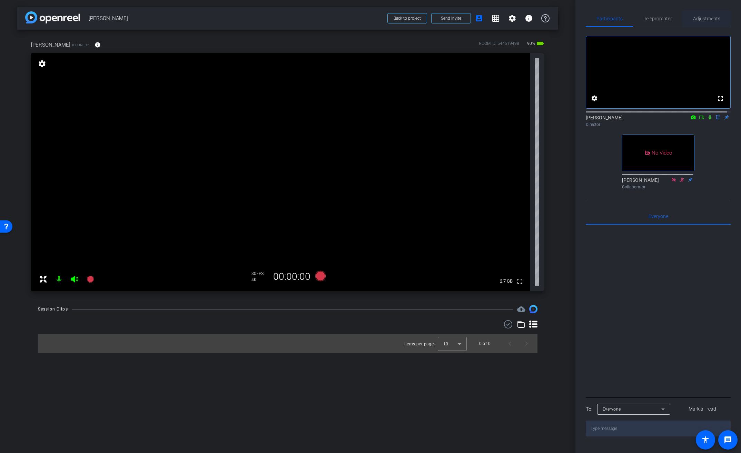
click at [712, 21] on span "Adjustments" at bounding box center [706, 18] width 27 height 17
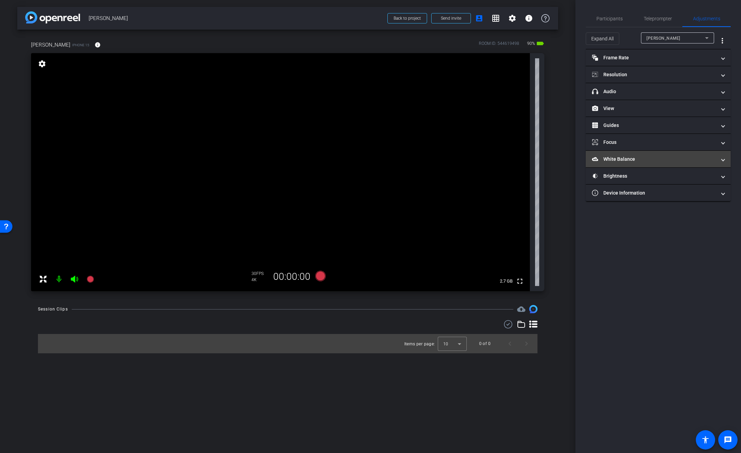
click at [627, 164] on mat-expansion-panel-header "White Balance White Balance" at bounding box center [658, 159] width 145 height 17
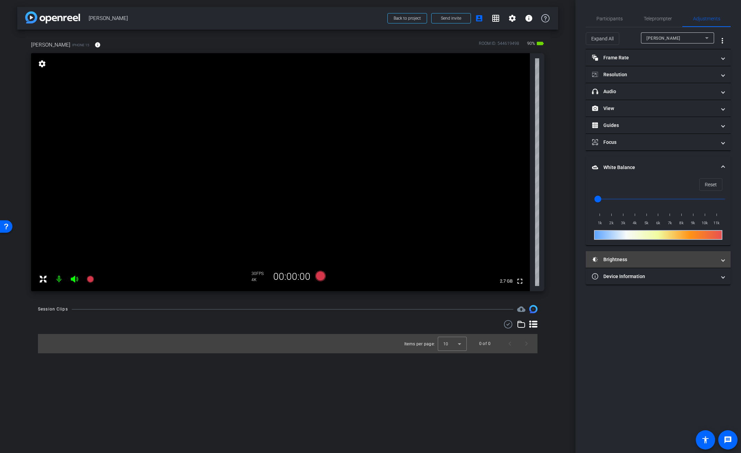
click at [618, 258] on mat-panel-title "Brightness" at bounding box center [654, 259] width 124 height 7
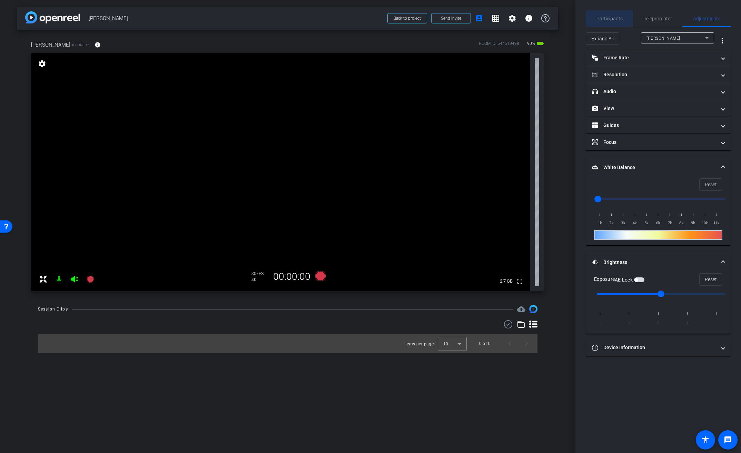
click at [610, 17] on span "Participants" at bounding box center [610, 18] width 26 height 5
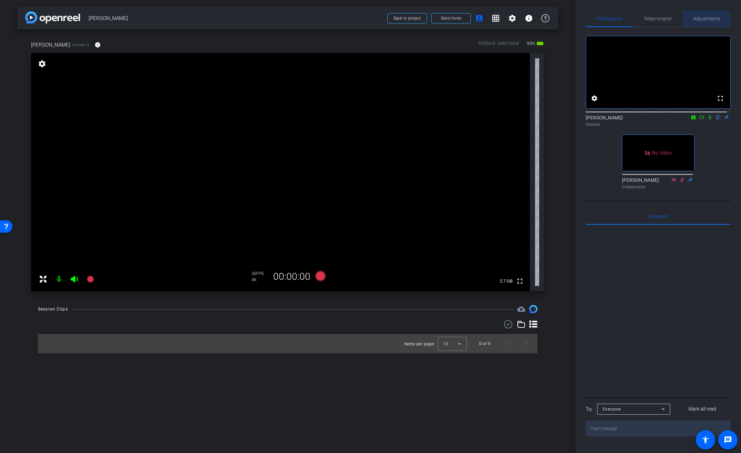
click at [701, 20] on span "Adjustments" at bounding box center [706, 18] width 27 height 5
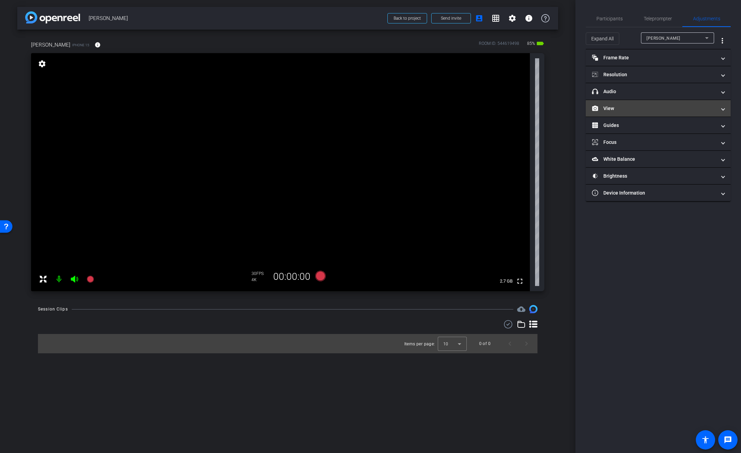
click at [614, 106] on mat-panel-title "View" at bounding box center [654, 108] width 124 height 7
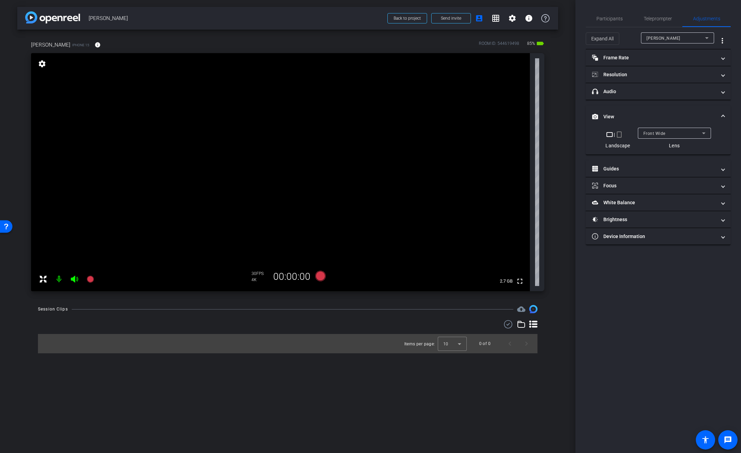
click at [663, 129] on mat-expansion-panel "View crop_landscape | crop_portrait Landscape Front Wide Lens" at bounding box center [658, 130] width 145 height 49
click at [667, 135] on div "Front Wide" at bounding box center [673, 133] width 59 height 9
click at [654, 150] on span "Back Wide" at bounding box center [654, 147] width 22 height 8
click at [624, 17] on div "Participants" at bounding box center [609, 18] width 47 height 17
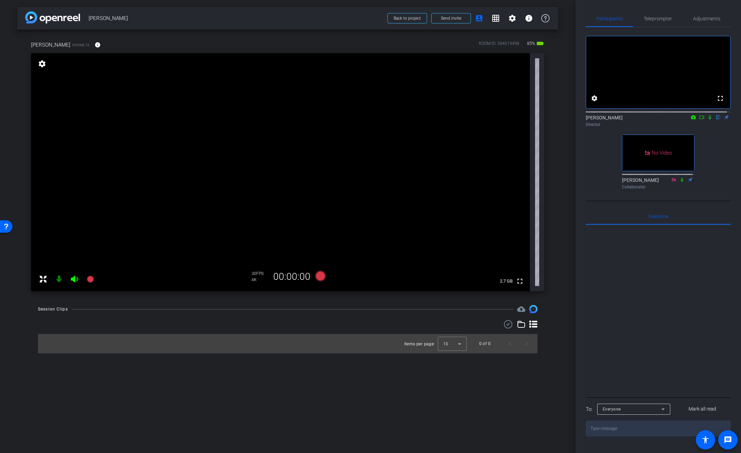
click at [270, 121] on video at bounding box center [280, 172] width 499 height 238
click at [251, 128] on video at bounding box center [280, 172] width 499 height 238
click at [274, 131] on video at bounding box center [280, 172] width 499 height 238
click at [276, 124] on div at bounding box center [274, 130] width 17 height 17
click at [699, 120] on icon at bounding box center [702, 117] width 6 height 5
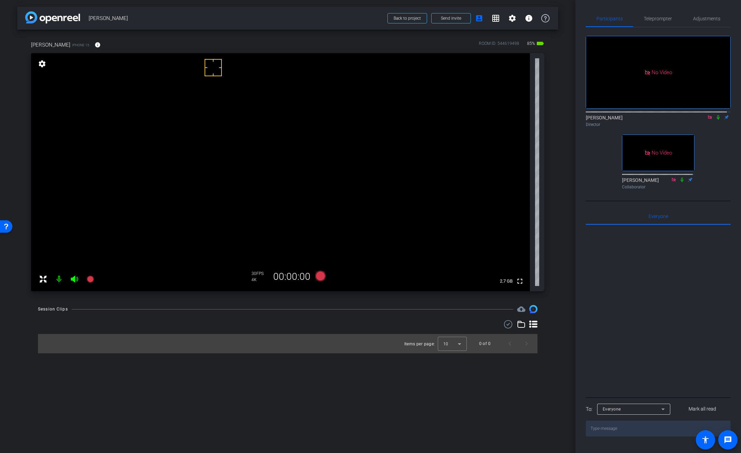
scroll to position [0, 0]
click at [716, 120] on icon at bounding box center [719, 117] width 6 height 5
click at [319, 278] on icon at bounding box center [320, 276] width 10 height 10
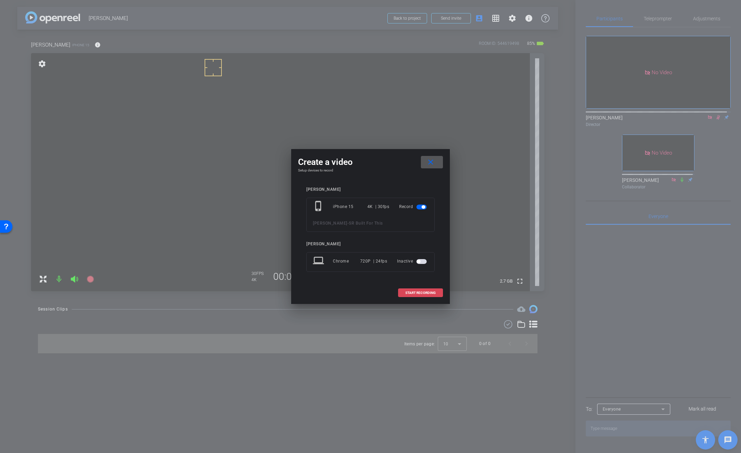
click at [423, 289] on span at bounding box center [421, 293] width 44 height 17
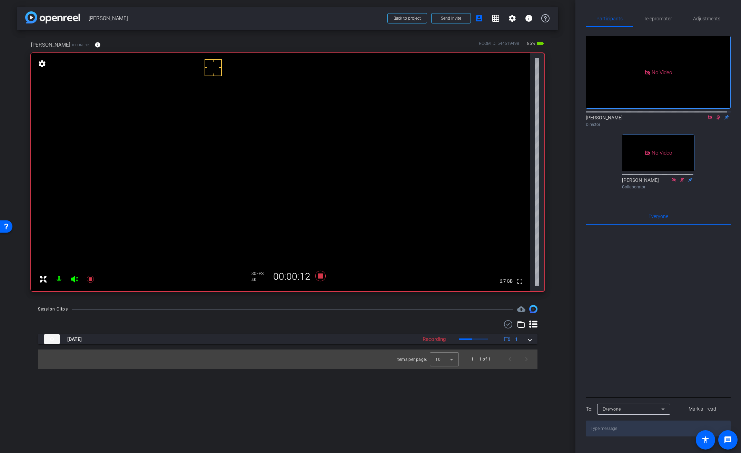
click at [278, 122] on video at bounding box center [280, 172] width 499 height 238
click at [322, 277] on icon at bounding box center [320, 276] width 10 height 10
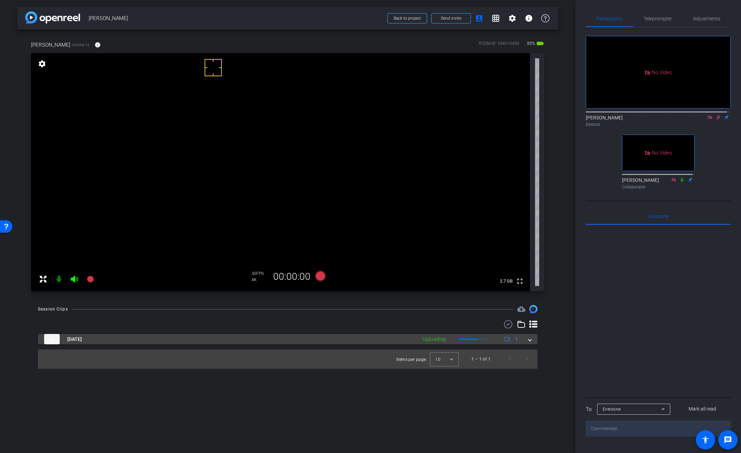
click at [532, 341] on mat-expansion-panel-header "Sep 25, 2025 Uploading 1" at bounding box center [288, 339] width 500 height 10
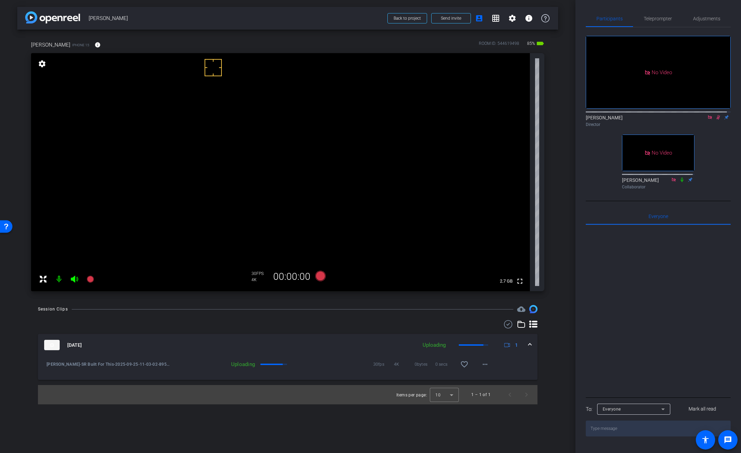
click at [710, 120] on mat-icon at bounding box center [710, 117] width 8 height 6
click at [701, 120] on mat-icon at bounding box center [702, 117] width 8 height 6
click at [716, 120] on icon at bounding box center [719, 117] width 6 height 5
click at [484, 366] on mat-icon "more_horiz" at bounding box center [485, 364] width 8 height 8
click at [517, 362] on div at bounding box center [370, 226] width 741 height 453
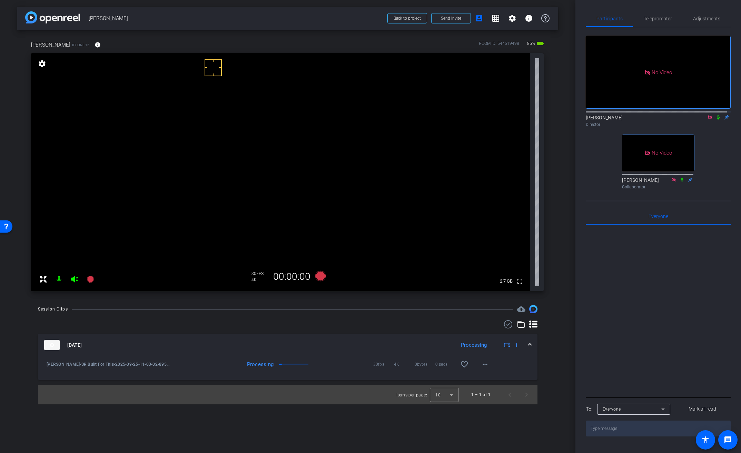
click at [716, 120] on icon at bounding box center [719, 117] width 6 height 5
click at [483, 366] on mat-icon "more_horiz" at bounding box center [485, 364] width 8 height 8
click at [501, 377] on span "Download Original" at bounding box center [507, 379] width 50 height 8
click at [508, 325] on icon at bounding box center [508, 324] width 10 height 8
click at [48, 346] on icon at bounding box center [49, 347] width 8 height 8
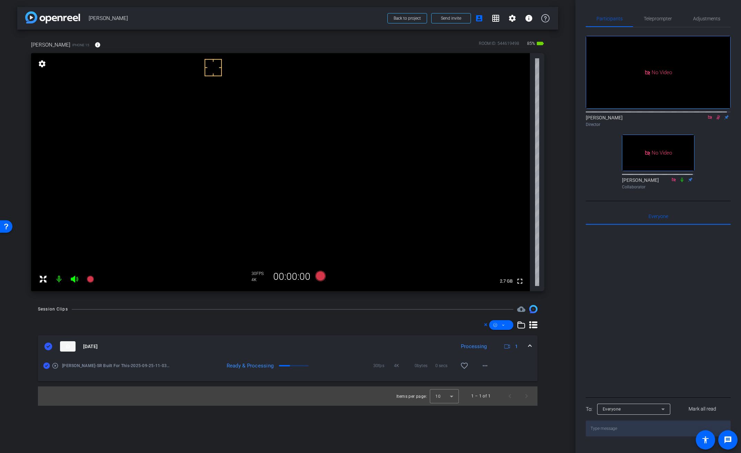
click at [325, 302] on div "arrow_back Ebonee Neely Back to project Send invite account_box grid_on setting…" at bounding box center [288, 226] width 576 height 453
click at [530, 345] on span at bounding box center [530, 346] width 3 height 7
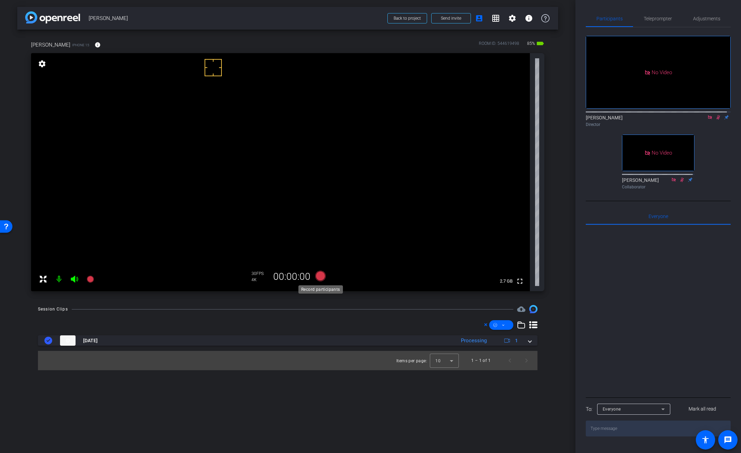
click at [322, 277] on icon at bounding box center [320, 276] width 10 height 10
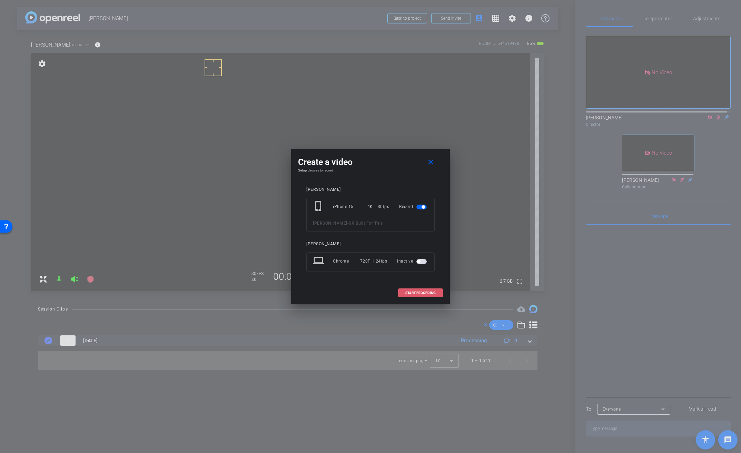
click at [408, 293] on span "START RECORDING" at bounding box center [420, 292] width 30 height 3
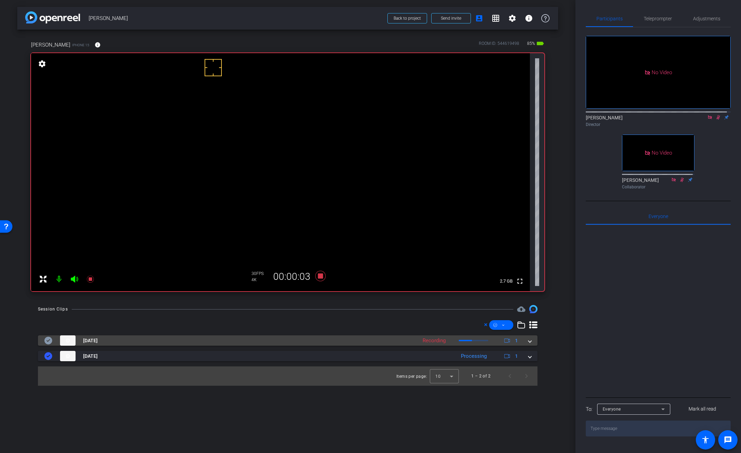
click at [531, 340] on span at bounding box center [530, 340] width 3 height 7
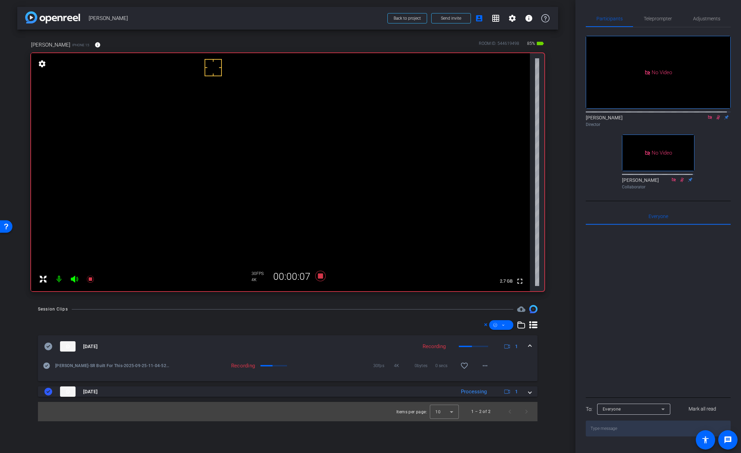
click at [264, 123] on video at bounding box center [280, 172] width 499 height 238
click at [704, 18] on span "Adjustments" at bounding box center [706, 18] width 27 height 5
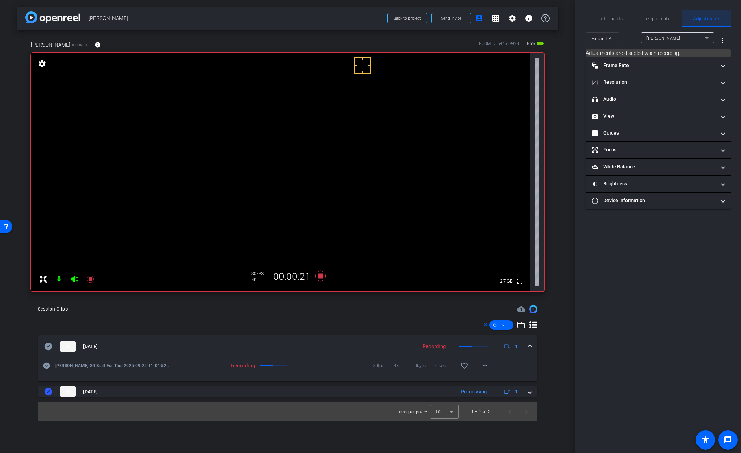
scroll to position [0, 0]
click at [622, 172] on mat-expansion-panel-header "White Balance White Balance" at bounding box center [658, 167] width 145 height 17
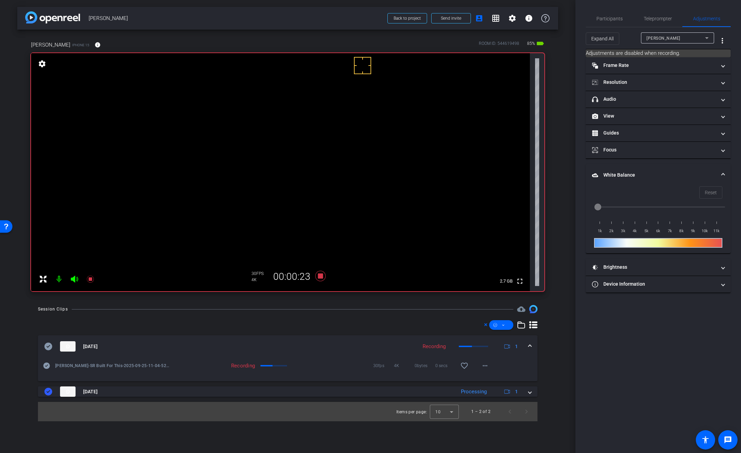
click at [615, 175] on mat-panel-title "White Balance White Balance" at bounding box center [654, 175] width 124 height 7
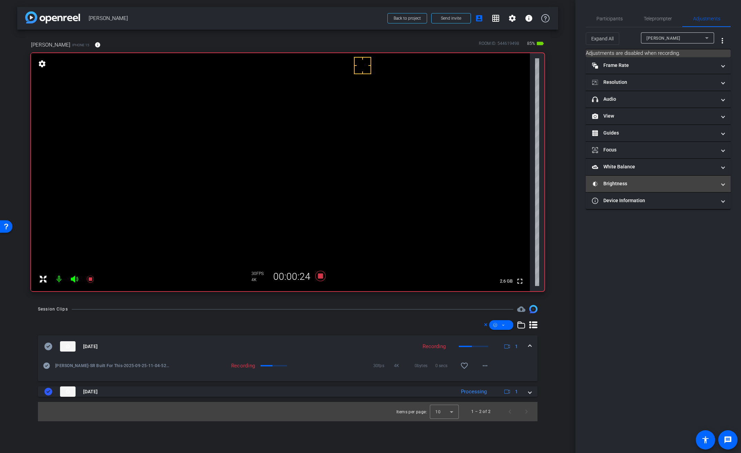
click at [617, 185] on mat-panel-title "Brightness" at bounding box center [654, 183] width 124 height 7
click at [643, 209] on div "AE Lock" at bounding box center [630, 209] width 30 height 7
click at [708, 17] on span "Adjustments" at bounding box center [706, 18] width 27 height 5
click at [609, 19] on span "Participants" at bounding box center [610, 18] width 26 height 5
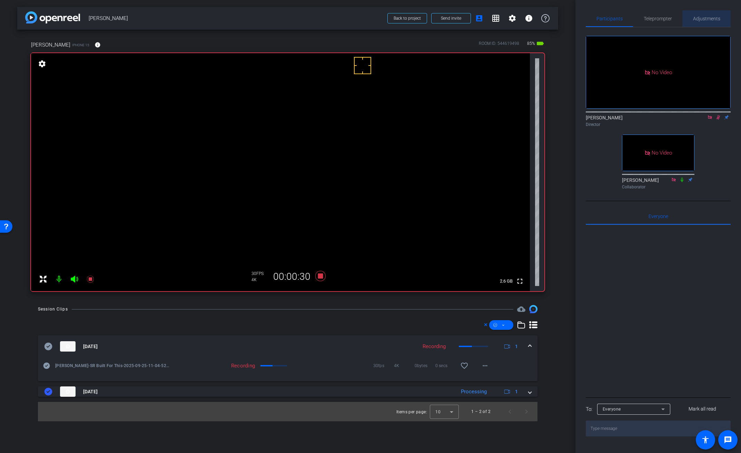
click at [711, 17] on span "Adjustments" at bounding box center [706, 18] width 27 height 5
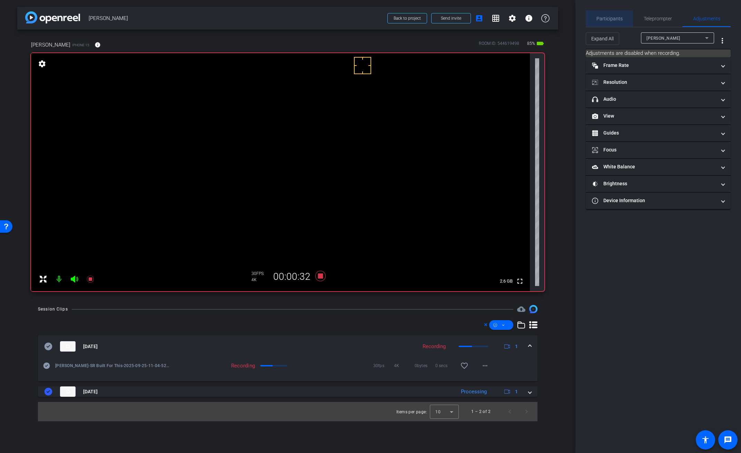
click at [617, 17] on span "Participants" at bounding box center [610, 18] width 26 height 5
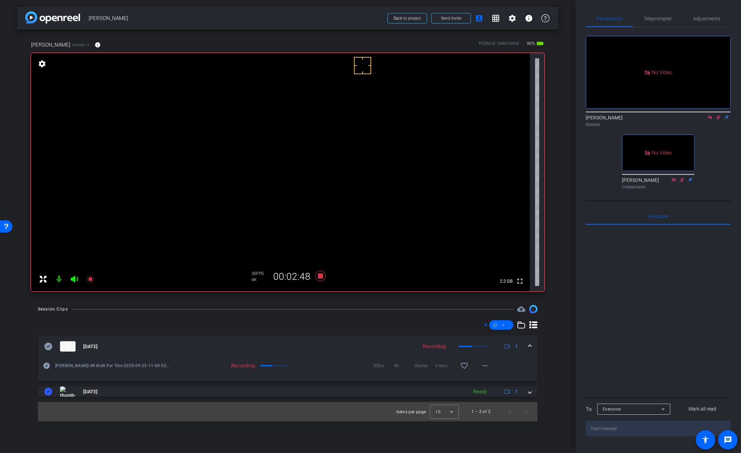
click at [260, 123] on video at bounding box center [280, 172] width 499 height 238
click at [322, 275] on icon at bounding box center [320, 276] width 10 height 10
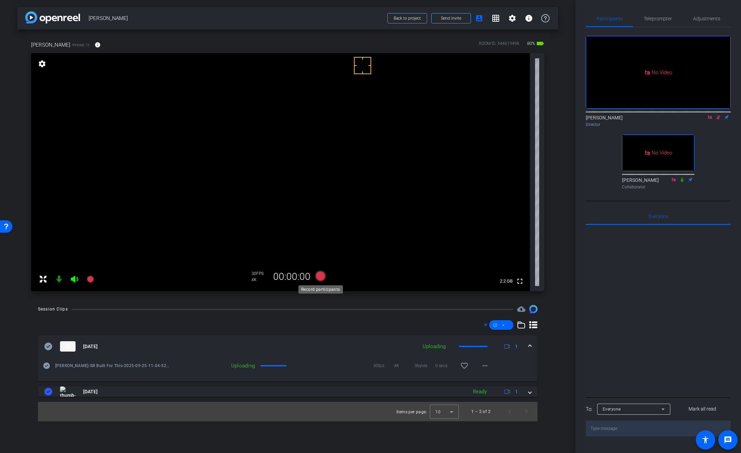
click at [322, 275] on icon at bounding box center [320, 276] width 10 height 10
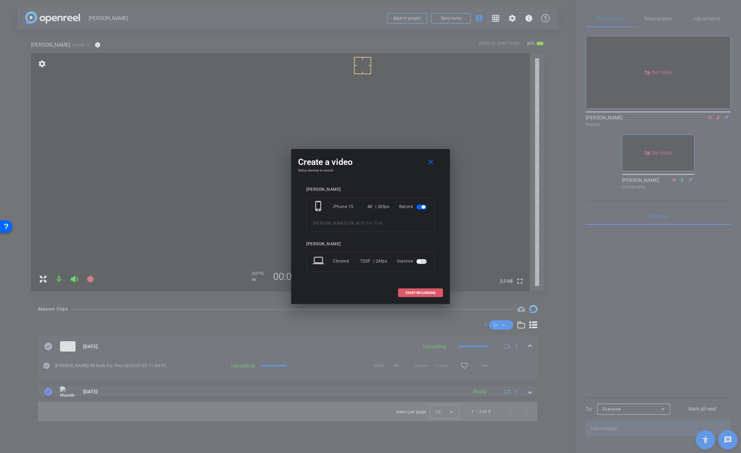
click at [410, 293] on span "START RECORDING" at bounding box center [420, 292] width 30 height 3
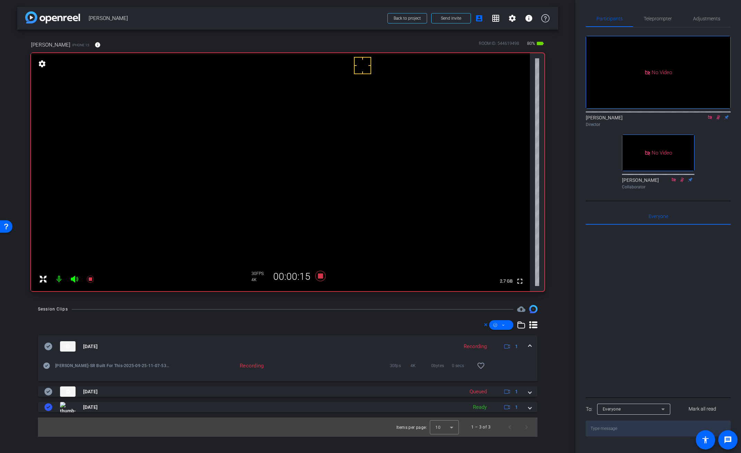
click at [258, 127] on video at bounding box center [280, 172] width 499 height 238
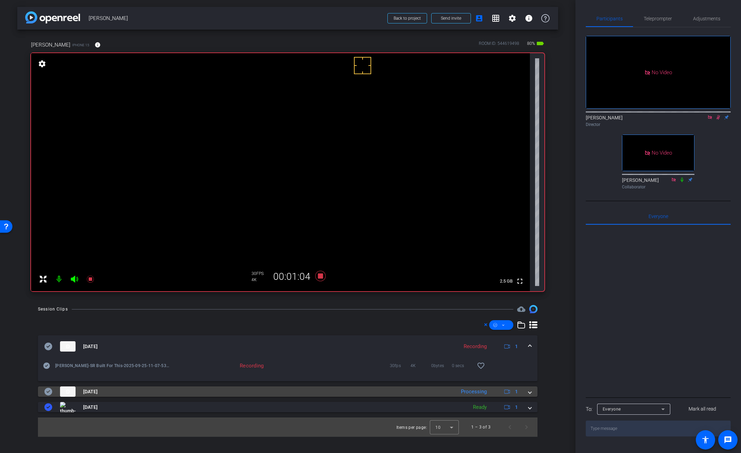
click at [531, 394] on span at bounding box center [530, 391] width 3 height 7
click at [531, 394] on mat-expansion-panel-header "Sep 25, 2025 Processing 1" at bounding box center [288, 392] width 500 height 10
click at [530, 396] on mat-expansion-panel-header "Sep 25, 2025 Processing 1" at bounding box center [288, 392] width 500 height 10
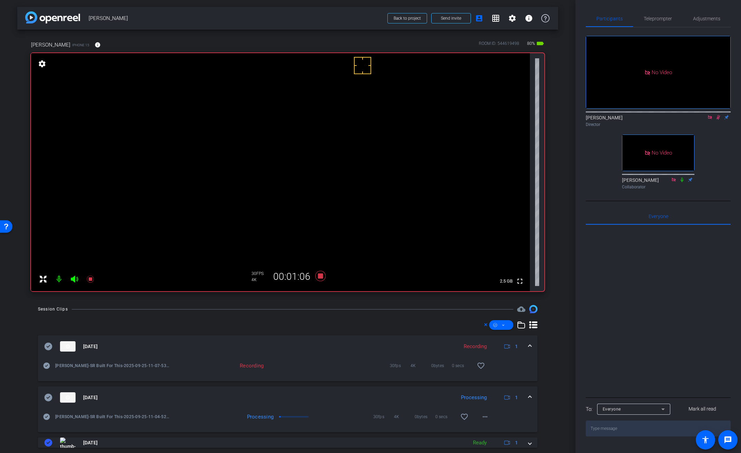
click at [529, 346] on span at bounding box center [530, 346] width 3 height 7
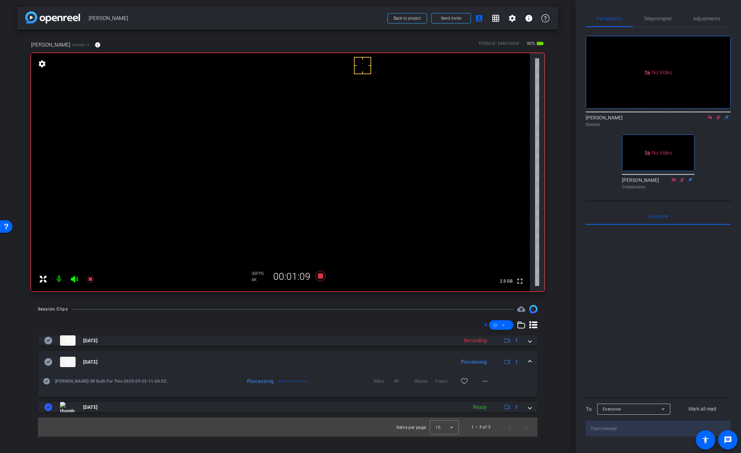
click at [265, 124] on video at bounding box center [280, 172] width 499 height 238
click at [264, 128] on video at bounding box center [280, 172] width 499 height 238
click at [486, 383] on mat-icon "more_horiz" at bounding box center [485, 381] width 8 height 8
click at [495, 314] on span "Download Original" at bounding box center [502, 315] width 41 height 8
click at [49, 365] on icon at bounding box center [49, 362] width 8 height 8
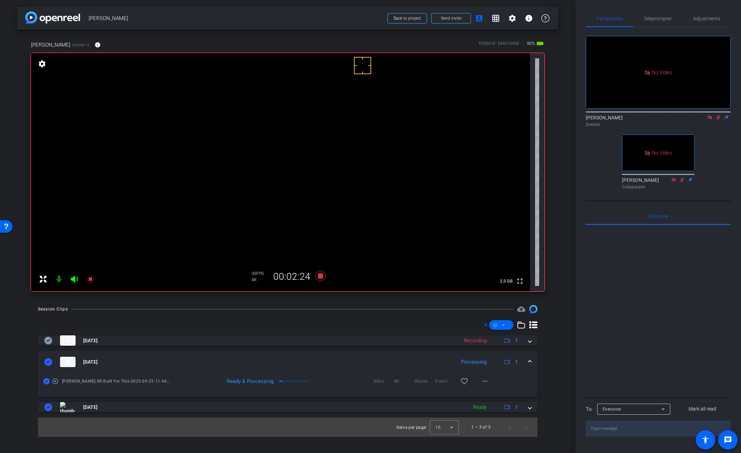
click at [530, 361] on span at bounding box center [530, 362] width 3 height 7
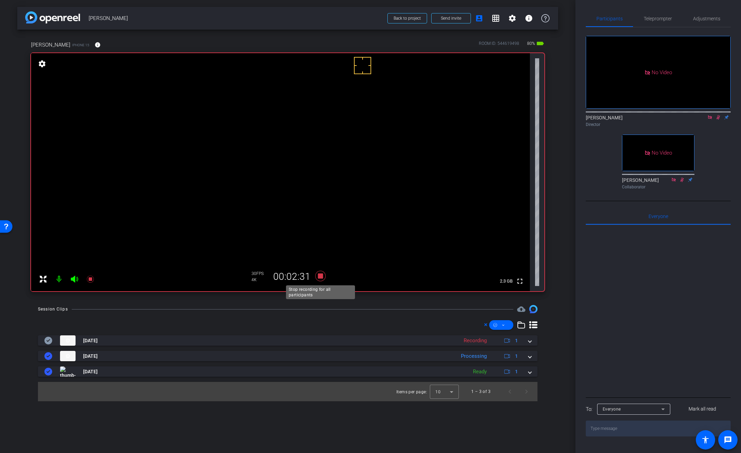
click at [320, 273] on icon at bounding box center [320, 276] width 17 height 12
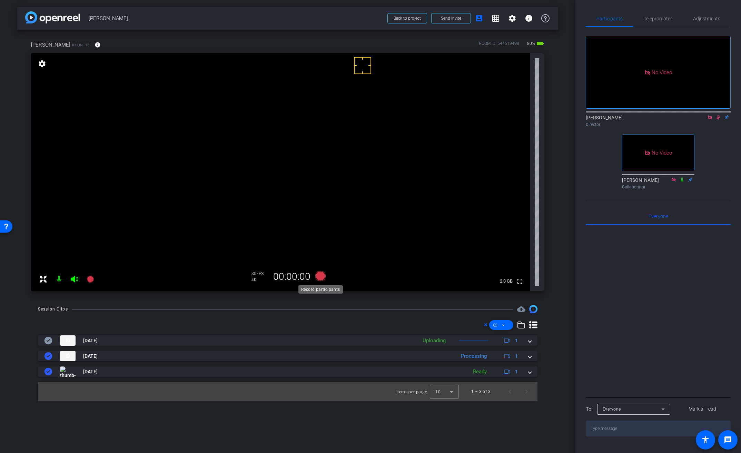
click at [321, 276] on icon at bounding box center [320, 276] width 10 height 10
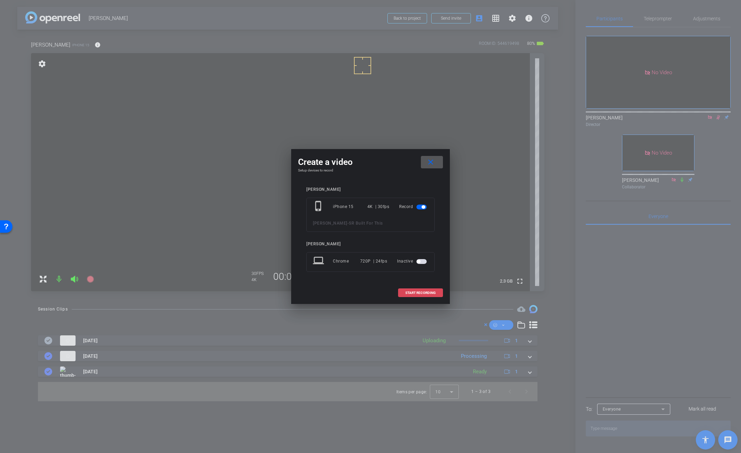
click at [421, 290] on span at bounding box center [421, 293] width 44 height 17
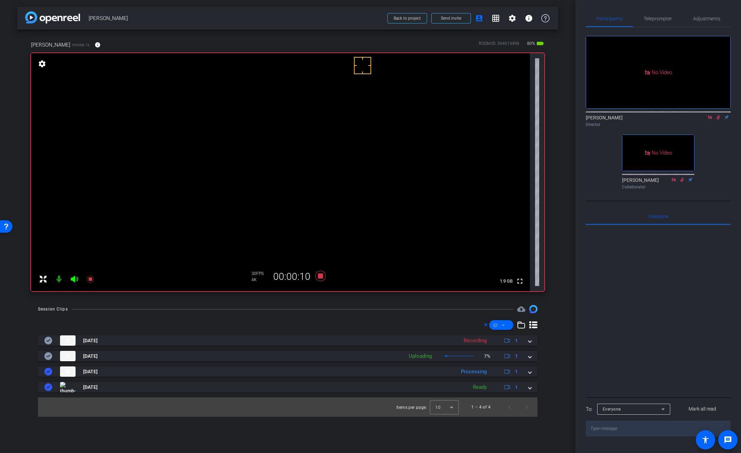
click at [264, 124] on video at bounding box center [280, 172] width 499 height 238
click at [95, 43] on mat-icon "info" at bounding box center [98, 45] width 6 height 6
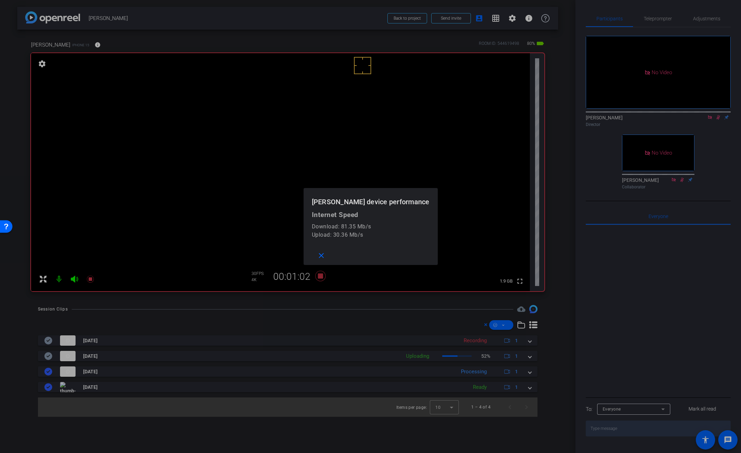
click at [73, 43] on div at bounding box center [370, 226] width 741 height 453
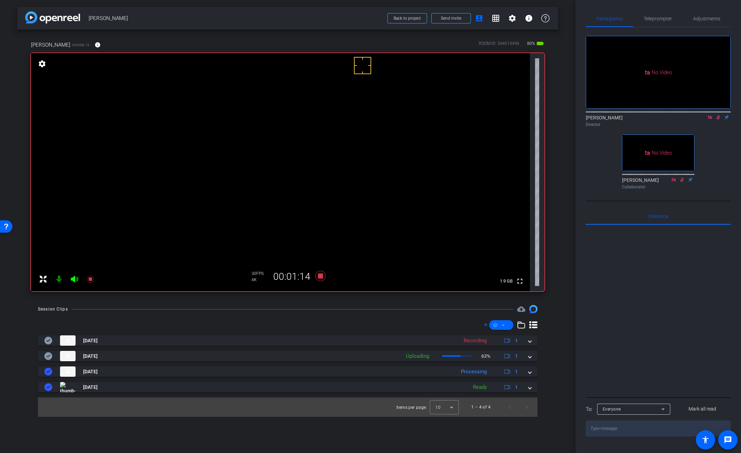
click at [263, 133] on video at bounding box center [280, 172] width 499 height 238
click at [264, 127] on video at bounding box center [280, 172] width 499 height 238
click at [305, 308] on div "Session Clips cloud_upload" at bounding box center [288, 309] width 500 height 8
click at [321, 278] on icon at bounding box center [320, 276] width 10 height 10
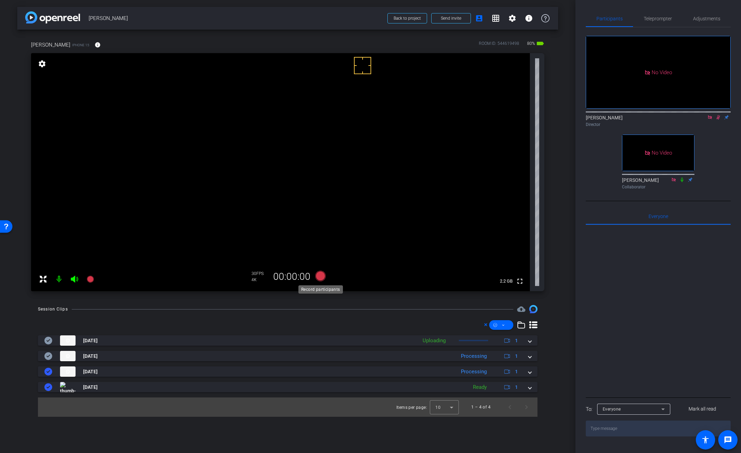
click at [321, 278] on icon at bounding box center [320, 276] width 10 height 10
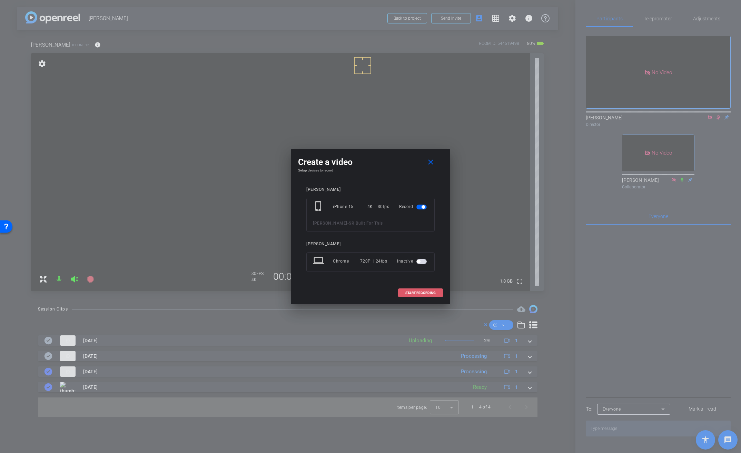
click at [415, 293] on span "START RECORDING" at bounding box center [420, 292] width 30 height 3
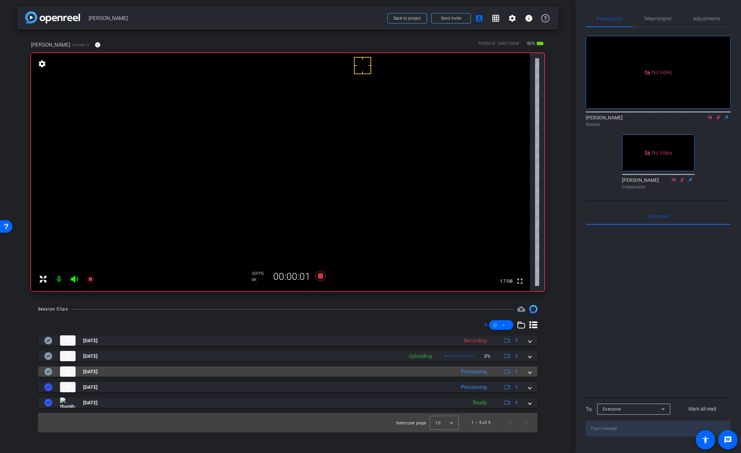
click at [531, 373] on span at bounding box center [530, 371] width 3 height 7
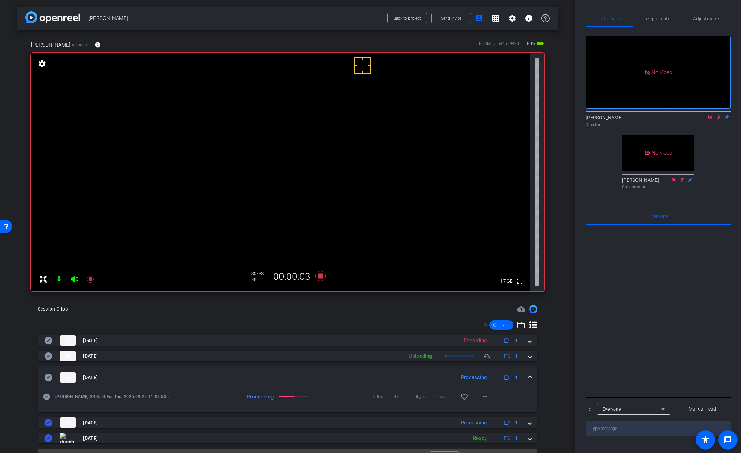
click at [260, 121] on video at bounding box center [280, 172] width 499 height 238
click at [483, 399] on mat-icon "more_horiz" at bounding box center [485, 397] width 8 height 8
click at [493, 331] on span "Download Original" at bounding box center [499, 331] width 41 height 8
click at [52, 377] on icon at bounding box center [49, 378] width 8 height 8
click at [529, 377] on span at bounding box center [530, 377] width 3 height 7
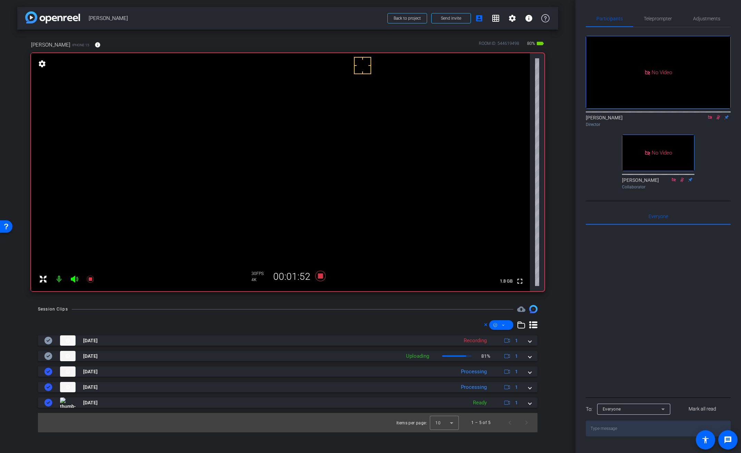
click at [259, 127] on video at bounding box center [280, 172] width 499 height 238
click at [321, 276] on icon at bounding box center [320, 276] width 10 height 10
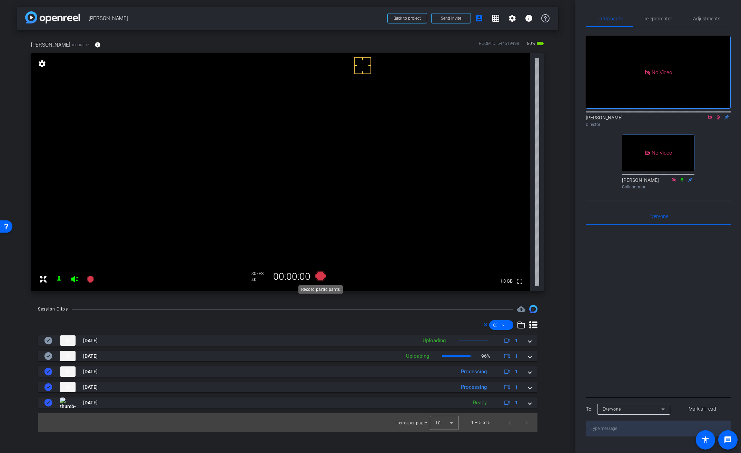
click at [321, 276] on icon at bounding box center [320, 276] width 10 height 10
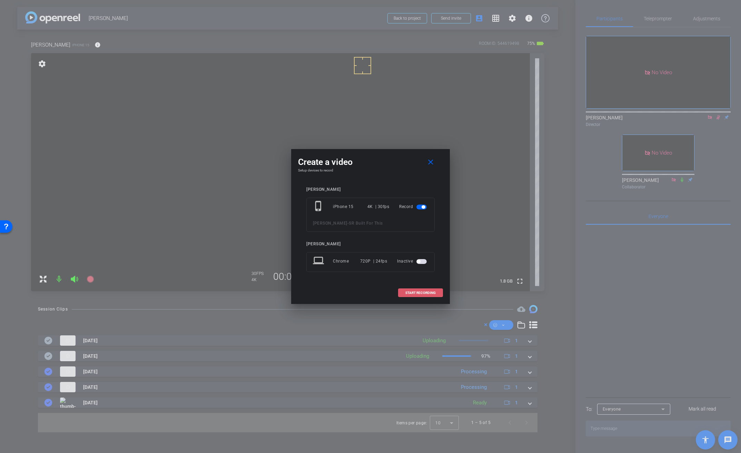
click at [425, 293] on span "START RECORDING" at bounding box center [420, 292] width 30 height 3
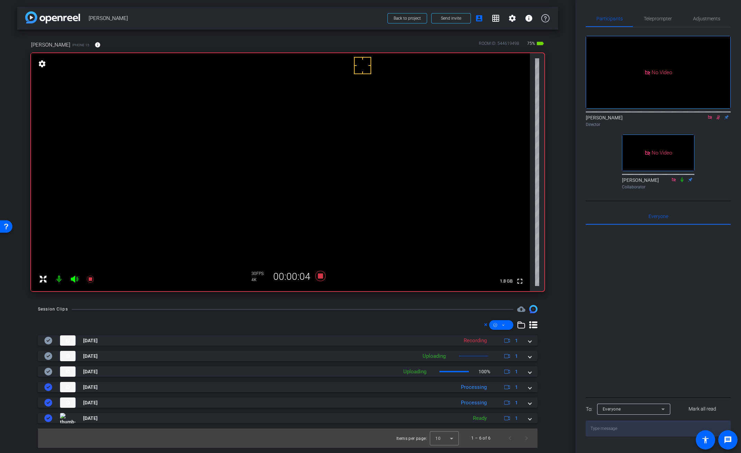
click at [269, 127] on video at bounding box center [280, 172] width 499 height 238
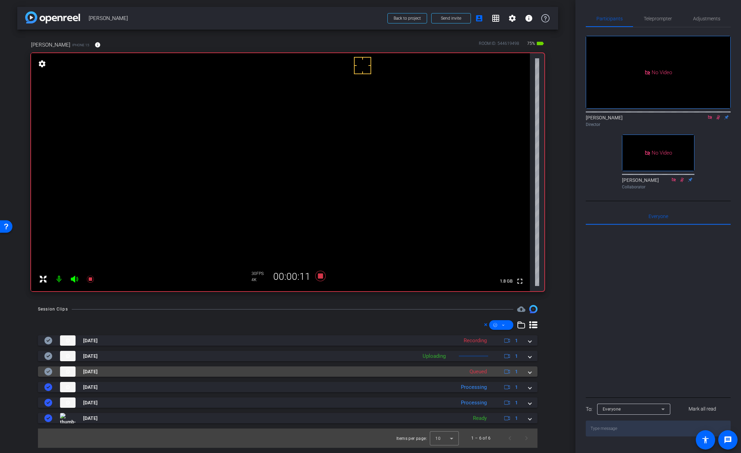
click at [530, 372] on span at bounding box center [530, 371] width 3 height 7
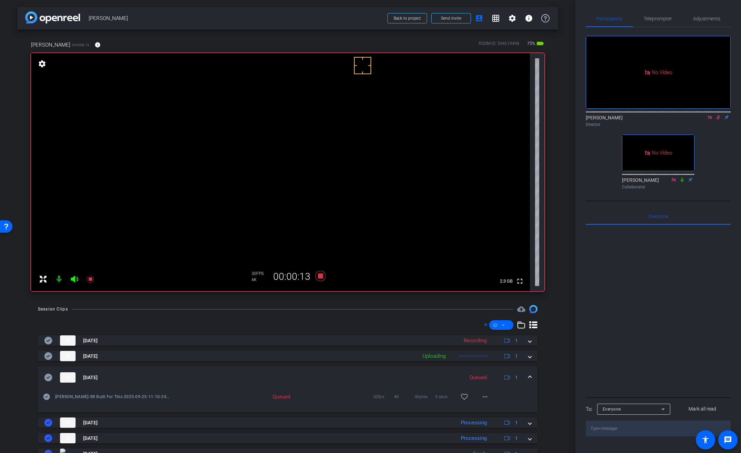
click at [275, 121] on video at bounding box center [280, 172] width 499 height 238
click at [275, 127] on video at bounding box center [280, 172] width 499 height 238
click at [271, 124] on video at bounding box center [280, 172] width 499 height 238
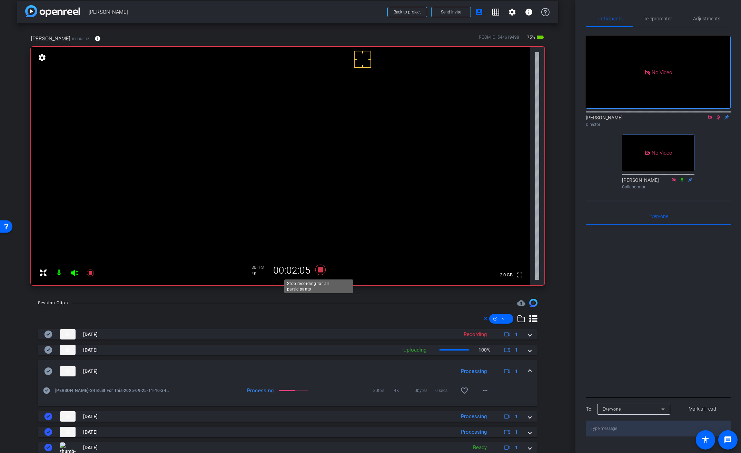
click at [320, 271] on icon at bounding box center [320, 270] width 17 height 12
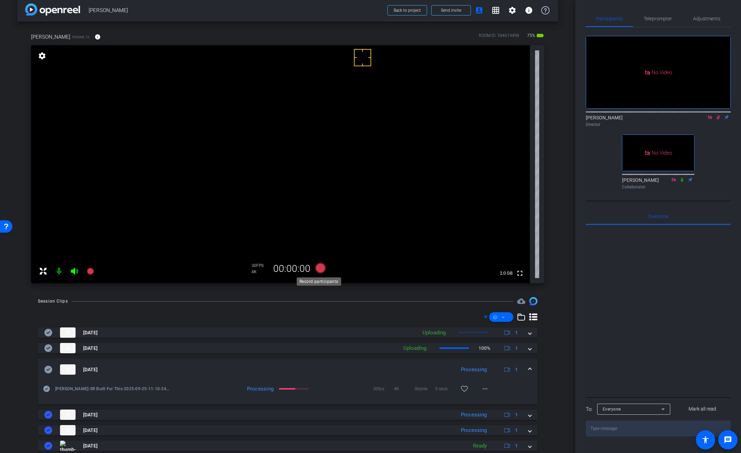
click at [320, 271] on icon at bounding box center [320, 268] width 10 height 10
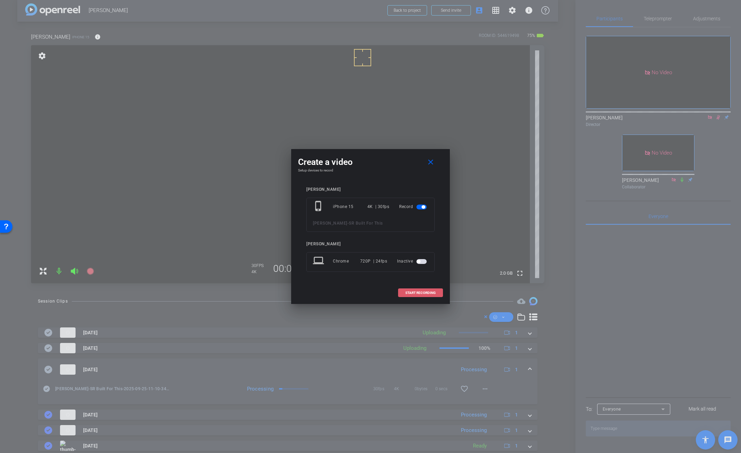
click at [431, 292] on span "START RECORDING" at bounding box center [420, 292] width 30 height 3
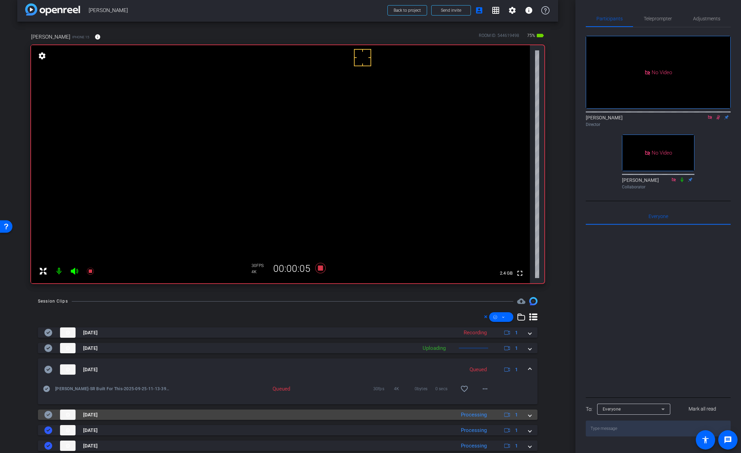
click at [529, 417] on span at bounding box center [530, 414] width 3 height 7
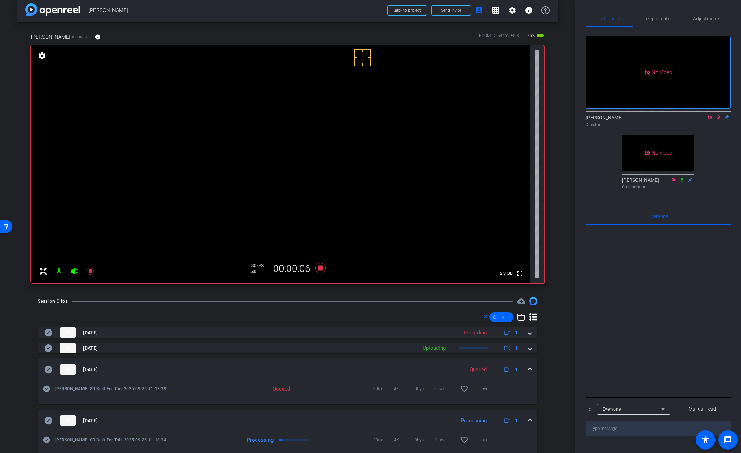
click at [529, 368] on span at bounding box center [530, 369] width 3 height 7
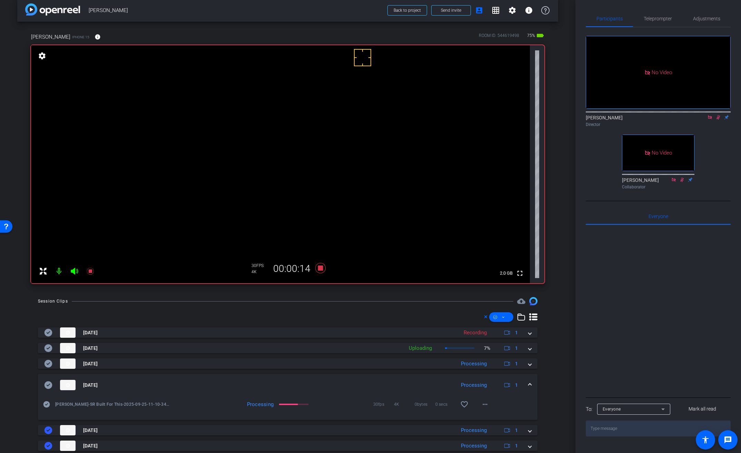
scroll to position [0, 0]
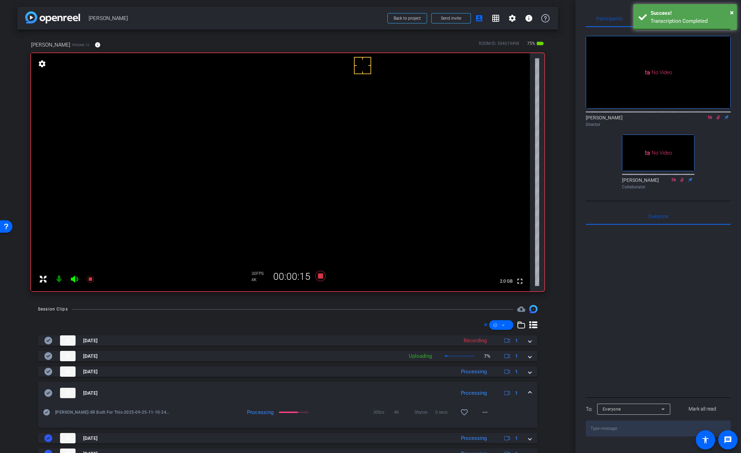
click at [264, 121] on video at bounding box center [280, 172] width 499 height 238
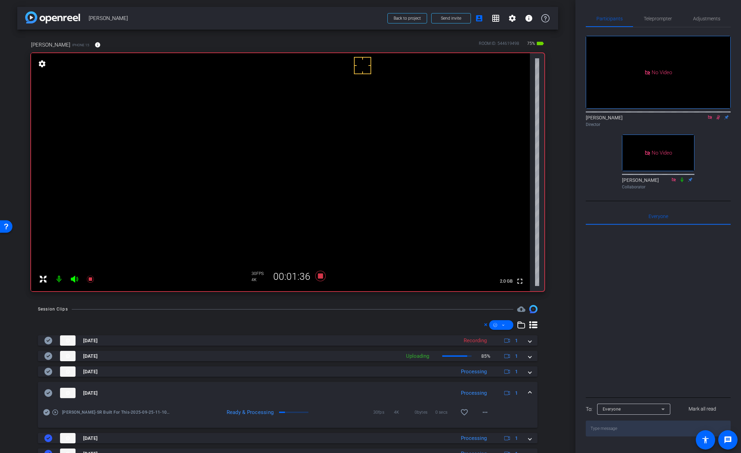
click at [278, 131] on video at bounding box center [280, 172] width 499 height 238
click at [481, 415] on mat-icon "more_horiz" at bounding box center [485, 412] width 8 height 8
click at [495, 347] on span "Download Original" at bounding box center [499, 346] width 41 height 8
click at [49, 392] on icon at bounding box center [49, 393] width 8 height 8
drag, startPoint x: 529, startPoint y: 392, endPoint x: 528, endPoint y: 389, distance: 3.9
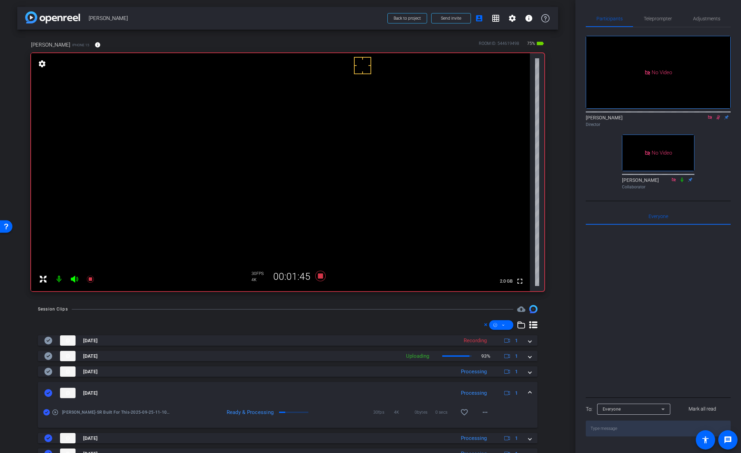
click at [529, 392] on mat-expansion-panel-header "Sep 25, 2025 Processing 1" at bounding box center [288, 393] width 500 height 22
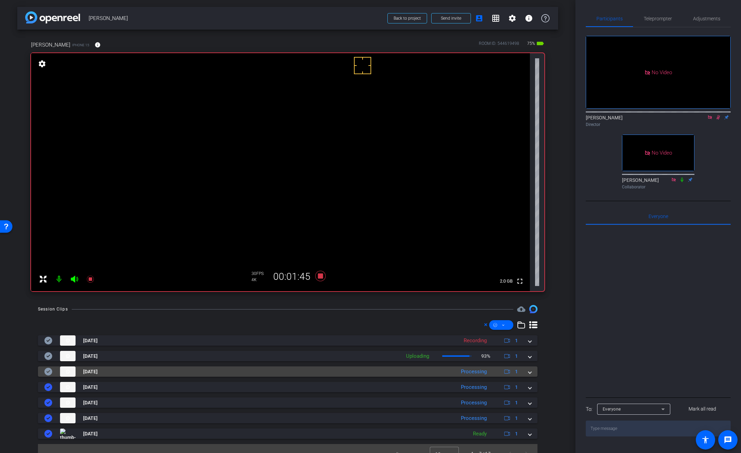
click at [529, 372] on span at bounding box center [530, 371] width 3 height 7
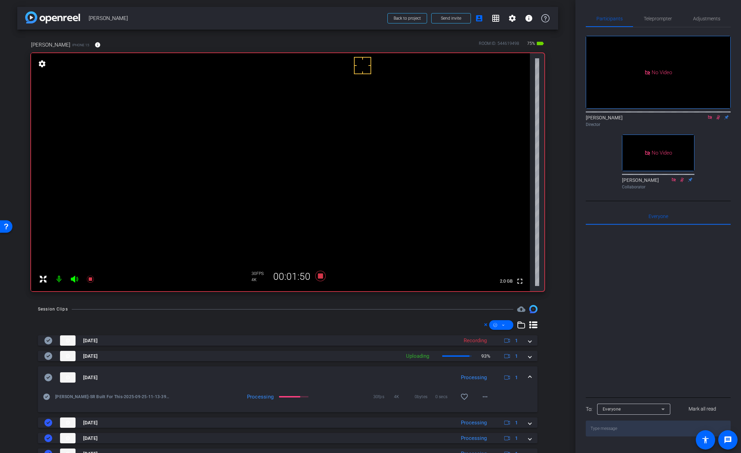
click at [280, 127] on video at bounding box center [280, 172] width 499 height 238
click at [265, 133] on video at bounding box center [280, 172] width 499 height 238
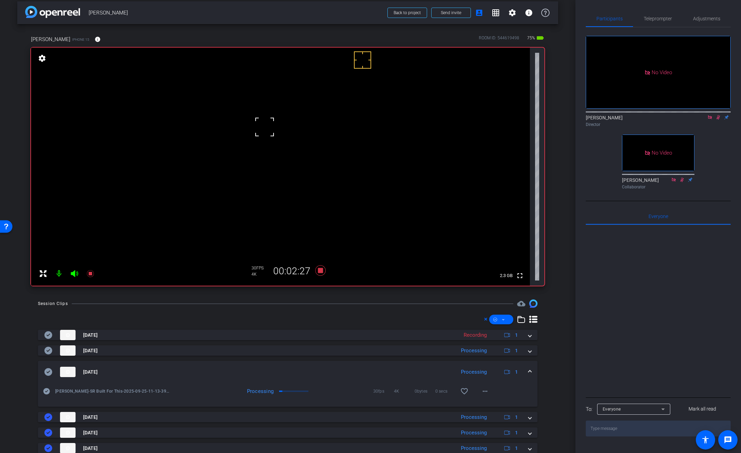
scroll to position [8, 0]
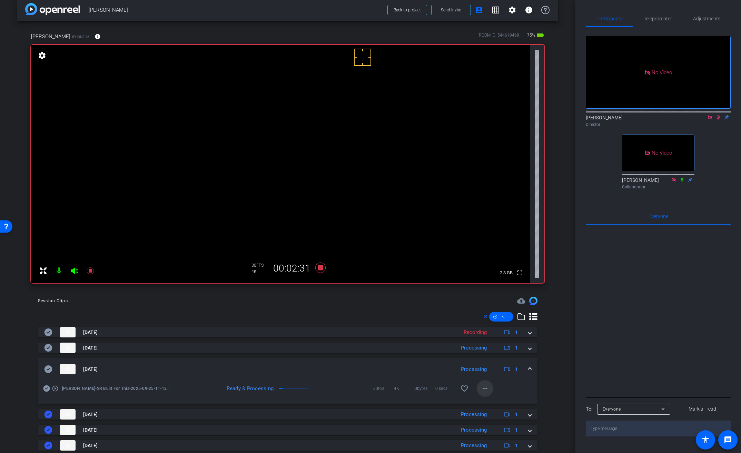
click at [484, 388] on mat-icon "more_horiz" at bounding box center [485, 388] width 8 height 8
click at [500, 324] on span "Download Original" at bounding box center [499, 323] width 41 height 8
click at [48, 371] on icon at bounding box center [49, 369] width 8 height 8
click at [529, 369] on span at bounding box center [530, 369] width 3 height 7
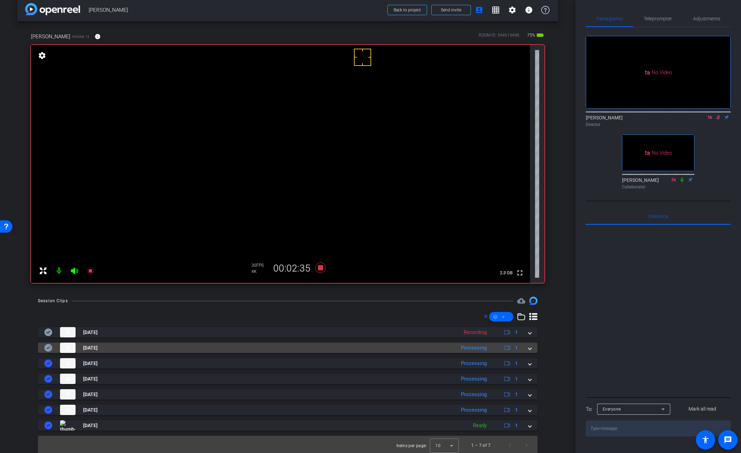
click at [529, 348] on span at bounding box center [530, 347] width 3 height 7
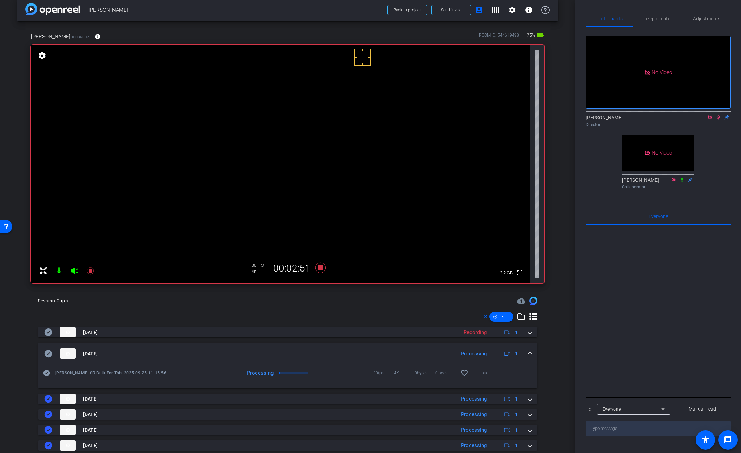
click at [268, 125] on video at bounding box center [280, 164] width 499 height 238
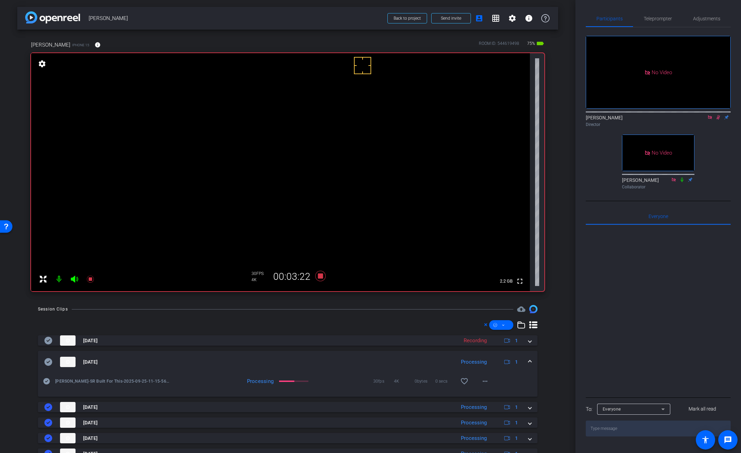
click at [264, 137] on video at bounding box center [280, 172] width 499 height 238
click at [320, 277] on icon at bounding box center [320, 276] width 10 height 10
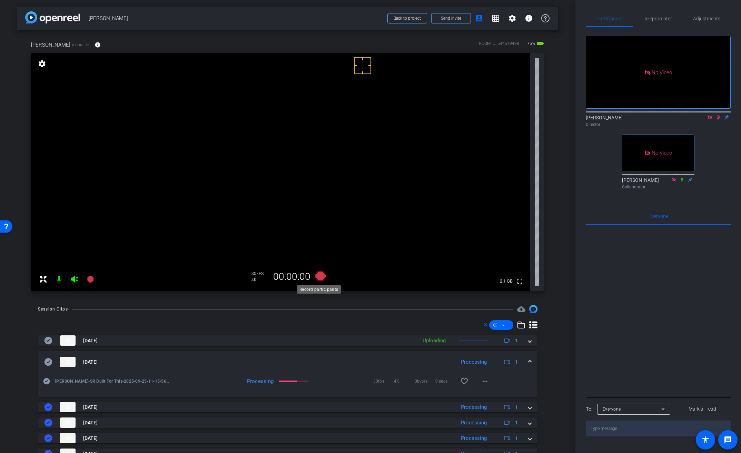
click at [320, 277] on icon at bounding box center [320, 276] width 10 height 10
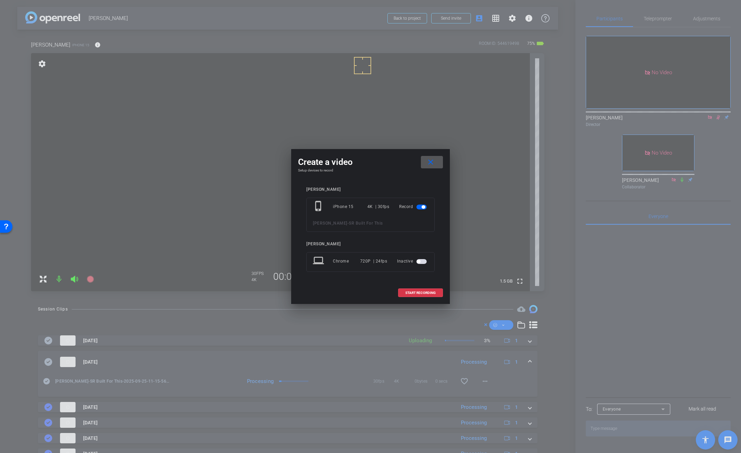
click at [430, 164] on mat-icon "close" at bounding box center [431, 162] width 9 height 9
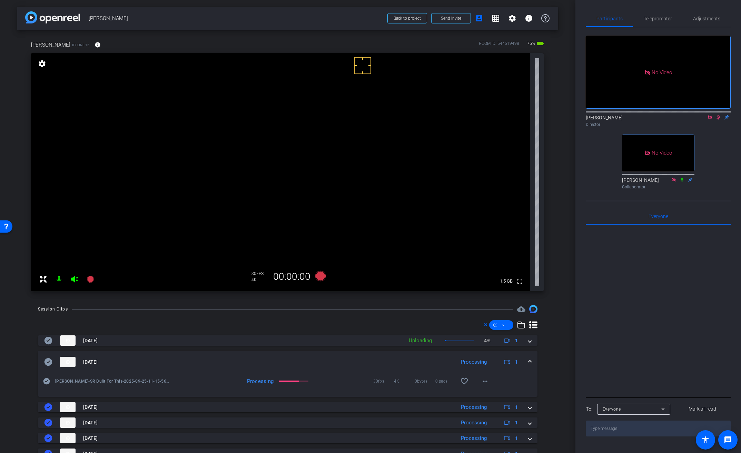
click at [720, 115] on icon at bounding box center [719, 117] width 6 height 5
click at [705, 19] on span "Adjustments" at bounding box center [706, 18] width 27 height 5
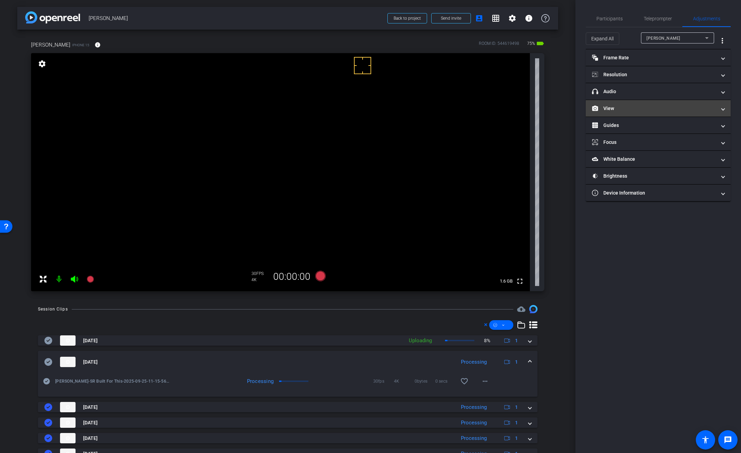
click at [610, 105] on mat-expansion-panel-header "View" at bounding box center [658, 108] width 145 height 17
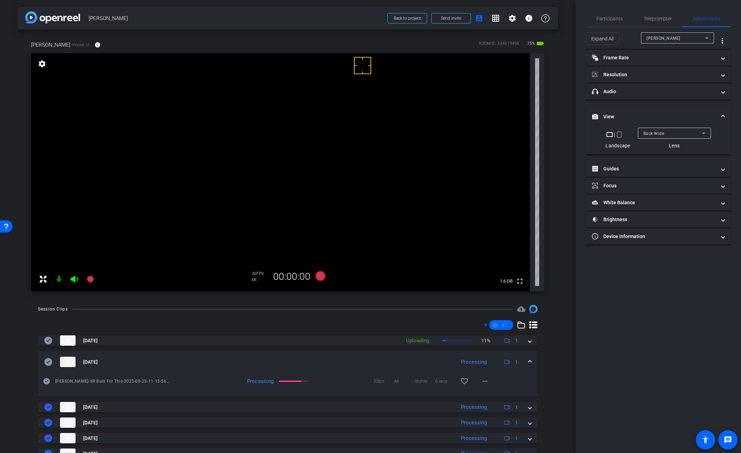
click at [659, 133] on span "Back Wide" at bounding box center [654, 133] width 21 height 5
click at [664, 157] on span "Front Wide" at bounding box center [654, 158] width 22 height 8
click at [618, 18] on span "Participants" at bounding box center [610, 18] width 26 height 5
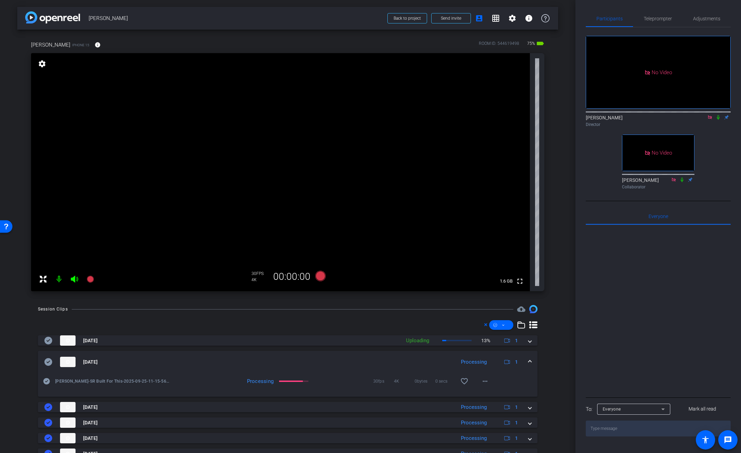
click at [709, 115] on icon at bounding box center [710, 117] width 6 height 5
click at [481, 383] on mat-icon "more_horiz" at bounding box center [485, 381] width 8 height 8
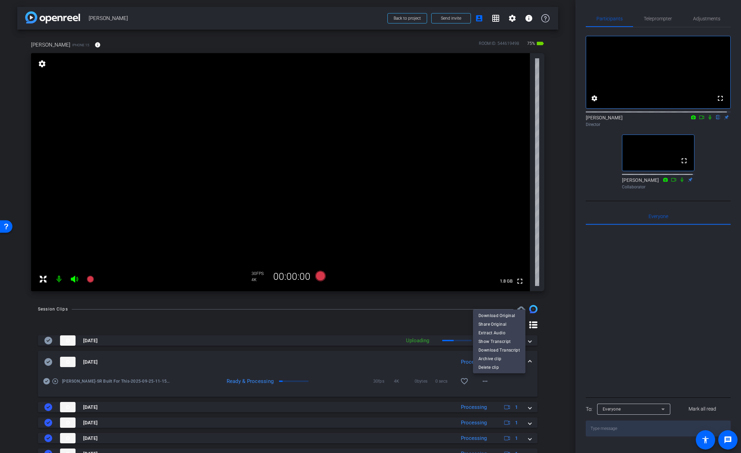
click at [495, 315] on span "Download Original" at bounding box center [499, 315] width 41 height 8
click at [47, 362] on icon at bounding box center [49, 362] width 8 height 8
click at [523, 362] on div "Sep 25, 2025 Processing 1" at bounding box center [286, 362] width 485 height 10
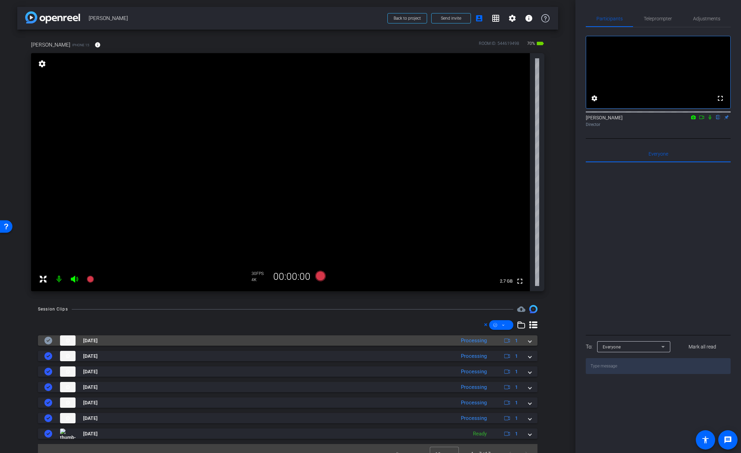
click at [528, 341] on mat-expansion-panel-header "Sep 25, 2025 Processing 1" at bounding box center [288, 340] width 500 height 10
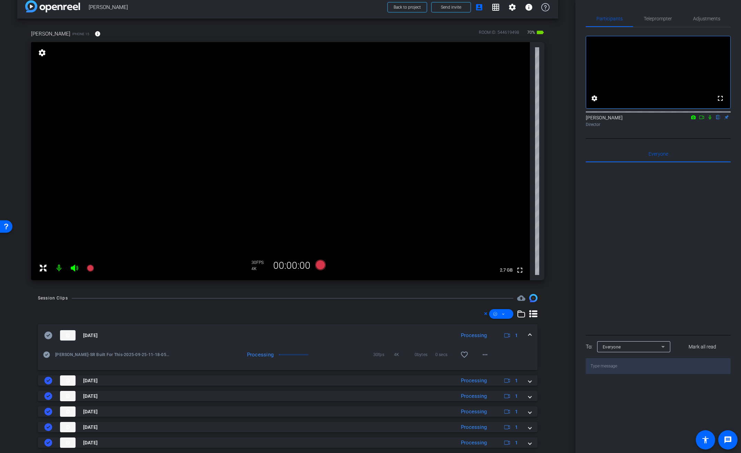
scroll to position [46, 0]
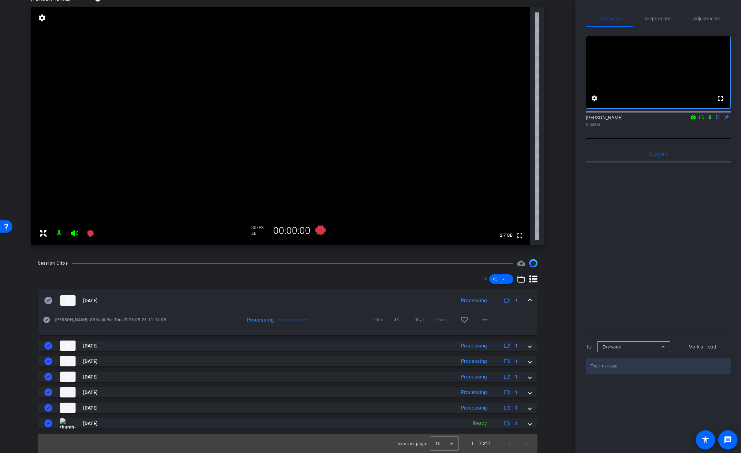
click at [529, 300] on span at bounding box center [530, 300] width 3 height 7
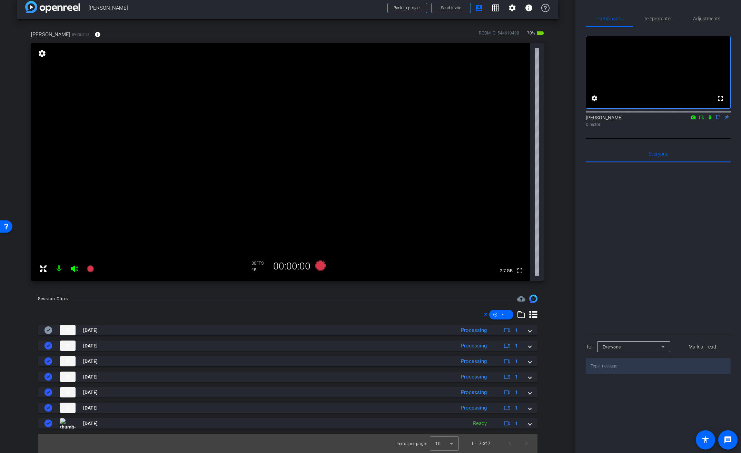
scroll to position [0, 0]
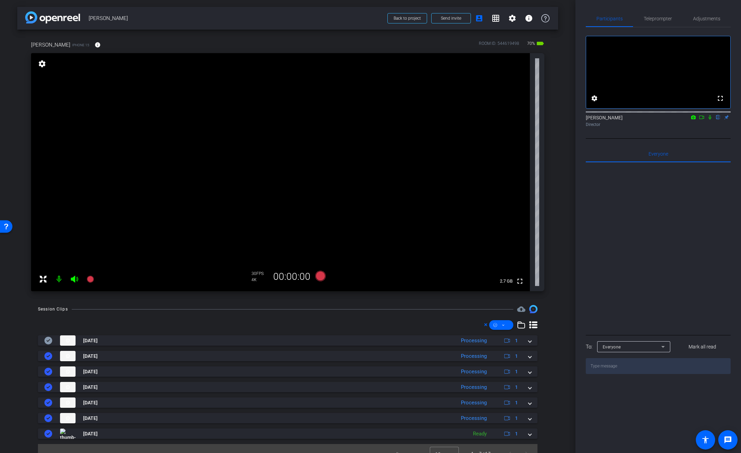
drag, startPoint x: 711, startPoint y: 125, endPoint x: 698, endPoint y: 128, distance: 12.8
click at [711, 120] on icon at bounding box center [710, 117] width 6 height 5
click at [698, 120] on mat-icon at bounding box center [702, 117] width 8 height 6
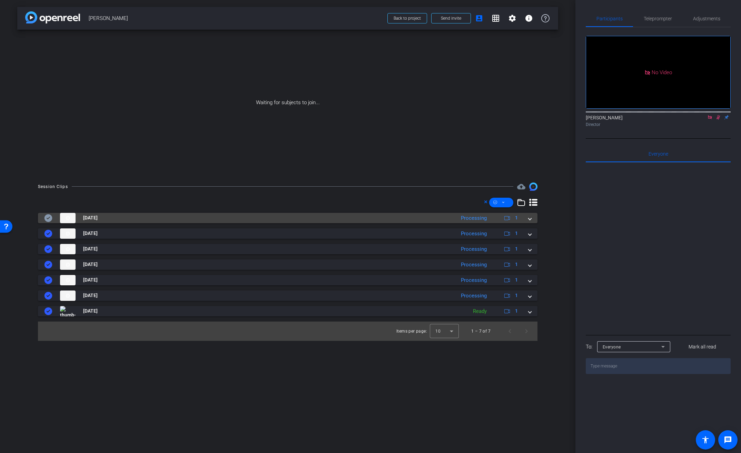
click at [528, 217] on div "Sep 25, 2025 Processing 1" at bounding box center [286, 218] width 485 height 10
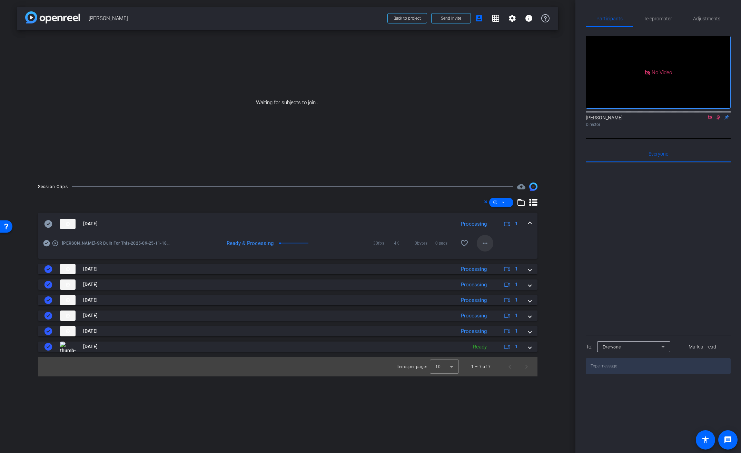
click at [485, 243] on mat-icon "more_horiz" at bounding box center [485, 243] width 8 height 8
click at [490, 255] on span "Download Original" at bounding box center [502, 258] width 41 height 8
click at [47, 226] on icon at bounding box center [49, 224] width 8 height 8
click at [524, 226] on div "Sep 25, 2025 Processing 1" at bounding box center [286, 224] width 485 height 10
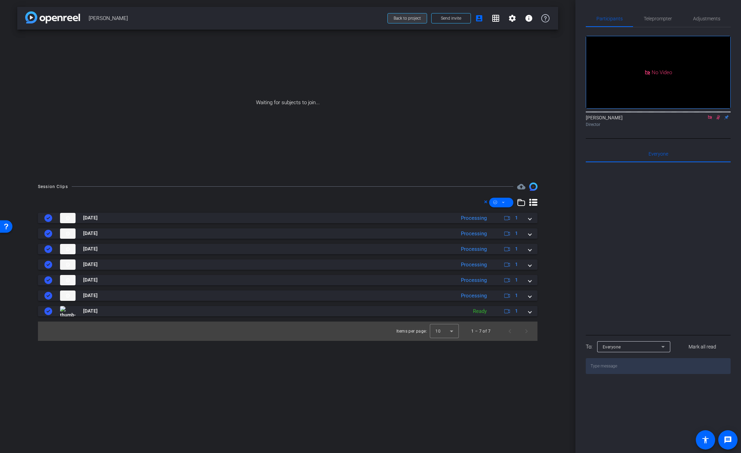
click at [413, 20] on span "Back to project" at bounding box center [407, 18] width 27 height 5
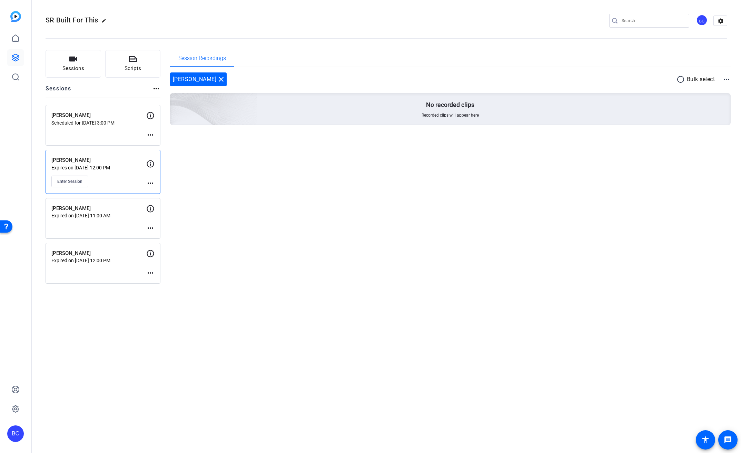
click at [21, 432] on div "BC" at bounding box center [15, 434] width 17 height 17
click at [95, 426] on mat-icon "logout" at bounding box center [91, 424] width 8 height 8
